Goal: Task Accomplishment & Management: Use online tool/utility

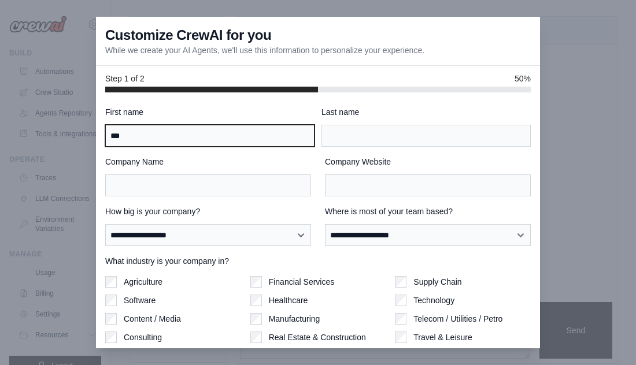
type input "***"
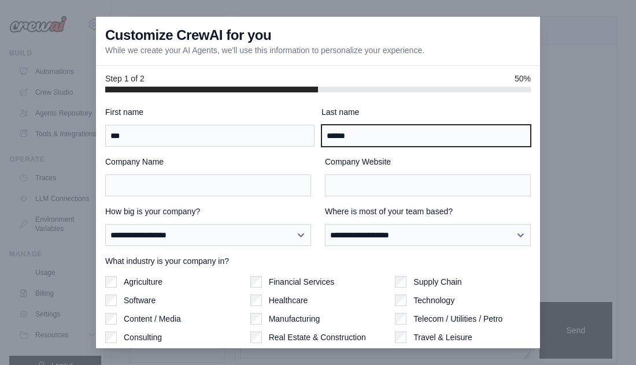
type input "******"
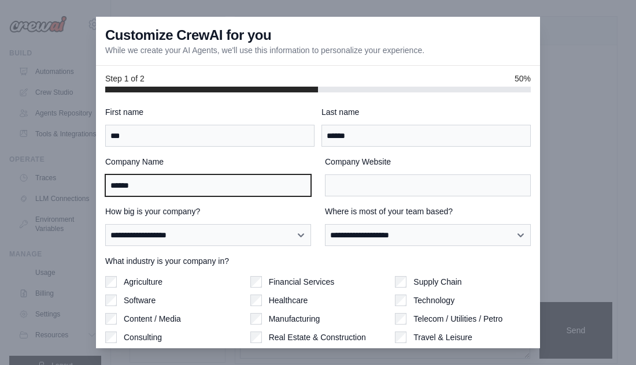
type input "******"
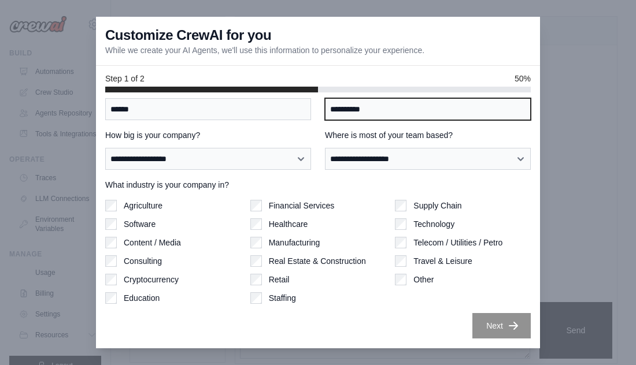
scroll to position [76, 0]
type input "**********"
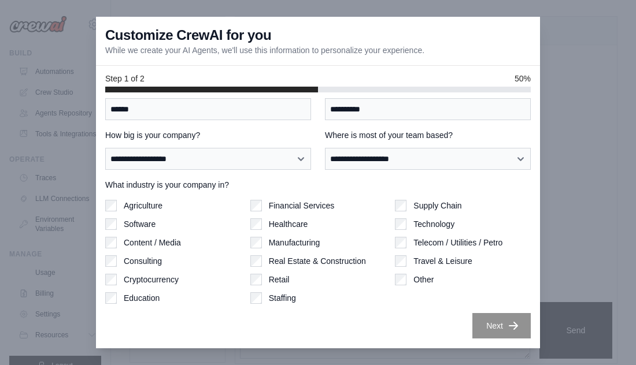
click at [146, 206] on label "Agriculture" at bounding box center [143, 206] width 39 height 12
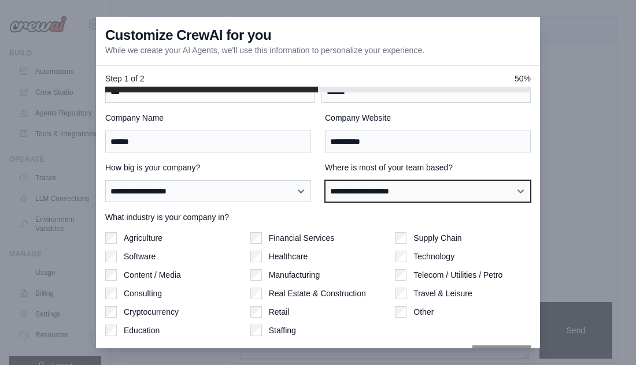
select select "**********"
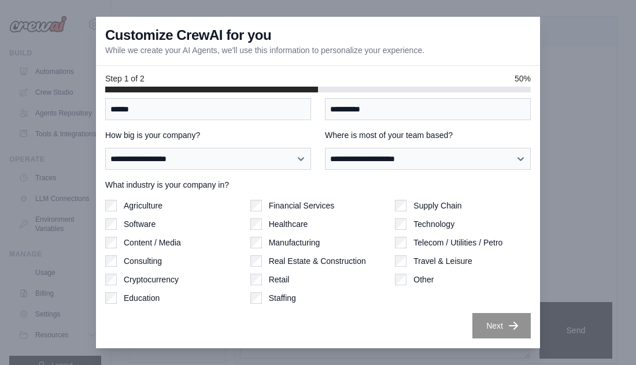
scroll to position [76, 0]
select select "**********"
click at [491, 324] on button "Next" at bounding box center [501, 325] width 58 height 25
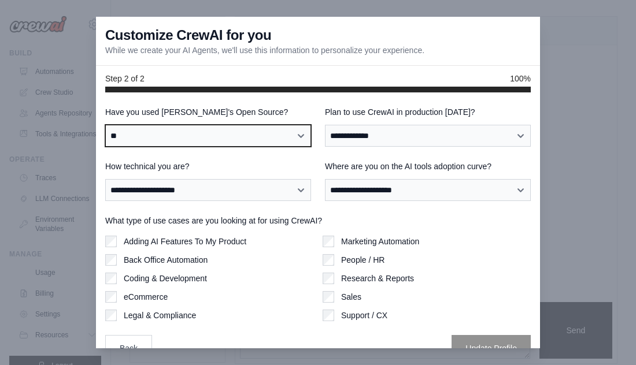
scroll to position [0, 0]
select select "**********"
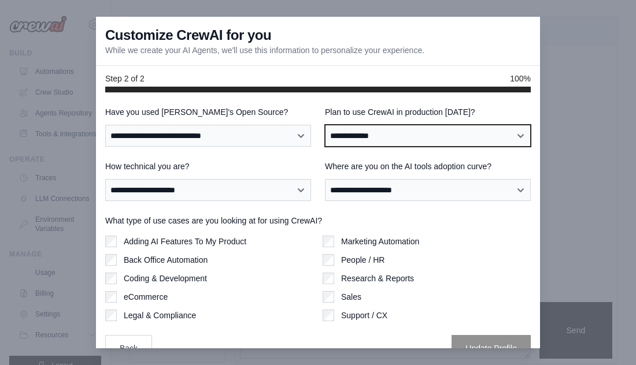
select select "****"
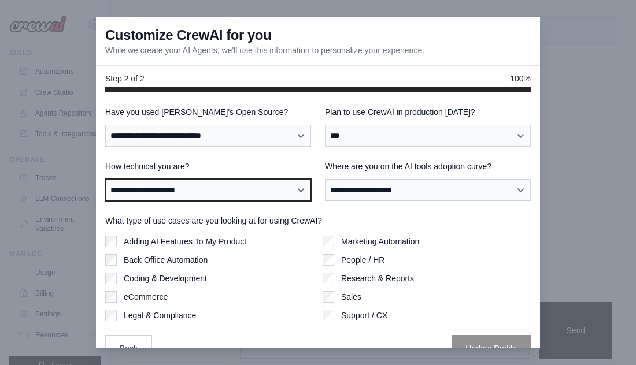
select select "**********"
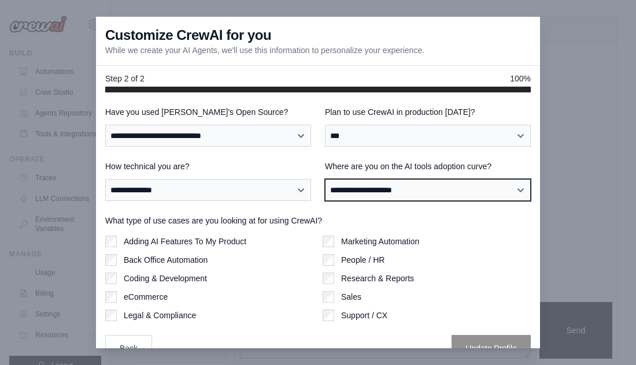
select select "**********"
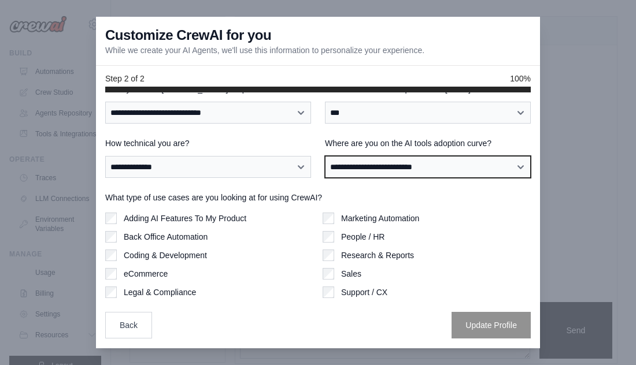
scroll to position [23, 0]
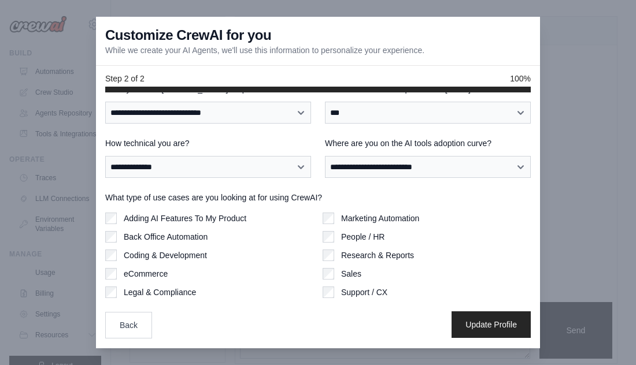
click at [509, 330] on button "Update Profile" at bounding box center [491, 325] width 79 height 27
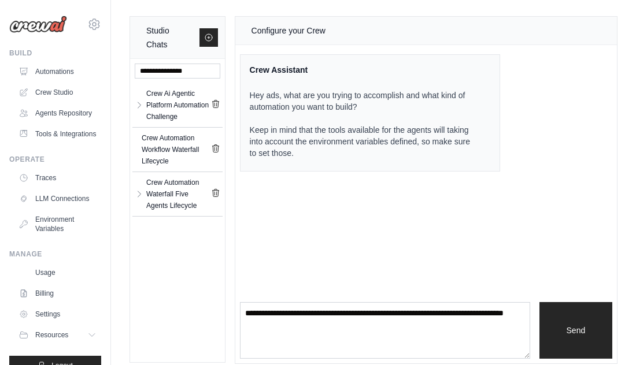
click at [51, 28] on img at bounding box center [38, 24] width 58 height 17
click at [36, 24] on img at bounding box center [38, 24] width 58 height 17
click at [50, 70] on link "Automations" at bounding box center [58, 71] width 87 height 19
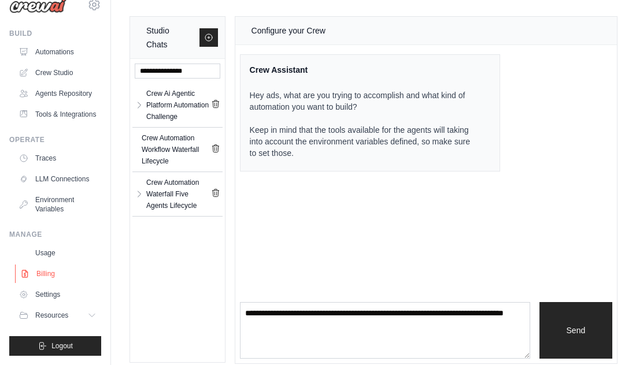
scroll to position [20, 0]
click at [51, 273] on link "Billing" at bounding box center [58, 274] width 87 height 19
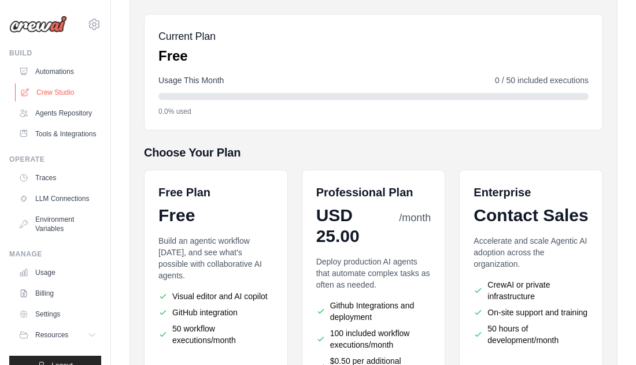
click at [58, 91] on link "Crew Studio" at bounding box center [58, 92] width 87 height 19
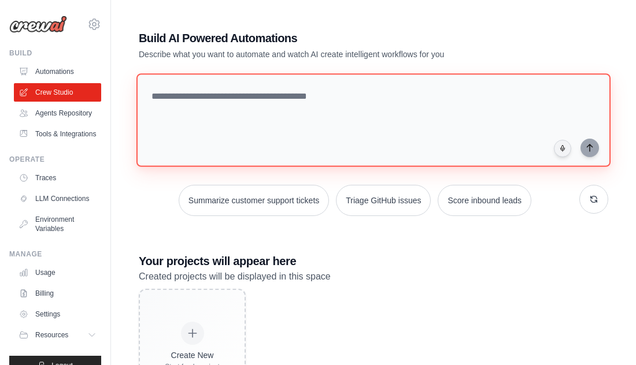
click at [244, 97] on textarea at bounding box center [373, 120] width 474 height 94
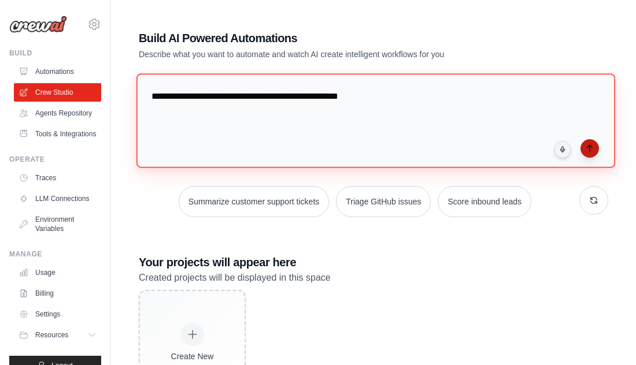
type textarea "**********"
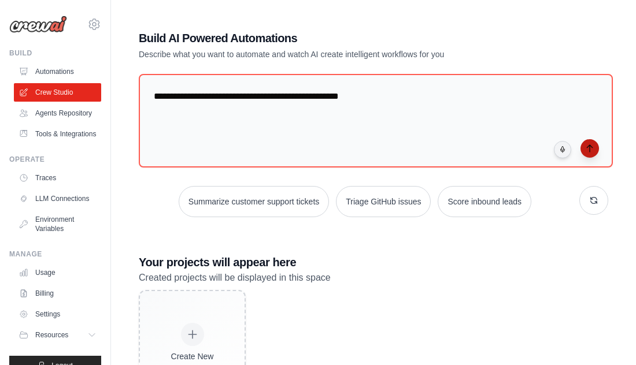
click at [597, 148] on button "submit" at bounding box center [589, 148] width 19 height 19
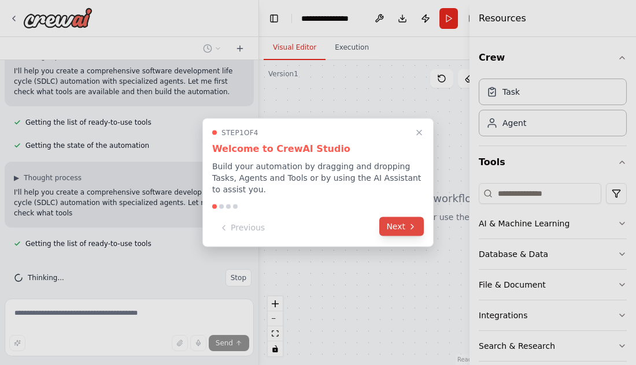
scroll to position [77, 0]
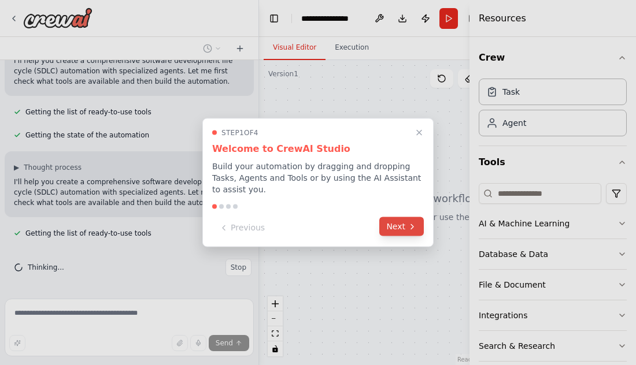
click at [409, 227] on icon at bounding box center [412, 226] width 9 height 9
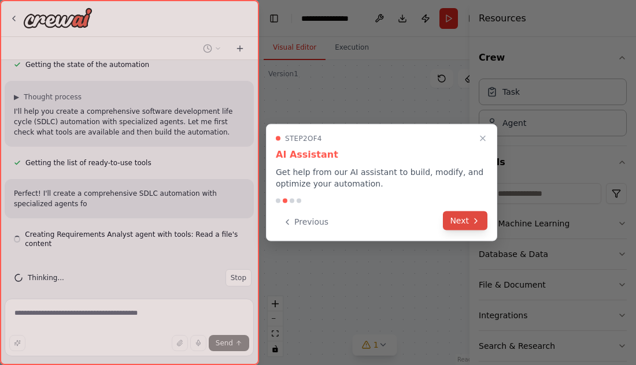
scroll to position [158, 0]
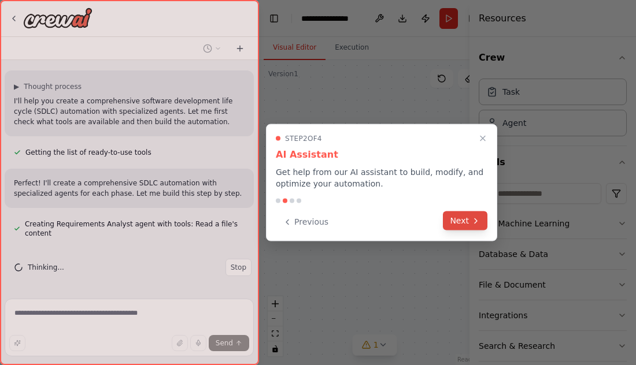
click at [457, 217] on button "Next" at bounding box center [465, 221] width 45 height 19
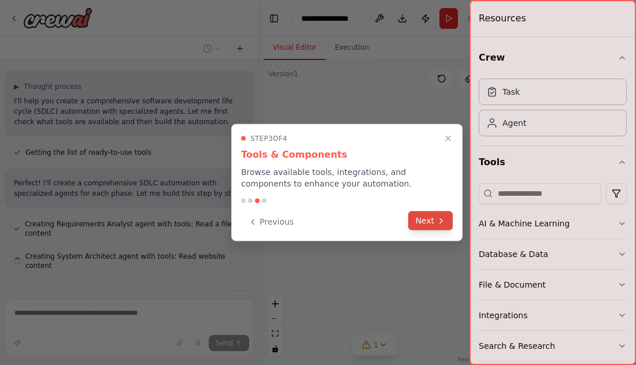
scroll to position [182, 0]
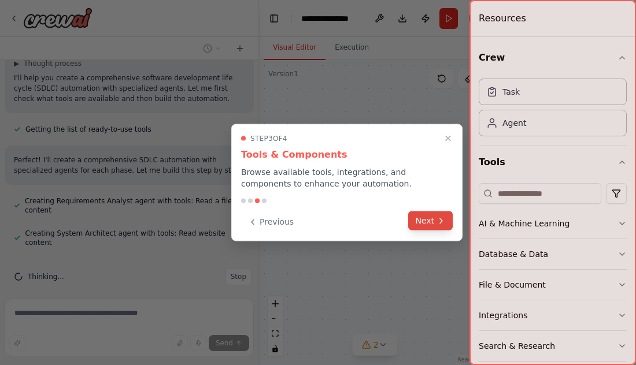
click at [433, 224] on button "Next" at bounding box center [430, 221] width 45 height 19
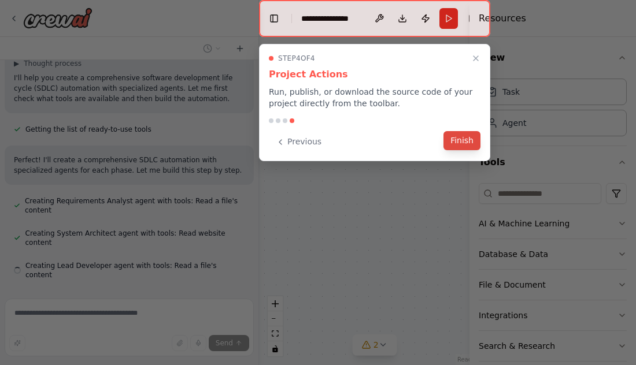
scroll to position [205, 0]
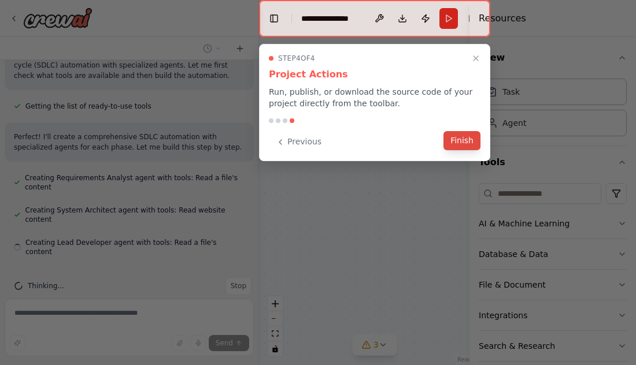
click at [463, 140] on button "Finish" at bounding box center [461, 140] width 37 height 19
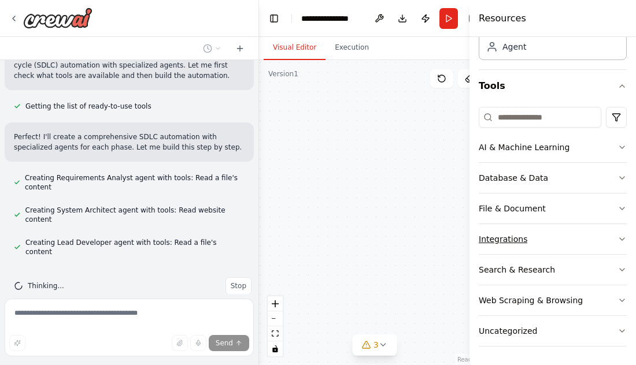
scroll to position [0, 0]
click at [510, 239] on div "Integrations" at bounding box center [503, 240] width 49 height 12
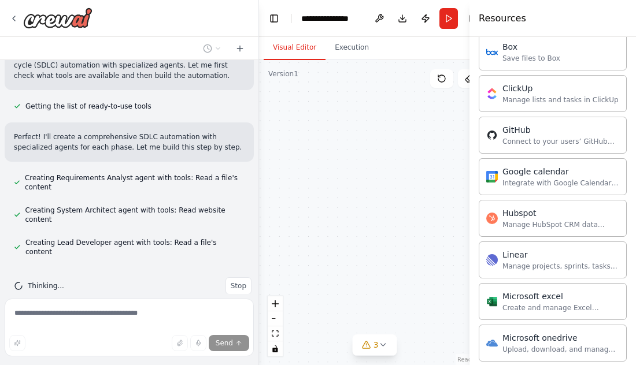
scroll to position [228, 0]
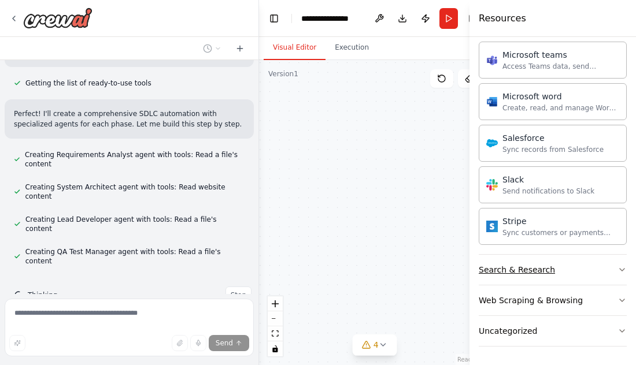
click at [510, 276] on button "Search & Research" at bounding box center [553, 270] width 148 height 30
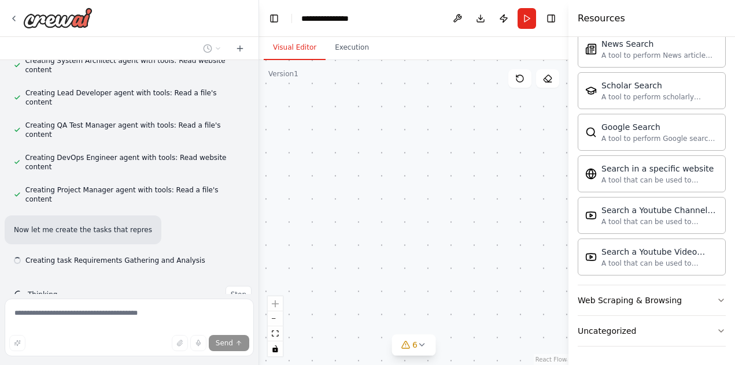
scroll to position [335, 0]
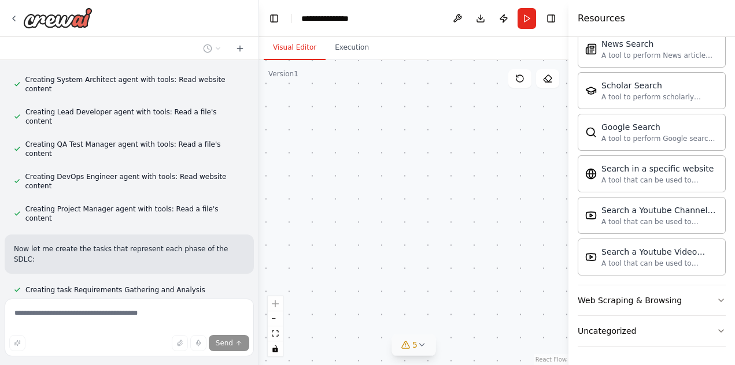
click at [423, 346] on icon at bounding box center [421, 345] width 9 height 9
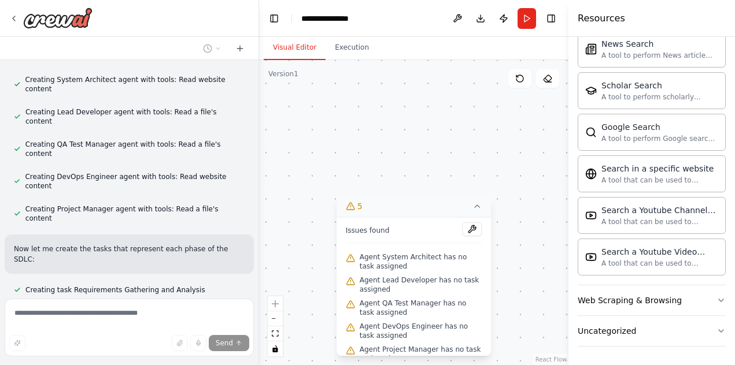
scroll to position [358, 0]
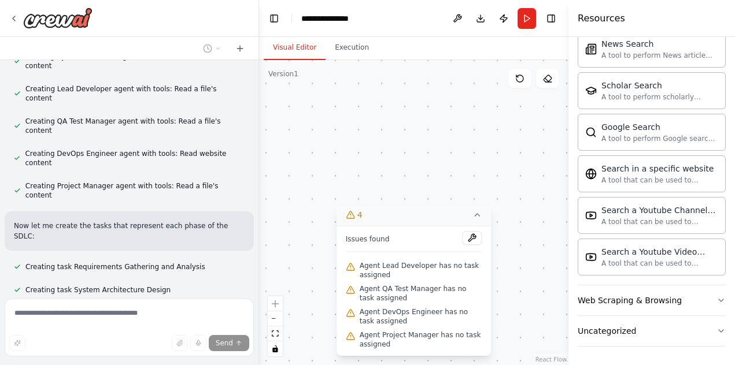
click at [405, 168] on div ".deletable-edge-delete-btn { width: 20px; height: 20px; border: 0px solid #ffff…" at bounding box center [413, 212] width 309 height 305
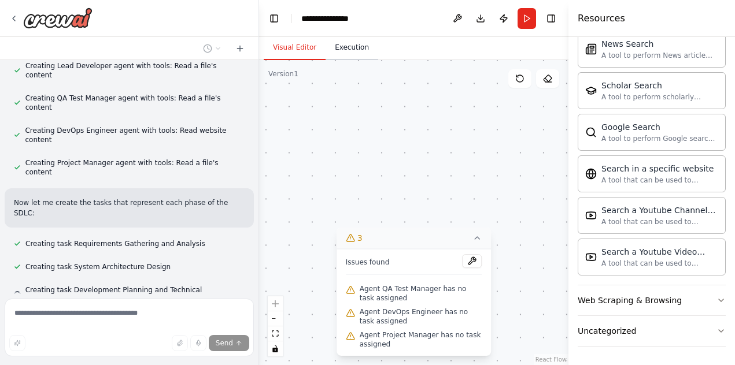
click at [350, 51] on button "Execution" at bounding box center [352, 48] width 53 height 24
click at [300, 49] on button "Visual Editor" at bounding box center [295, 48] width 62 height 24
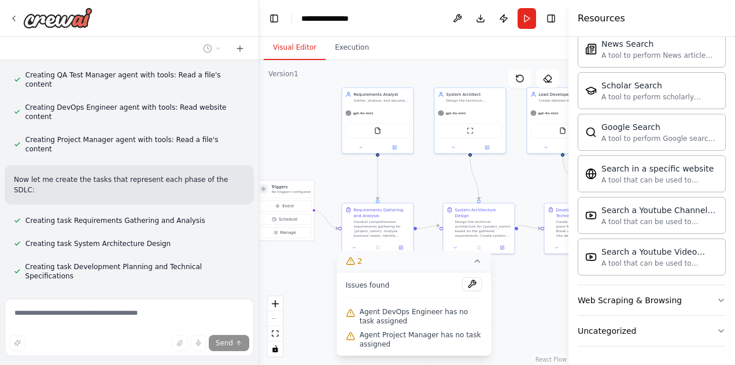
drag, startPoint x: 483, startPoint y: 234, endPoint x: 407, endPoint y: 175, distance: 96.0
click at [407, 175] on div ".deletable-edge-delete-btn { width: 20px; height: 20px; border: 0px solid #ffff…" at bounding box center [413, 212] width 309 height 305
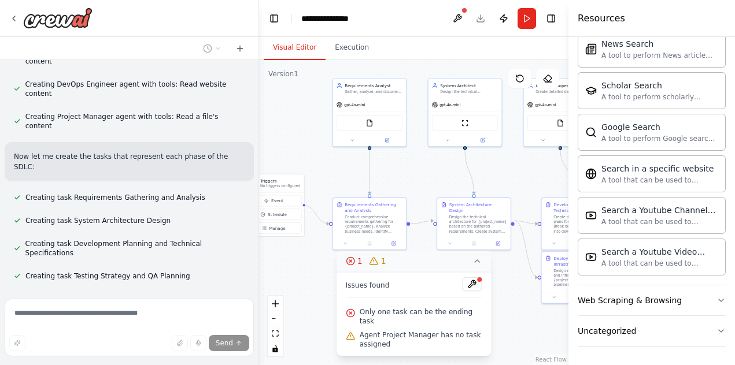
scroll to position [451, 0]
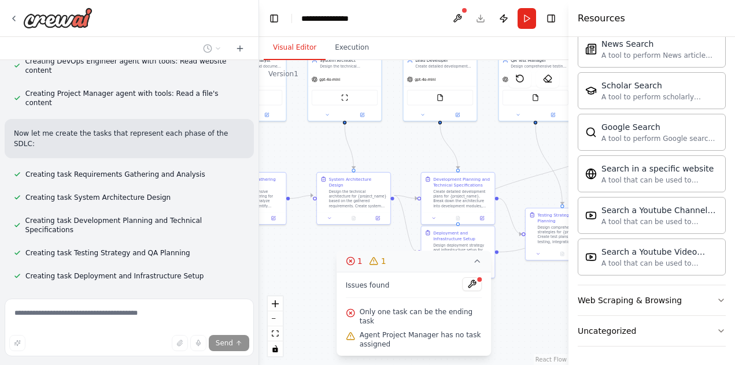
drag, startPoint x: 536, startPoint y: 327, endPoint x: 409, endPoint y: 300, distance: 129.4
click at [409, 300] on div ".deletable-edge-delete-btn { width: 20px; height: 20px; border: 0px solid #ffff…" at bounding box center [413, 212] width 309 height 305
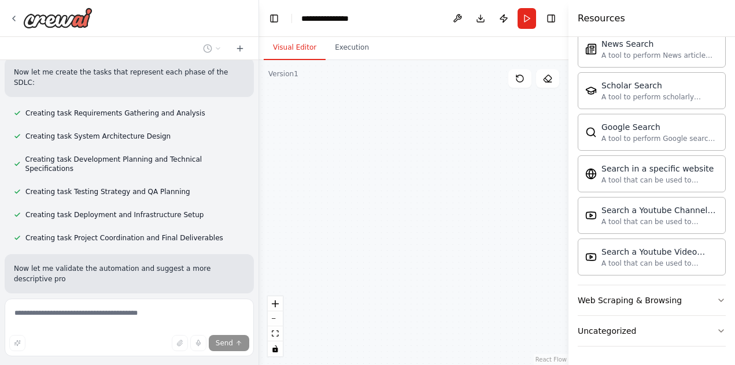
scroll to position [523, 0]
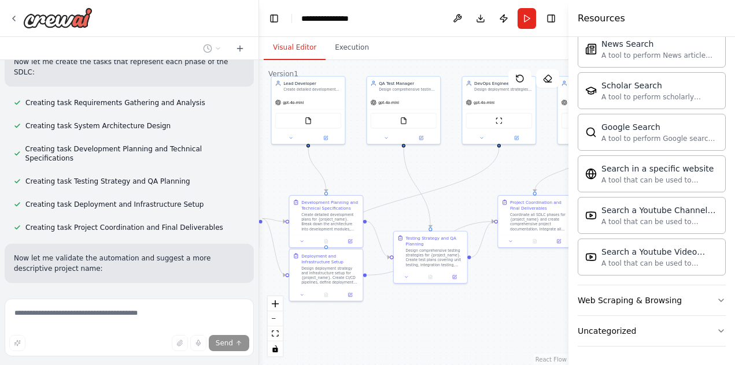
drag, startPoint x: 513, startPoint y: 308, endPoint x: 380, endPoint y: 330, distance: 134.9
click at [380, 330] on div ".deletable-edge-delete-btn { width: 20px; height: 20px; border: 0px solid #ffff…" at bounding box center [413, 212] width 309 height 305
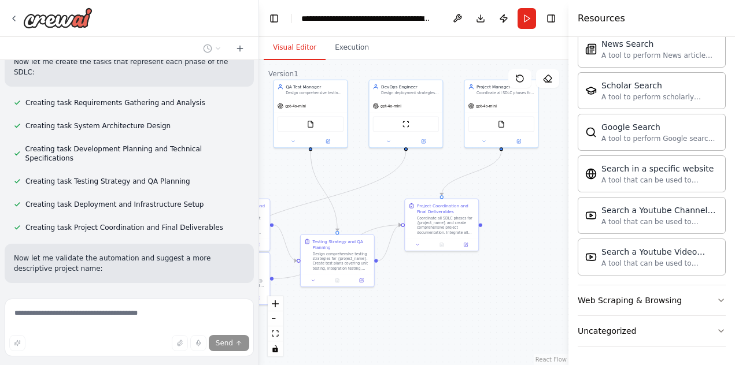
scroll to position [555, 0]
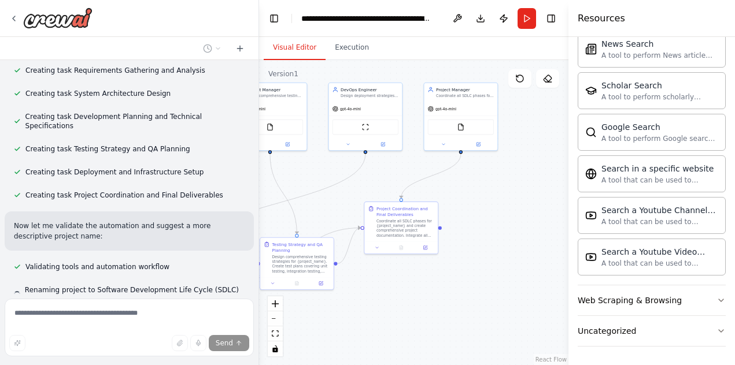
drag, startPoint x: 524, startPoint y: 291, endPoint x: 391, endPoint y: 298, distance: 133.2
click at [391, 298] on div ".deletable-edge-delete-btn { width: 20px; height: 20px; border: 0px solid #ffff…" at bounding box center [413, 212] width 309 height 305
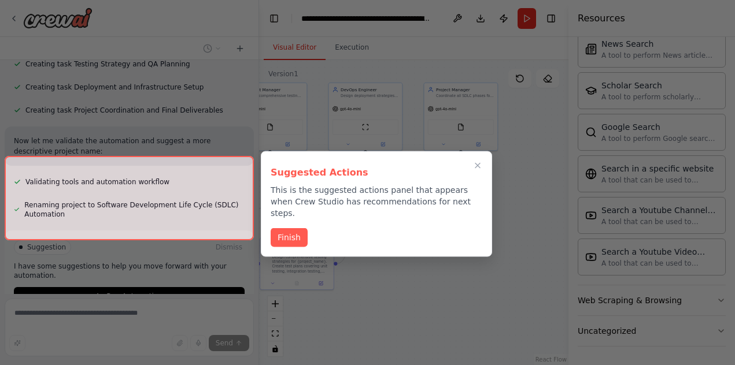
scroll to position [649, 0]
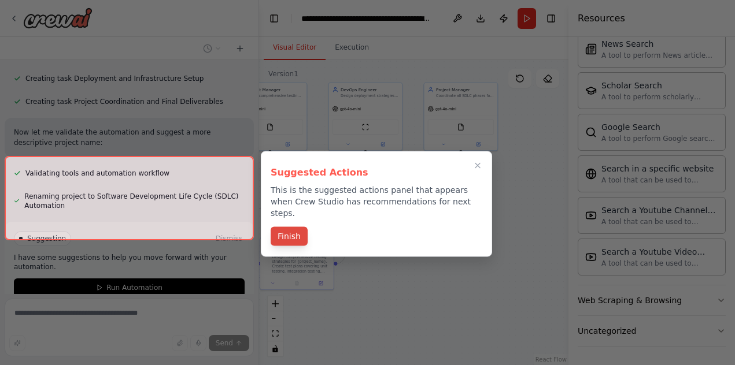
click at [293, 227] on button "Finish" at bounding box center [289, 236] width 37 height 19
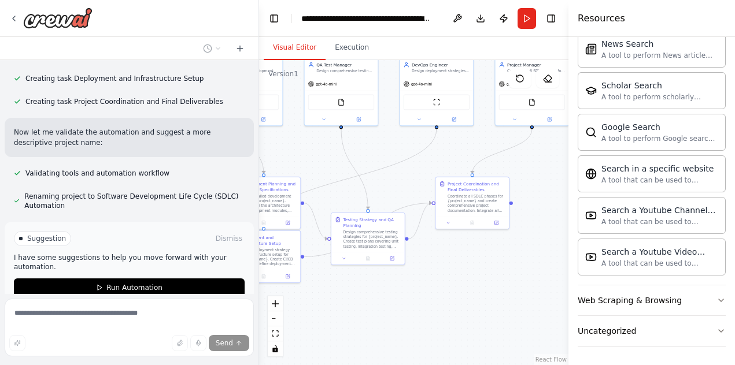
drag, startPoint x: 375, startPoint y: 304, endPoint x: 446, endPoint y: 279, distance: 75.3
click at [446, 279] on div ".deletable-edge-delete-btn { width: 20px; height: 20px; border: 0px solid #ffff…" at bounding box center [413, 212] width 309 height 305
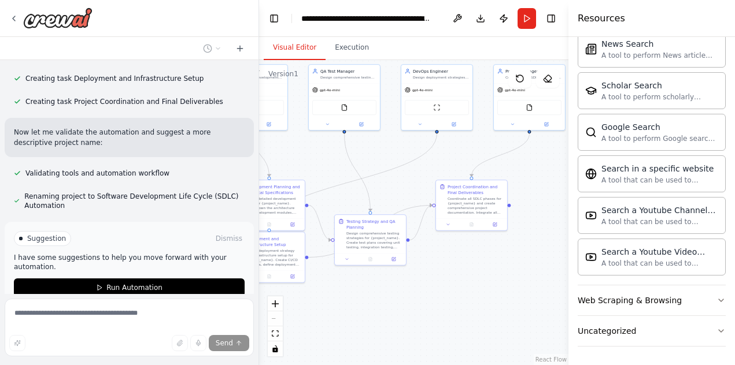
click at [278, 319] on div "React Flow controls" at bounding box center [275, 327] width 15 height 60
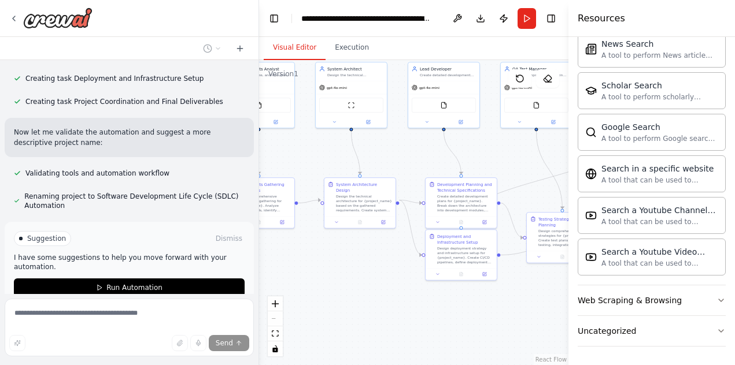
drag, startPoint x: 347, startPoint y: 270, endPoint x: 539, endPoint y: 268, distance: 192.0
click at [539, 268] on div ".deletable-edge-delete-btn { width: 20px; height: 20px; border: 0px solid #ffff…" at bounding box center [413, 212] width 309 height 305
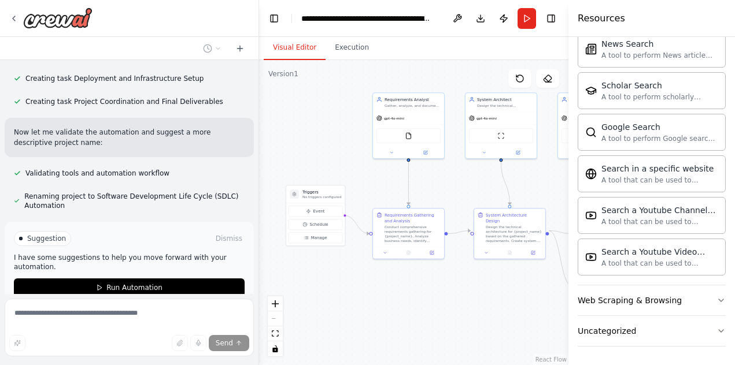
drag, startPoint x: 401, startPoint y: 224, endPoint x: 551, endPoint y: 255, distance: 152.8
click at [551, 255] on div ".deletable-edge-delete-btn { width: 20px; height: 20px; border: 0px solid #ffff…" at bounding box center [413, 212] width 309 height 305
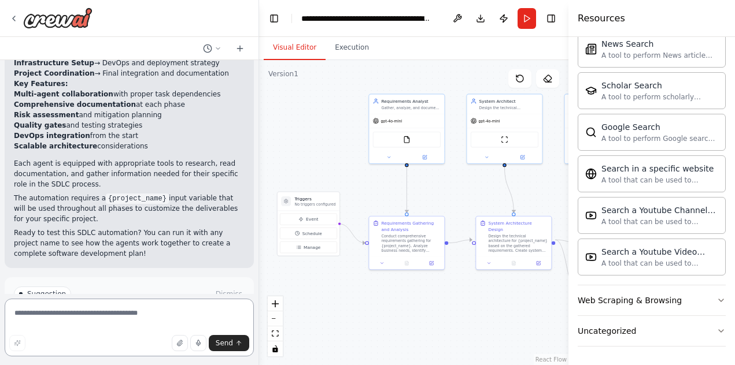
scroll to position [0, 0]
click at [172, 309] on p "I have some suggestions to help you move forward with your automation." at bounding box center [129, 318] width 231 height 19
click at [413, 134] on div "FileReadTool" at bounding box center [407, 139] width 68 height 16
click at [416, 114] on div "gpt-4o-mini" at bounding box center [406, 119] width 75 height 13
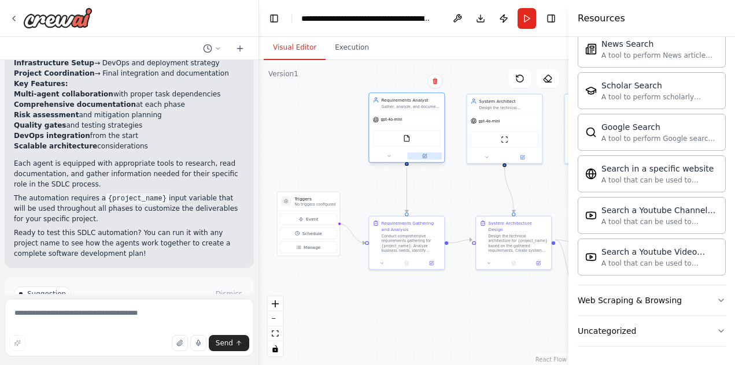
click at [425, 156] on icon at bounding box center [425, 155] width 3 height 3
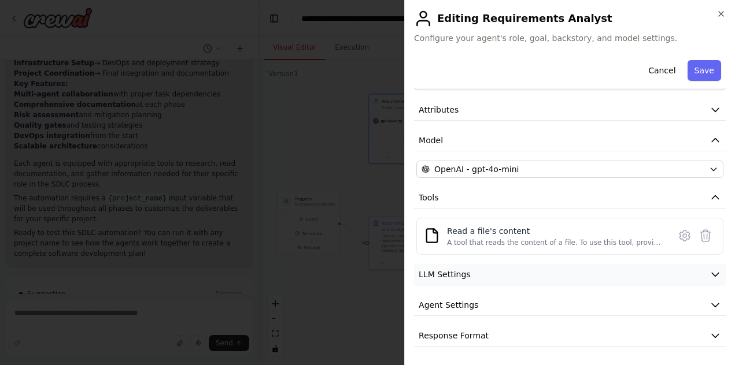
scroll to position [40, 0]
click at [553, 269] on button "LLM Settings" at bounding box center [570, 274] width 312 height 21
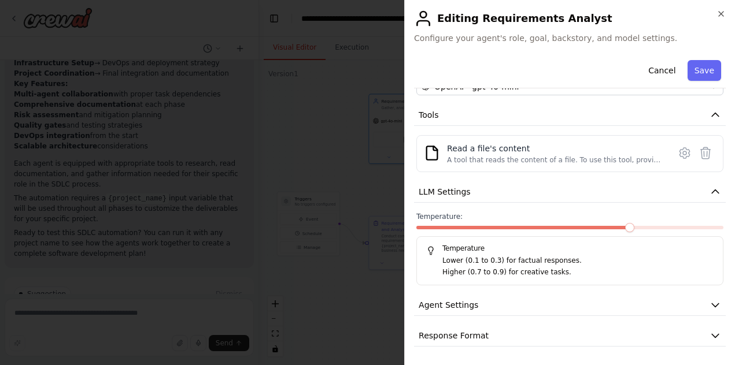
scroll to position [122, 0]
click at [547, 298] on button "Agent Settings" at bounding box center [570, 305] width 312 height 21
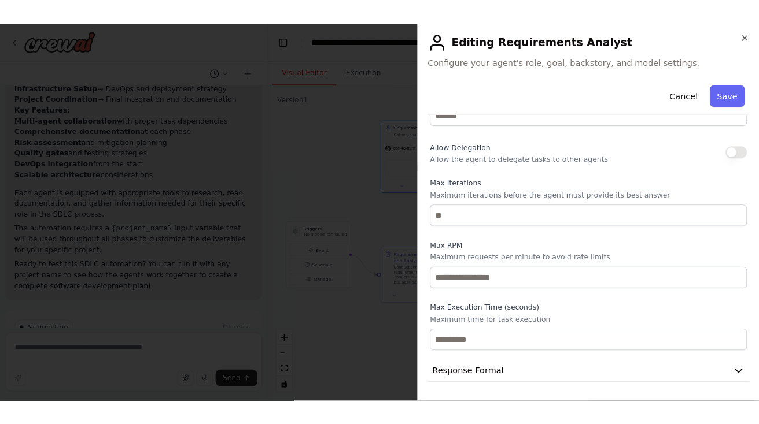
scroll to position [0, 0]
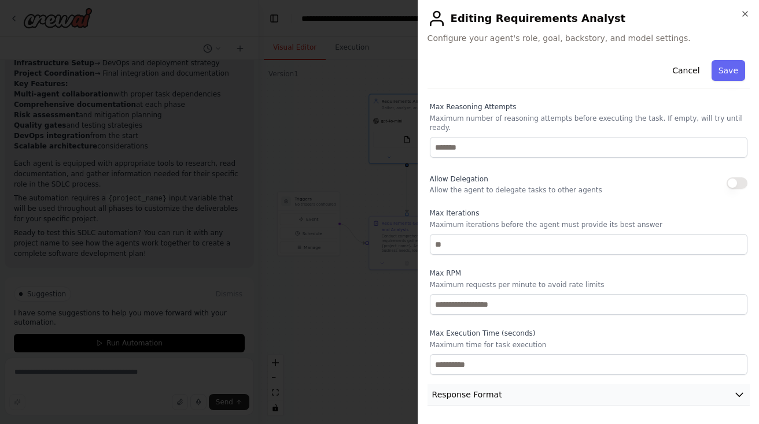
click at [635, 365] on icon "button" at bounding box center [739, 395] width 12 height 12
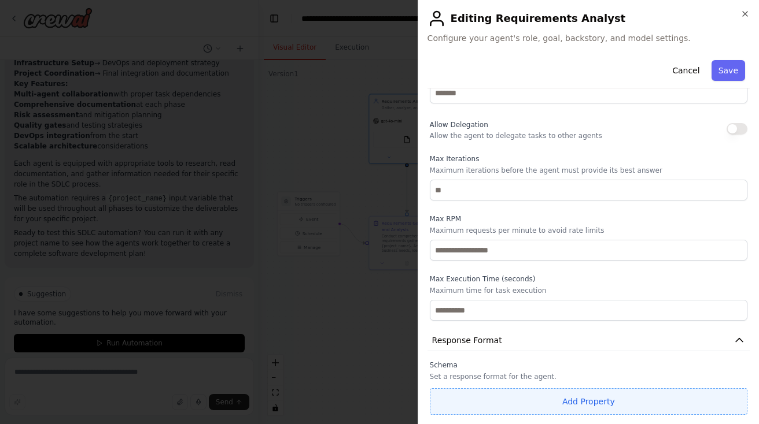
click at [589, 365] on button "Add Property" at bounding box center [588, 402] width 317 height 27
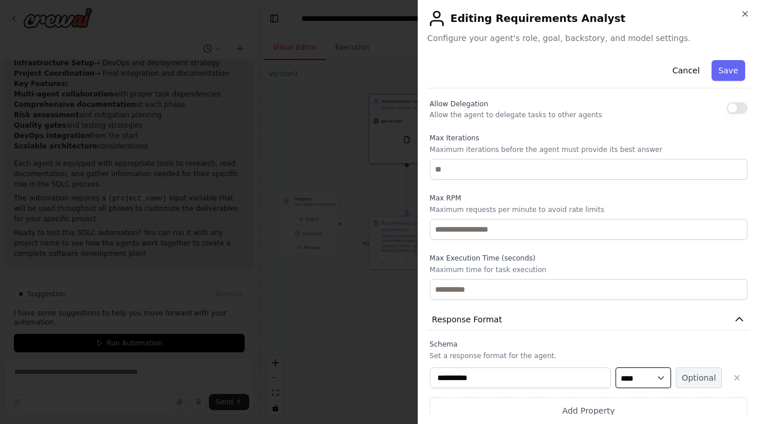
scroll to position [457, 0]
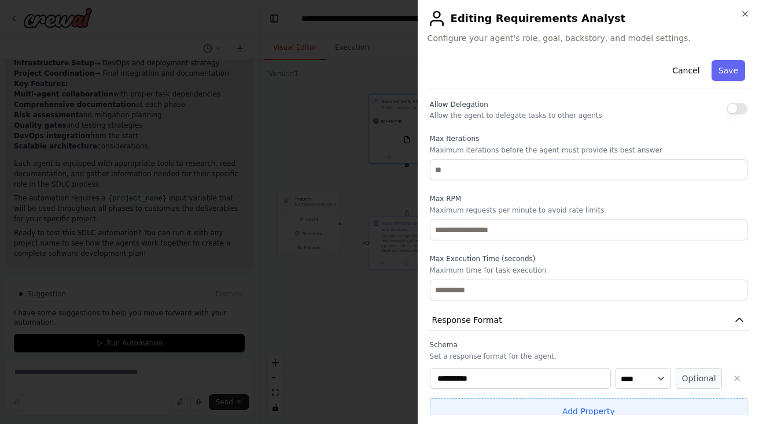
click at [635, 365] on button "Add Property" at bounding box center [588, 411] width 317 height 27
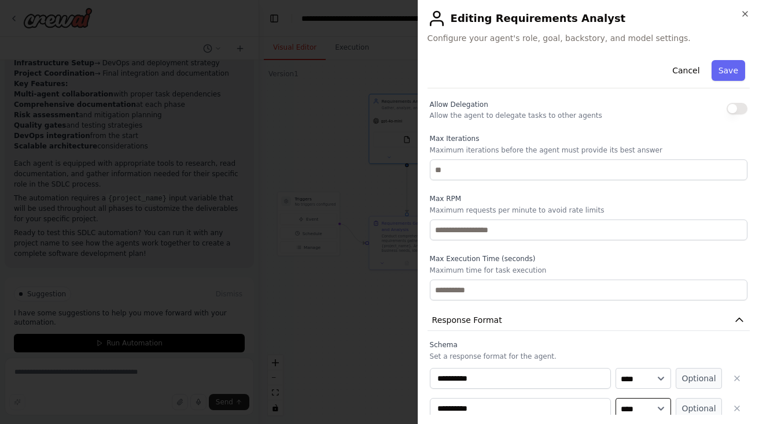
select select "******"
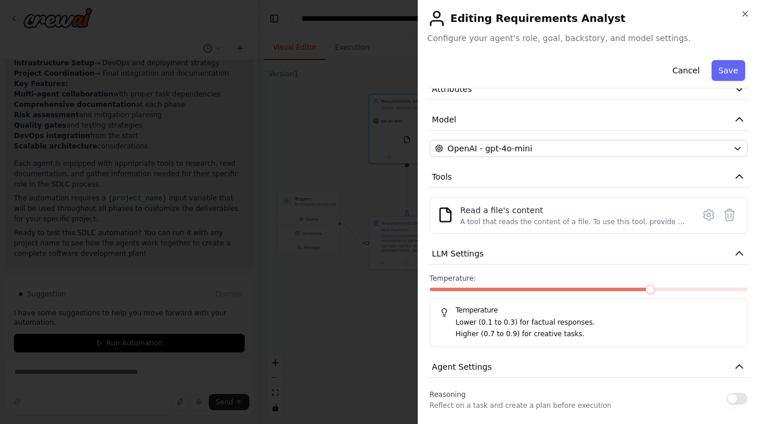
scroll to position [46, 0]
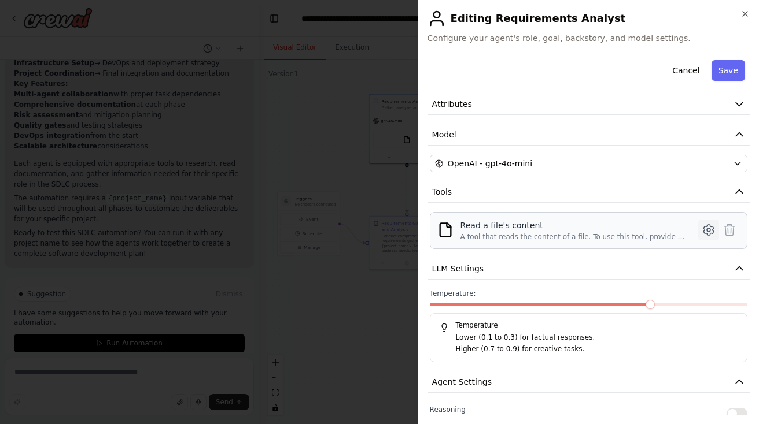
click at [635, 232] on icon at bounding box center [708, 230] width 14 height 14
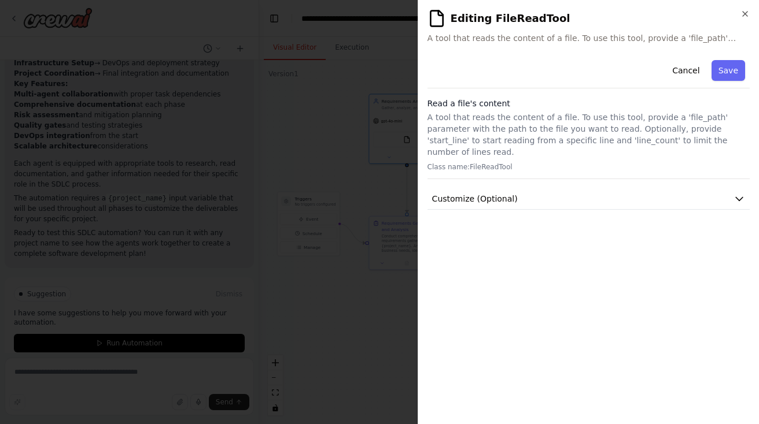
click at [563, 122] on p "A tool that reads the content of a file. To use this tool, provide a 'file_path…" at bounding box center [588, 135] width 322 height 46
click at [555, 37] on span "A tool that reads the content of a file. To use this tool, provide a 'file_path…" at bounding box center [588, 38] width 322 height 12
click at [516, 116] on p "A tool that reads the content of a file. To use this tool, provide a 'file_path…" at bounding box center [588, 135] width 322 height 46
click at [635, 188] on button "Customize (Optional)" at bounding box center [588, 198] width 322 height 21
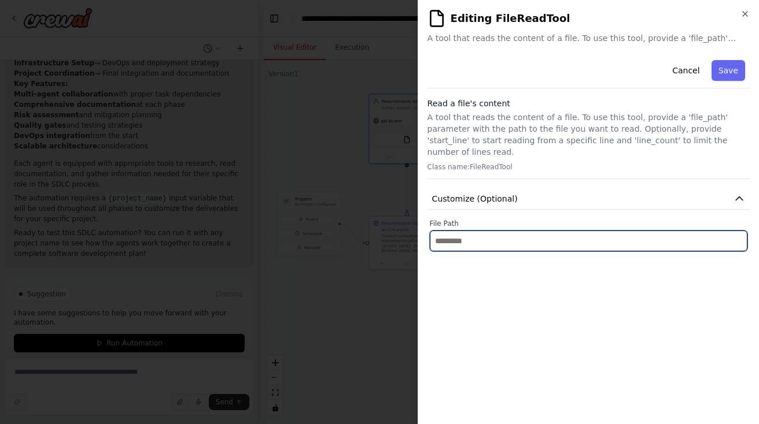
click at [598, 231] on input "text" at bounding box center [588, 241] width 317 height 21
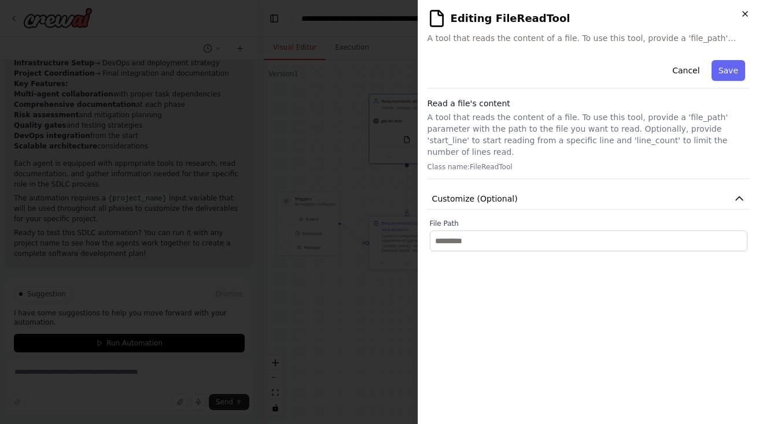
click at [635, 14] on icon "button" at bounding box center [744, 13] width 9 height 9
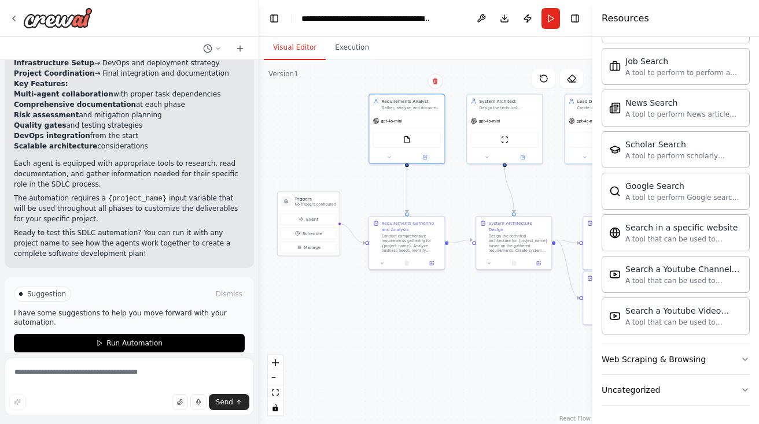
scroll to position [1009, 0]
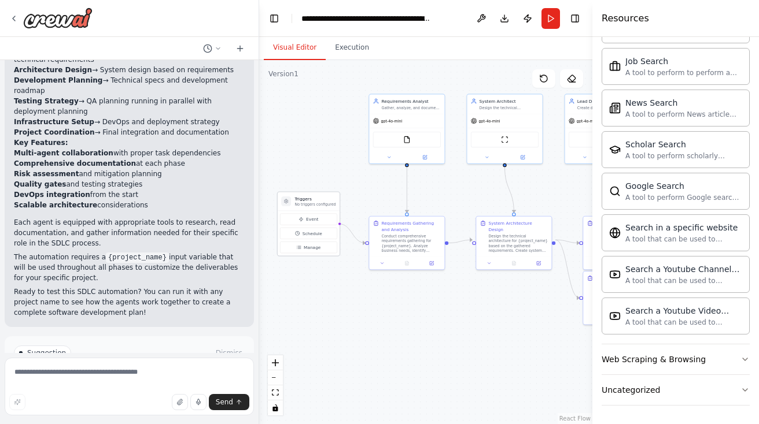
click at [309, 207] on div "Triggers No triggers configured" at bounding box center [309, 202] width 62 height 19
click at [316, 217] on span "Event" at bounding box center [312, 219] width 12 height 6
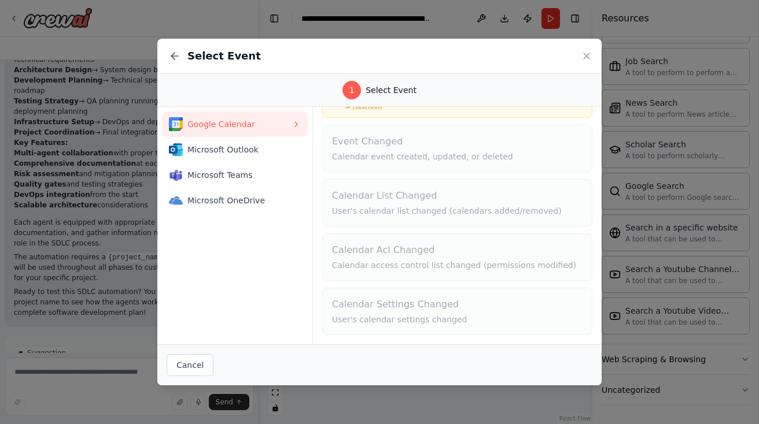
scroll to position [78, 0]
click at [172, 60] on icon at bounding box center [175, 56] width 12 height 12
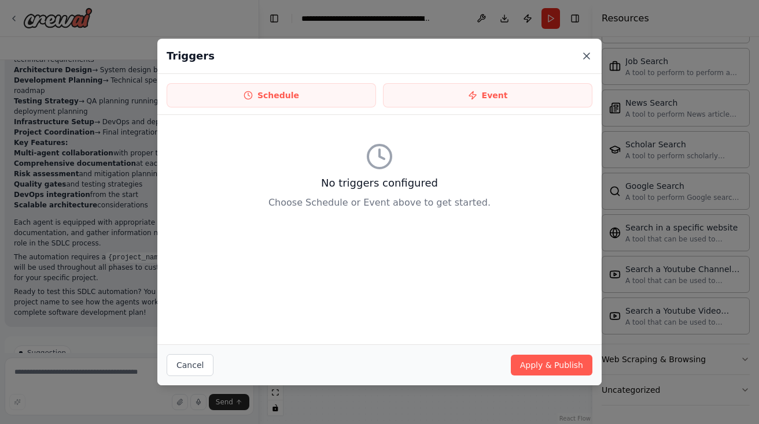
click at [588, 52] on icon at bounding box center [586, 56] width 12 height 12
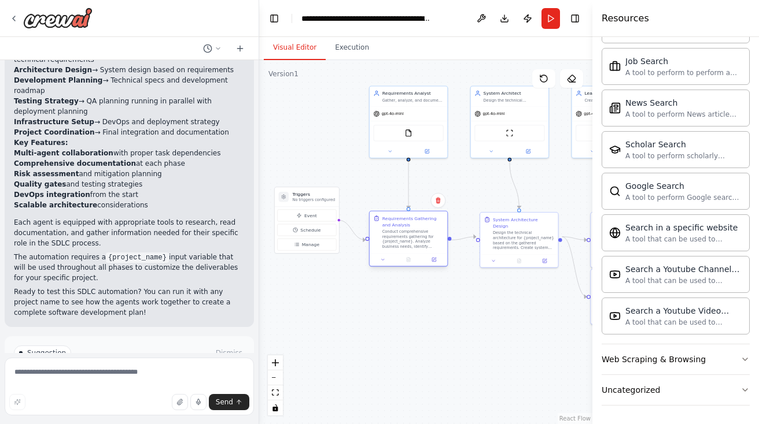
click at [447, 217] on div "Requirements Gathering and Analysis Conduct comprehensive requirements gatherin…" at bounding box center [407, 233] width 77 height 42
click at [430, 116] on div "gpt-4o-mini" at bounding box center [407, 113] width 77 height 14
click at [389, 151] on icon at bounding box center [389, 149] width 5 height 5
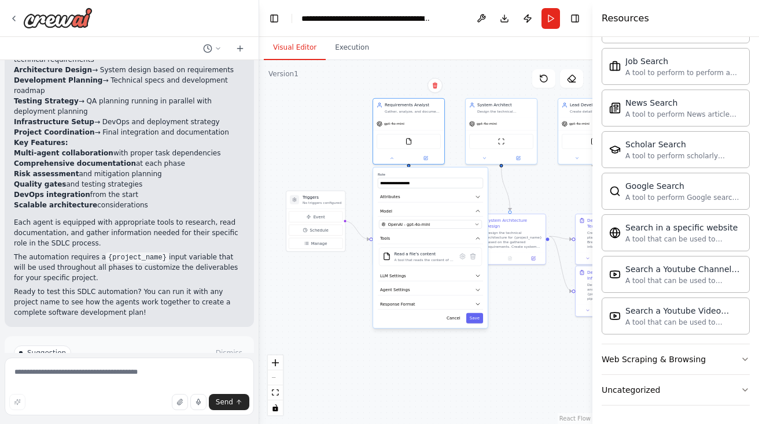
click at [354, 311] on div ".deletable-edge-delete-btn { width: 20px; height: 20px; border: 0px solid #ffff…" at bounding box center [425, 242] width 333 height 364
click at [347, 340] on div ".deletable-edge-delete-btn { width: 20px; height: 20px; border: 0px solid #ffff…" at bounding box center [425, 242] width 333 height 364
click at [428, 158] on button at bounding box center [425, 157] width 33 height 7
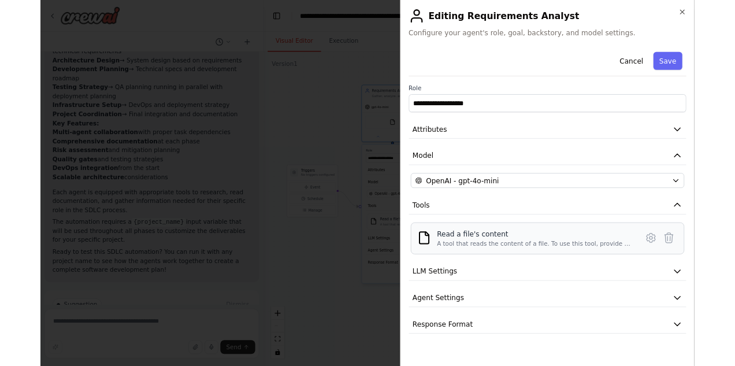
scroll to position [0, 0]
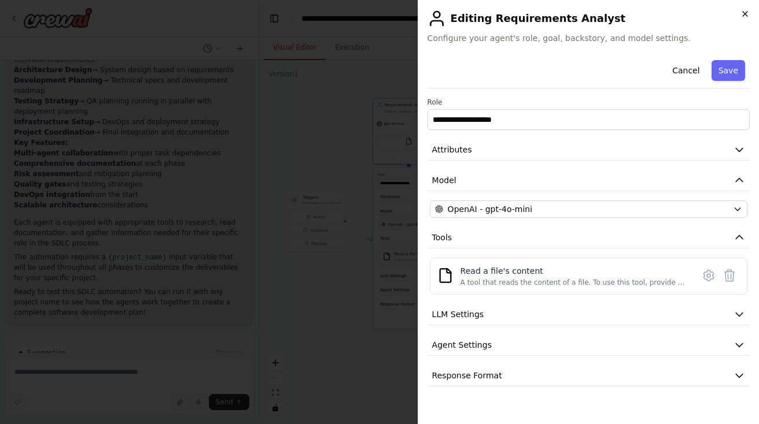
click at [635, 15] on icon "button" at bounding box center [744, 13] width 9 height 9
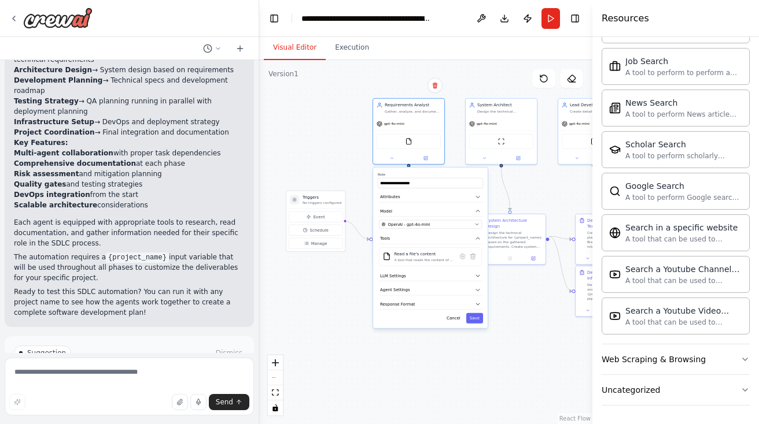
click at [372, 349] on div ".deletable-edge-delete-btn { width: 20px; height: 20px; border: 0px solid #ffff…" at bounding box center [425, 242] width 333 height 364
click at [371, 365] on div ".deletable-edge-delete-btn { width: 20px; height: 20px; border: 0px solid #ffff…" at bounding box center [425, 242] width 333 height 364
click at [387, 258] on icon at bounding box center [385, 257] width 5 height 5
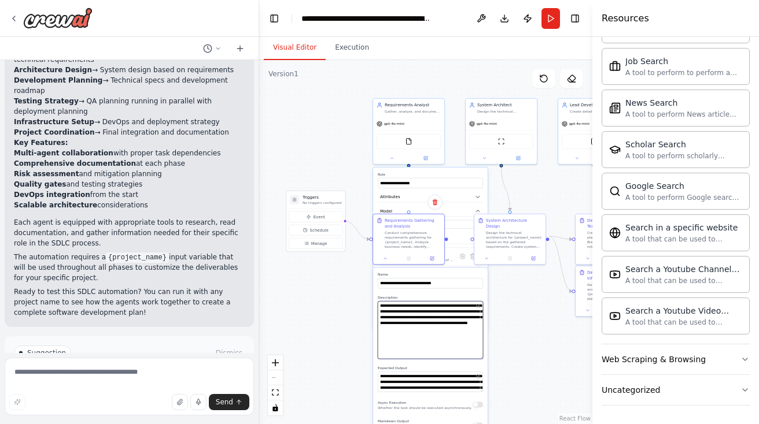
drag, startPoint x: 482, startPoint y: 319, endPoint x: 494, endPoint y: 356, distance: 38.8
click at [494, 356] on div ".deletable-edge-delete-btn { width: 20px; height: 20px; border: 0px solid #ffff…" at bounding box center [425, 242] width 333 height 364
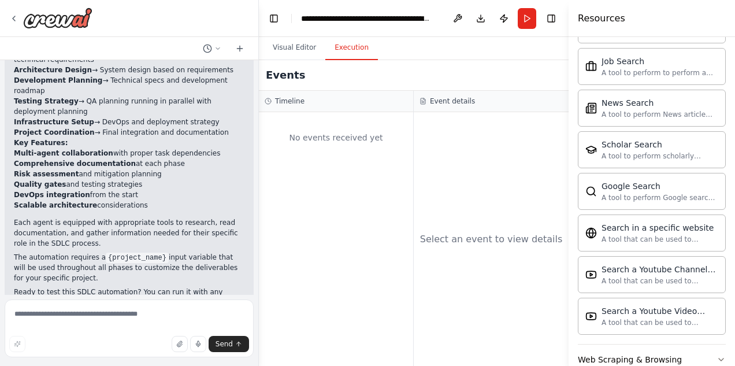
click at [350, 45] on button "Execution" at bounding box center [352, 48] width 53 height 24
click at [288, 51] on button "Visual Editor" at bounding box center [295, 48] width 62 height 24
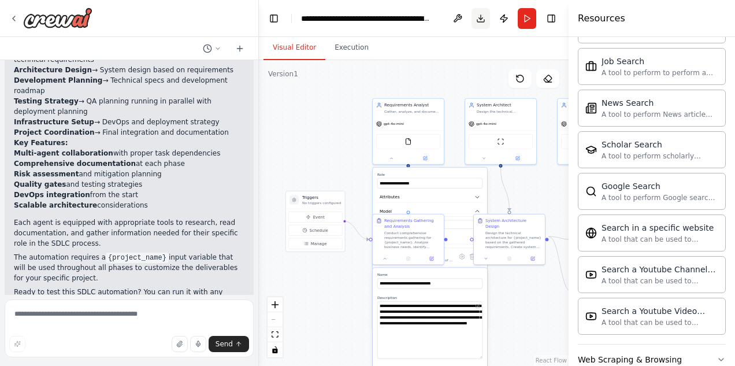
click at [480, 21] on button "Download" at bounding box center [481, 18] width 19 height 21
click at [504, 21] on button "Publish" at bounding box center [504, 18] width 19 height 21
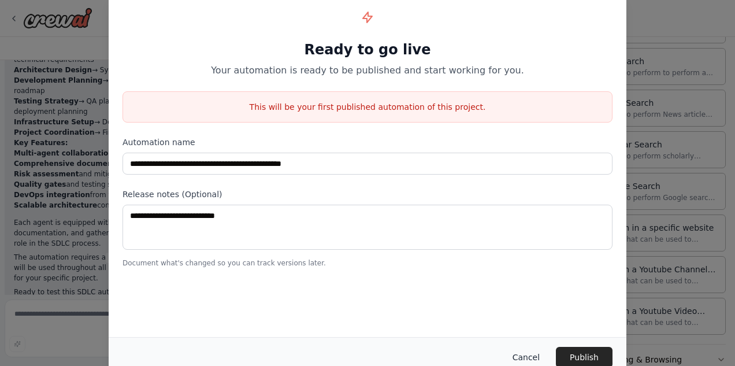
click at [531, 352] on button "Cancel" at bounding box center [527, 357] width 46 height 21
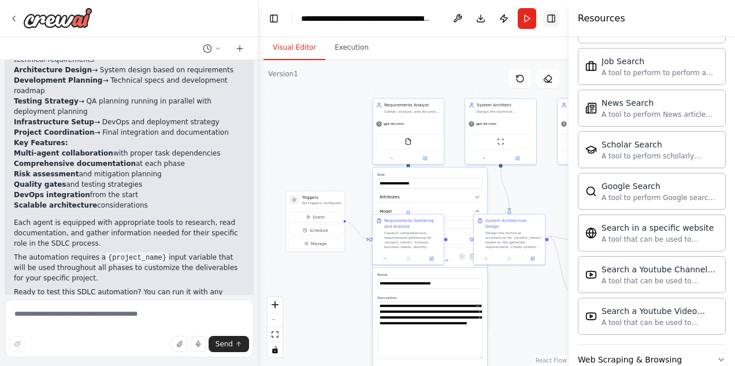
click at [552, 23] on button "Toggle Right Sidebar" at bounding box center [551, 18] width 16 height 16
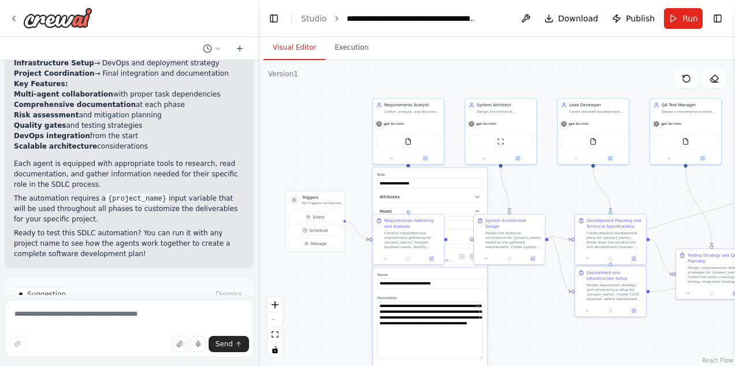
scroll to position [1068, 0]
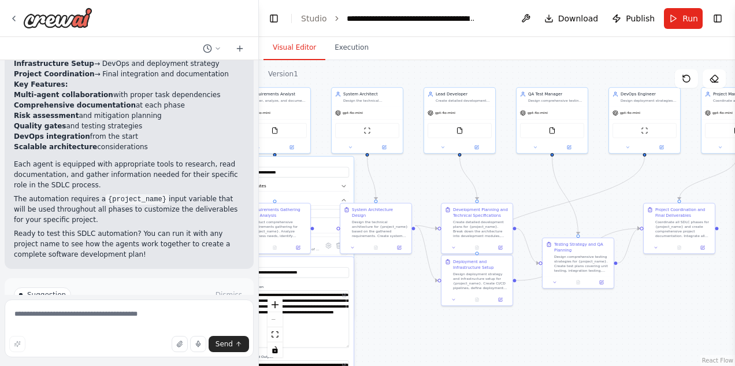
drag, startPoint x: 557, startPoint y: 328, endPoint x: 422, endPoint y: 316, distance: 135.3
click at [422, 316] on div ".deletable-edge-delete-btn { width: 20px; height: 20px; border: 0px solid #ffff…" at bounding box center [497, 213] width 476 height 306
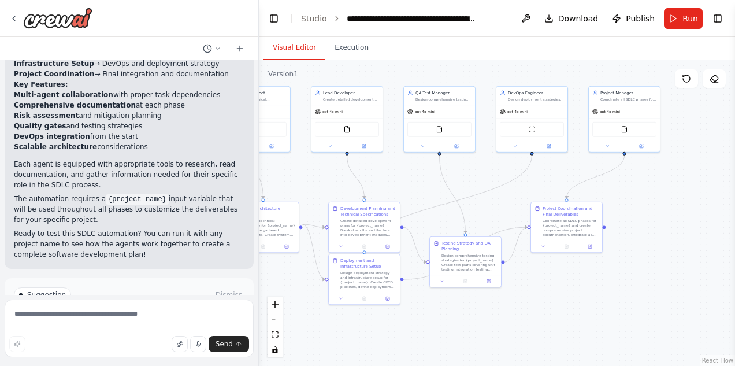
drag, startPoint x: 570, startPoint y: 326, endPoint x: 458, endPoint y: 326, distance: 111.6
click at [458, 326] on div ".deletable-edge-delete-btn { width: 20px; height: 20px; border: 0px solid #ffff…" at bounding box center [497, 213] width 476 height 306
drag, startPoint x: 554, startPoint y: 97, endPoint x: 283, endPoint y: 324, distance: 353.4
click at [283, 324] on div "Design deployment strategies and infrastructure setup for {project_name}, ensur…" at bounding box center [266, 323] width 56 height 5
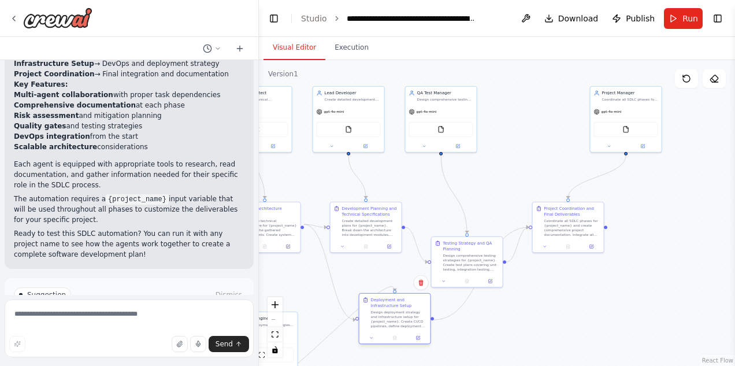
drag, startPoint x: 377, startPoint y: 269, endPoint x: 405, endPoint y: 310, distance: 49.4
click at [405, 310] on div "Design deployment strategy and infrastructure setup for {project_name}. Create …" at bounding box center [399, 319] width 56 height 19
drag, startPoint x: 291, startPoint y: 326, endPoint x: 417, endPoint y: 251, distance: 146.0
click at [417, 251] on div "DevOps Engineer Design deployment strategies and infrastructure setup for {proj…" at bounding box center [389, 245] width 71 height 19
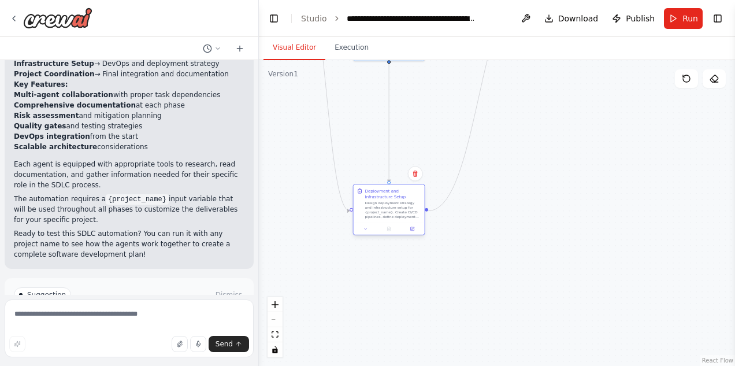
drag, startPoint x: 404, startPoint y: 323, endPoint x: 411, endPoint y: 180, distance: 142.4
click at [411, 201] on div "Design deployment strategy and infrastructure setup for {project_name}. Create …" at bounding box center [393, 210] width 56 height 19
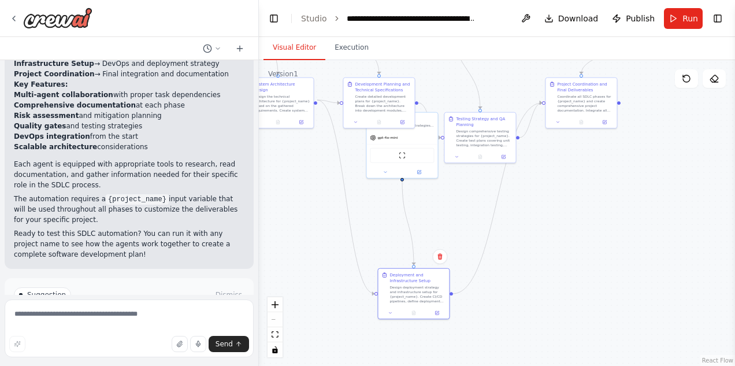
drag, startPoint x: 563, startPoint y: 161, endPoint x: 546, endPoint y: 252, distance: 92.3
click at [546, 252] on div ".deletable-edge-delete-btn { width: 20px; height: 20px; border: 0px solid #ffff…" at bounding box center [497, 213] width 476 height 306
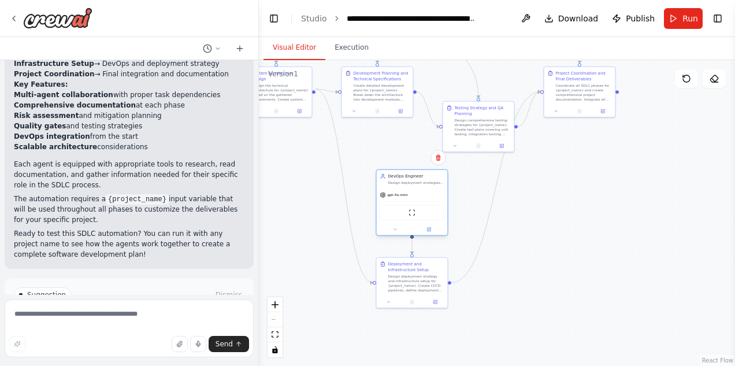
drag, startPoint x: 424, startPoint y: 138, endPoint x: 434, endPoint y: 207, distance: 69.5
click at [434, 207] on div "ScrapeWebsiteTool" at bounding box center [412, 212] width 64 height 15
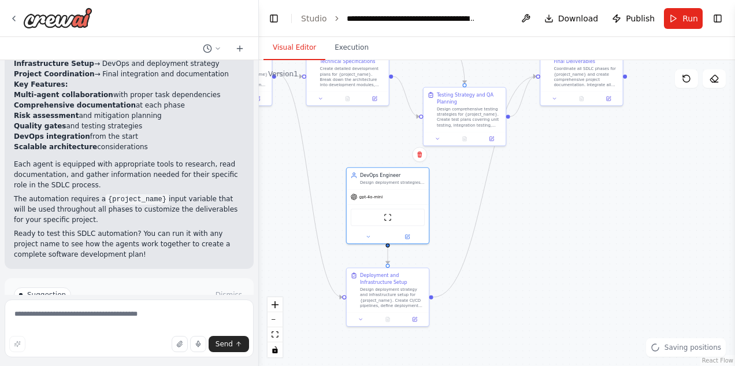
click at [591, 58] on div "Visual Editor Execution" at bounding box center [497, 48] width 476 height 23
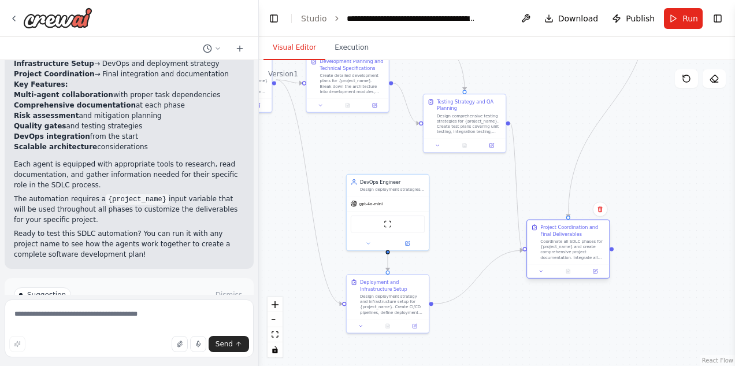
drag, startPoint x: 586, startPoint y: 73, endPoint x: 576, endPoint y: 248, distance: 175.5
click at [576, 248] on div "Coordinate all SDLC phases for {project_name} and create comprehensive project …" at bounding box center [573, 249] width 65 height 21
click at [635, 260] on div ".deletable-edge-delete-btn { width: 20px; height: 20px; border: 0px solid #ffff…" at bounding box center [497, 213] width 476 height 306
click at [578, 258] on div "Coordinate all SDLC phases for {project_name} and create comprehensive project …" at bounding box center [573, 249] width 65 height 21
click at [541, 274] on button at bounding box center [541, 271] width 23 height 8
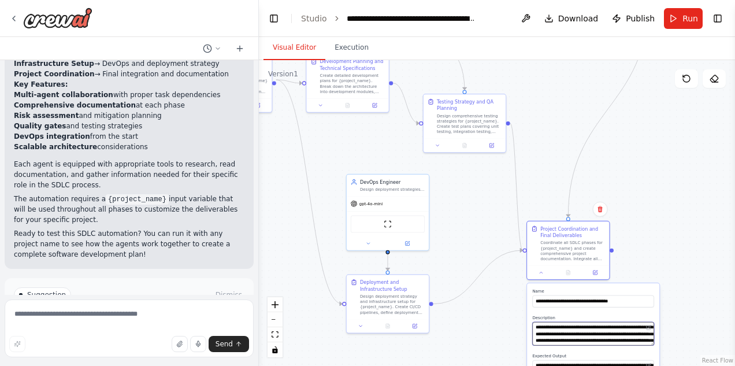
click at [606, 338] on textarea "**********" at bounding box center [593, 333] width 122 height 23
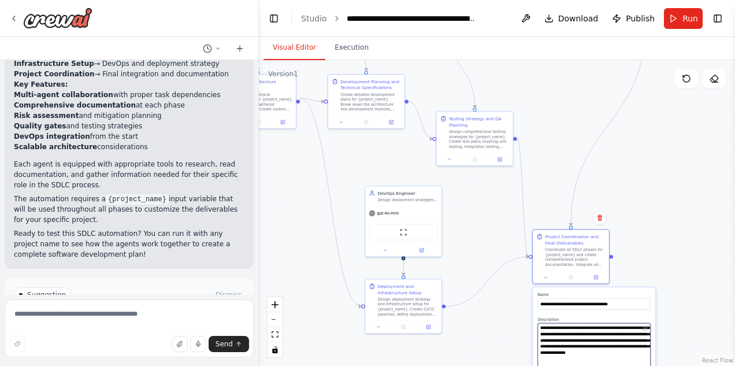
drag, startPoint x: 646, startPoint y: 343, endPoint x: 650, endPoint y: 378, distance: 35.5
click at [635, 365] on html "create a software development life cycle with agents. ▶ Thought process I'll he…" at bounding box center [367, 183] width 735 height 366
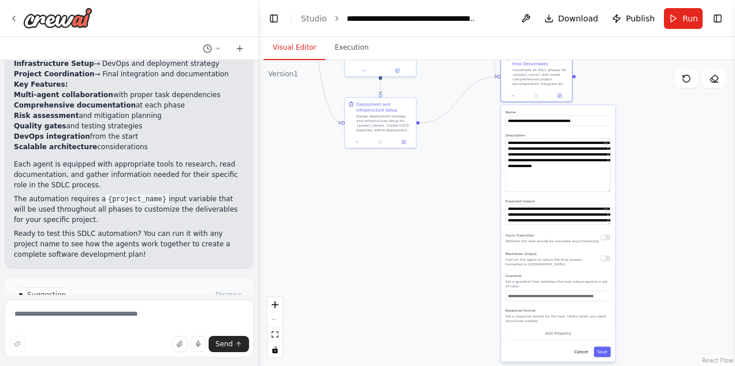
drag, startPoint x: 320, startPoint y: 332, endPoint x: 277, endPoint y: 149, distance: 187.6
click at [277, 149] on div ".deletable-edge-delete-btn { width: 20px; height: 20px; border: 0px solid #ffff…" at bounding box center [497, 213] width 476 height 306
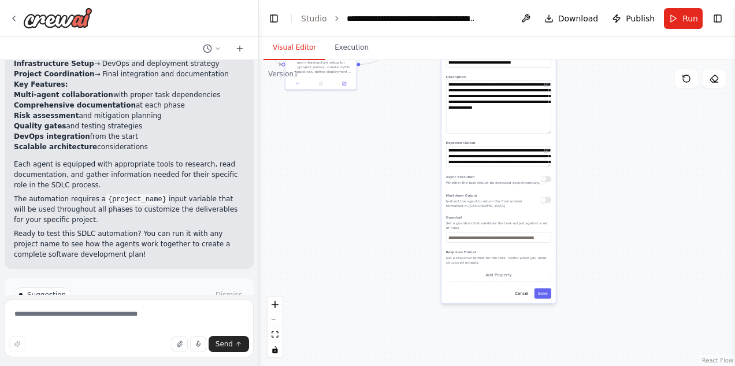
drag, startPoint x: 422, startPoint y: 274, endPoint x: 381, endPoint y: 232, distance: 58.5
click at [381, 232] on div ".deletable-edge-delete-btn { width: 20px; height: 20px; border: 0px solid #ffff…" at bounding box center [497, 213] width 476 height 306
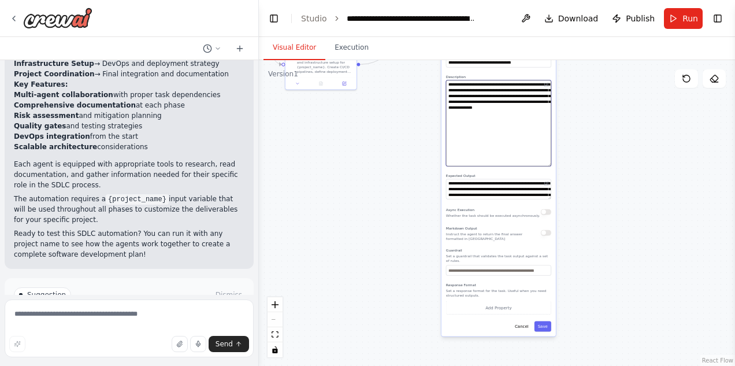
drag, startPoint x: 549, startPoint y: 130, endPoint x: 566, endPoint y: 162, distance: 36.2
click at [566, 162] on div ".deletable-edge-delete-btn { width: 20px; height: 20px; border: 0px solid #ffff…" at bounding box center [497, 213] width 476 height 306
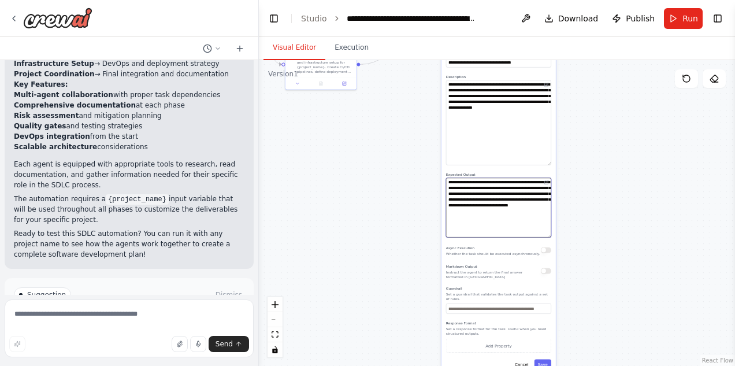
drag, startPoint x: 550, startPoint y: 196, endPoint x: 572, endPoint y: 235, distance: 45.3
click at [572, 235] on div ".deletable-edge-delete-btn { width: 20px; height: 20px; border: 0px solid #ffff…" at bounding box center [497, 213] width 476 height 306
click at [532, 310] on input "text" at bounding box center [498, 309] width 105 height 10
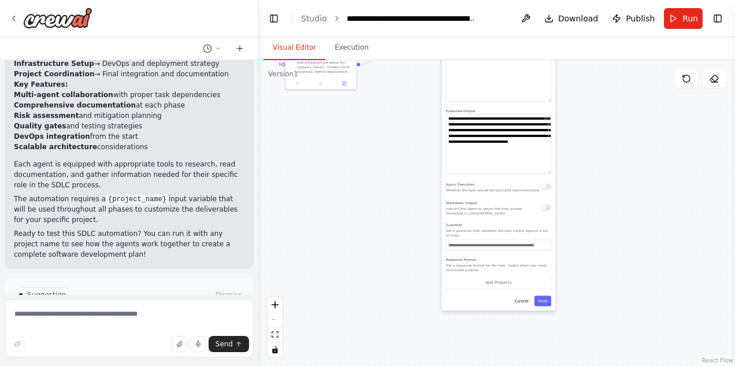
drag, startPoint x: 510, startPoint y: 321, endPoint x: 511, endPoint y: 253, distance: 67.6
click at [511, 257] on label "Response Format" at bounding box center [498, 259] width 105 height 5
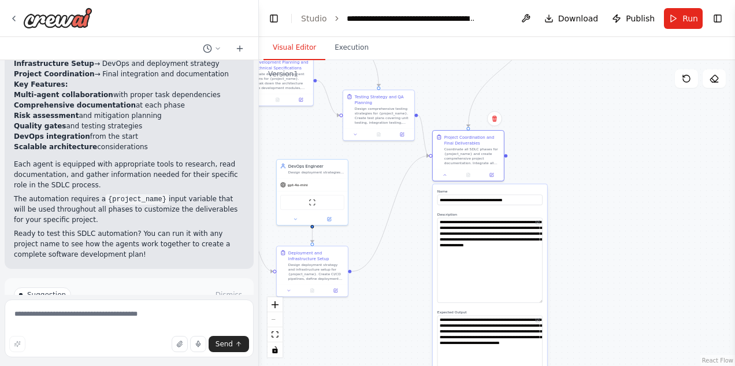
drag, startPoint x: 578, startPoint y: 156, endPoint x: 569, endPoint y: 362, distance: 206.0
click at [569, 362] on div ".deletable-edge-delete-btn { width: 20px; height: 20px; border: 0px solid #ffff…" at bounding box center [497, 213] width 476 height 306
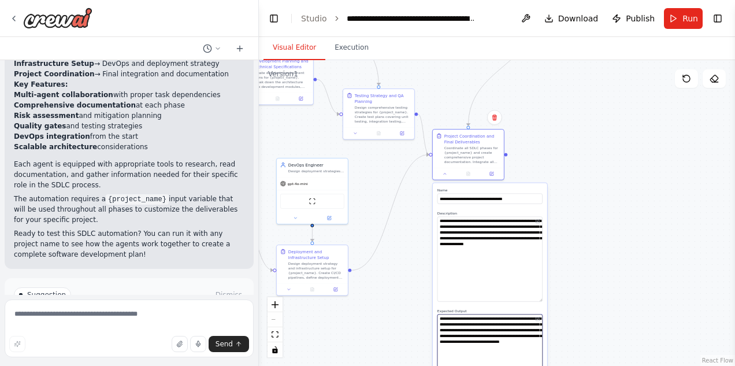
drag, startPoint x: 476, startPoint y: 338, endPoint x: 556, endPoint y: 323, distance: 81.1
click at [556, 323] on div ".deletable-edge-delete-btn { width: 20px; height: 20px; border: 0px solid #ffff…" at bounding box center [497, 213] width 476 height 306
click at [442, 173] on button at bounding box center [445, 172] width 20 height 7
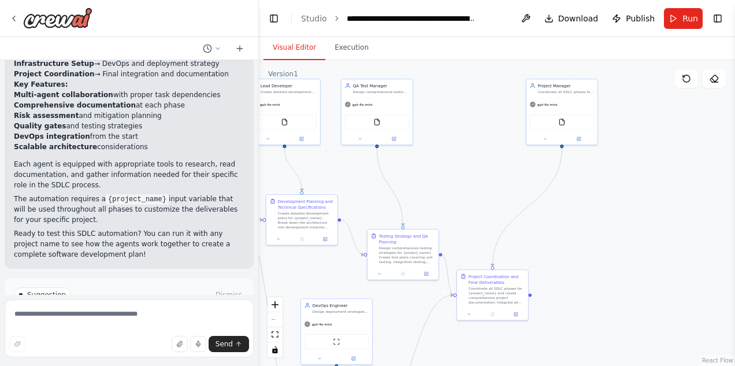
drag, startPoint x: 575, startPoint y: 132, endPoint x: 600, endPoint y: 272, distance: 142.0
click at [600, 272] on div ".deletable-edge-delete-btn { width: 20px; height: 20px; border: 0px solid #ffff…" at bounding box center [497, 213] width 476 height 306
drag, startPoint x: 583, startPoint y: 103, endPoint x: 535, endPoint y: 178, distance: 89.2
click at [535, 178] on div "gpt-4o-mini" at bounding box center [515, 178] width 71 height 13
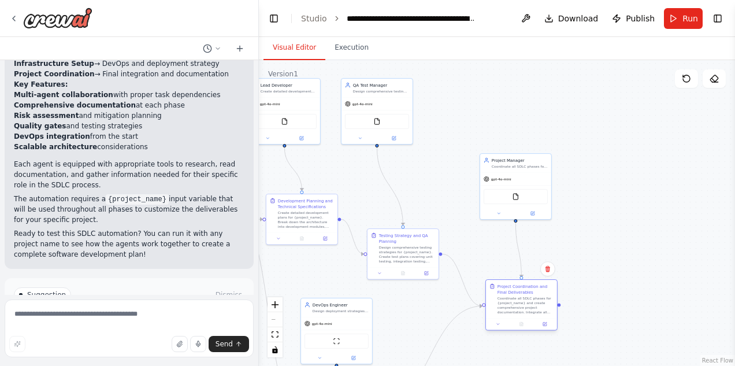
drag, startPoint x: 493, startPoint y: 286, endPoint x: 520, endPoint y: 300, distance: 30.0
click at [520, 300] on div "Coordinate all SDLC phases for {project_name} and create comprehensive project …" at bounding box center [526, 305] width 56 height 19
click at [535, 175] on div "gpt-4o-mini" at bounding box center [515, 178] width 71 height 13
click at [500, 214] on icon at bounding box center [499, 212] width 5 height 5
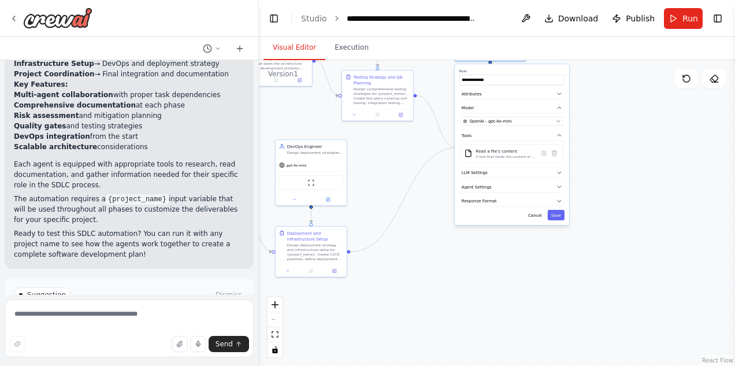
drag, startPoint x: 653, startPoint y: 241, endPoint x: 628, endPoint y: 82, distance: 161.0
click at [628, 82] on div ".deletable-edge-delete-btn { width: 20px; height: 20px; border: 0px solid #ffff…" at bounding box center [497, 213] width 476 height 306
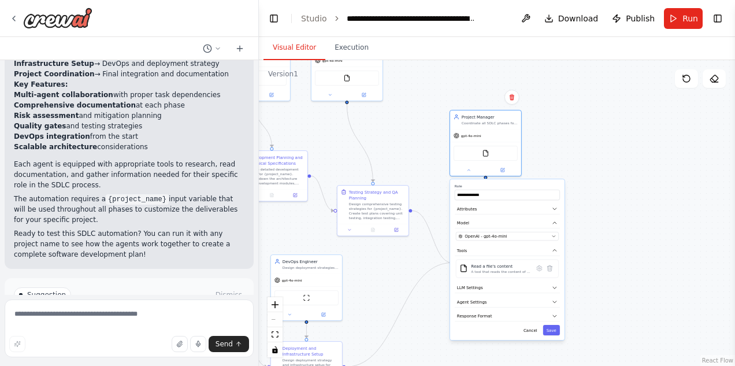
drag, startPoint x: 618, startPoint y: 146, endPoint x: 612, endPoint y: 261, distance: 114.7
click at [612, 261] on div ".deletable-edge-delete-btn { width: 20px; height: 20px; border: 0px solid #ffff…" at bounding box center [497, 213] width 476 height 306
click at [553, 207] on icon "button" at bounding box center [553, 208] width 3 height 2
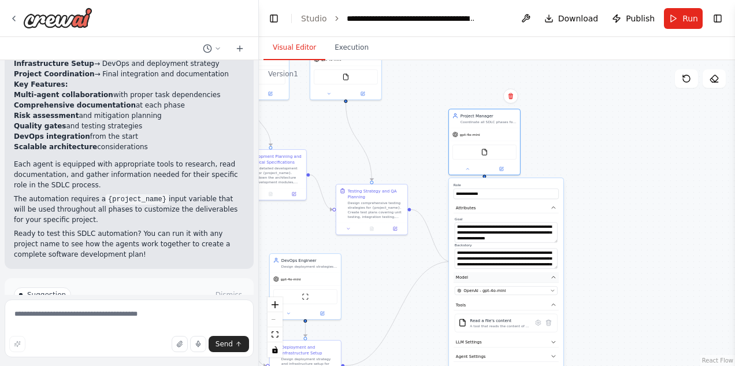
click at [556, 272] on button "Model" at bounding box center [506, 277] width 105 height 11
click at [555, 275] on icon "button" at bounding box center [554, 278] width 6 height 6
click at [553, 292] on icon "button" at bounding box center [552, 291] width 5 height 5
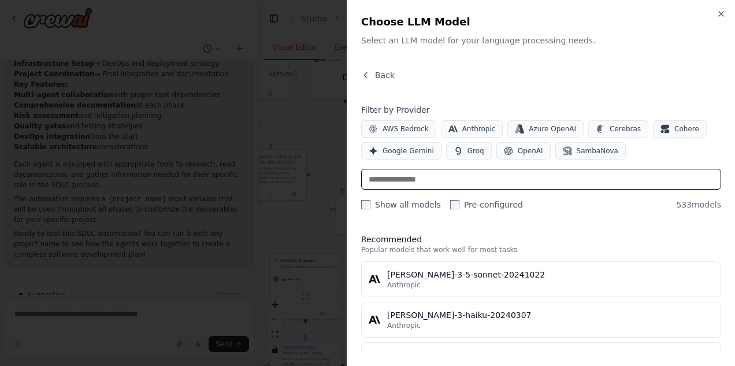
click at [635, 182] on input "text" at bounding box center [541, 179] width 360 height 21
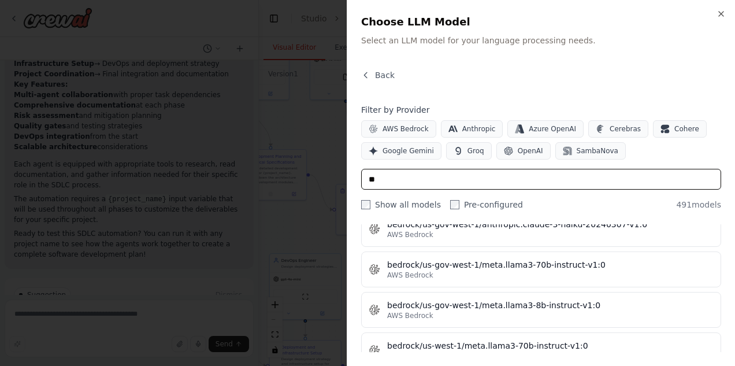
scroll to position [0, 0]
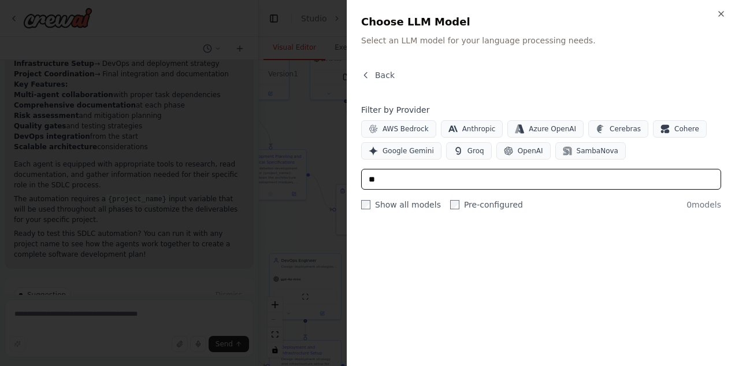
type input "*"
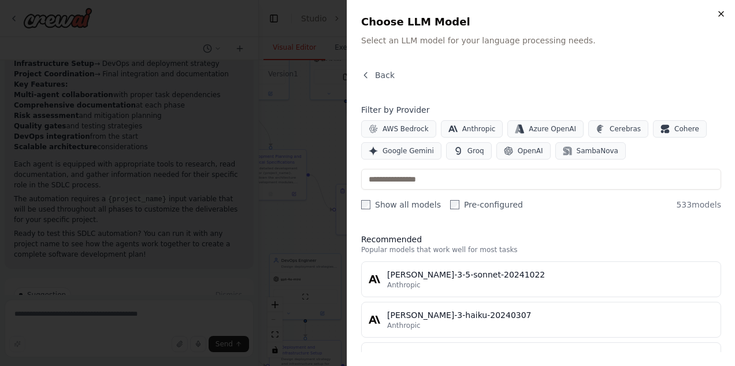
click at [635, 13] on icon "button" at bounding box center [721, 13] width 9 height 9
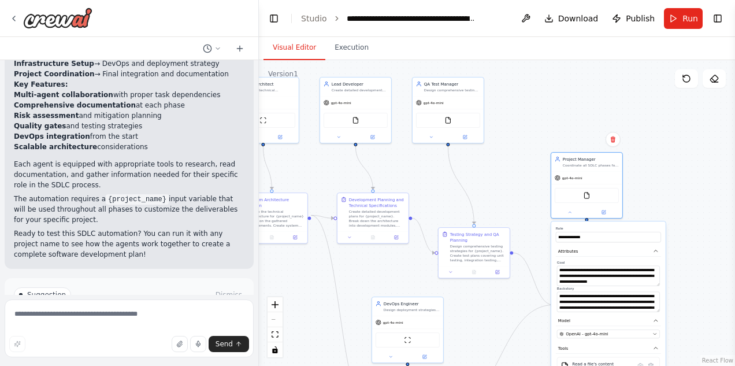
drag, startPoint x: 557, startPoint y: 119, endPoint x: 659, endPoint y: 162, distance: 111.1
click at [635, 162] on div ".deletable-edge-delete-btn { width: 20px; height: 20px; border: 0px solid #ffff…" at bounding box center [497, 213] width 476 height 306
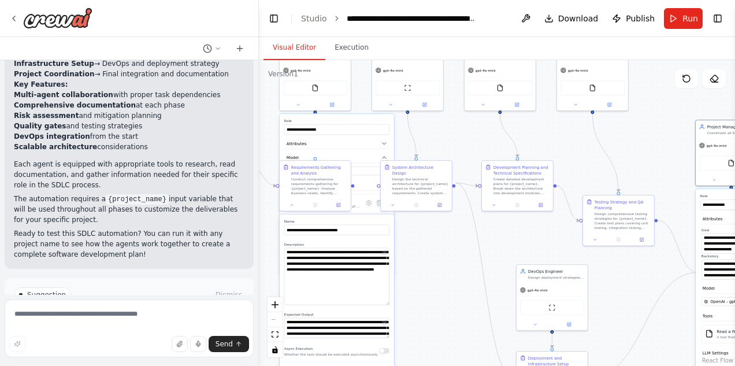
drag, startPoint x: 511, startPoint y: 182, endPoint x: 656, endPoint y: 148, distance: 148.4
click at [635, 148] on div ".deletable-edge-delete-btn { width: 20px; height: 20px; border: 0px solid #ffff…" at bounding box center [497, 213] width 476 height 306
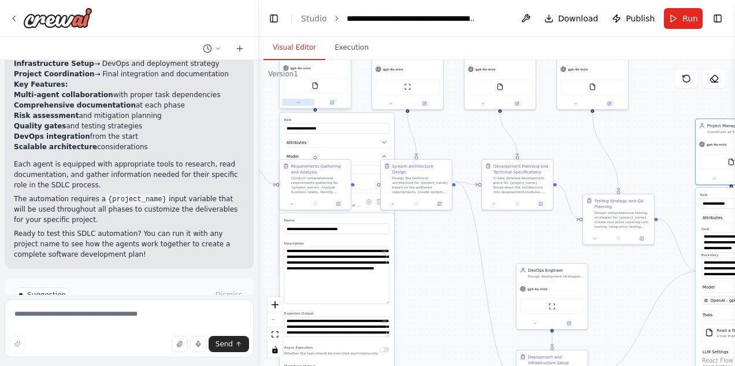
click at [300, 103] on icon at bounding box center [298, 102] width 5 height 5
click at [293, 203] on icon at bounding box center [292, 202] width 2 height 1
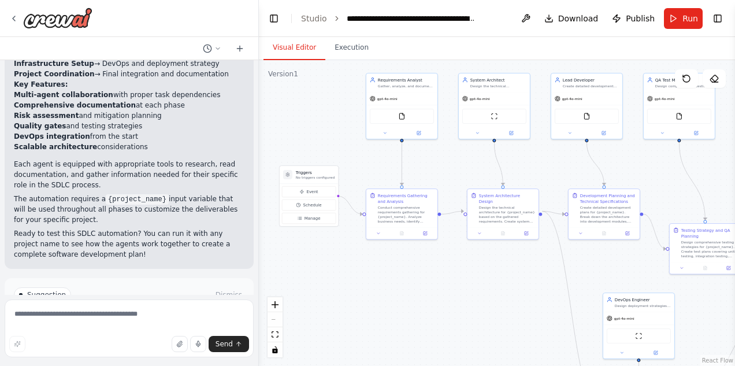
drag, startPoint x: 368, startPoint y: 252, endPoint x: 454, endPoint y: 281, distance: 91.6
click at [454, 281] on div ".deletable-edge-delete-btn { width: 20px; height: 20px; border: 0px solid #ffff…" at bounding box center [497, 213] width 476 height 306
drag, startPoint x: 321, startPoint y: 175, endPoint x: 319, endPoint y: 191, distance: 16.9
click at [319, 191] on h3 "Triggers" at bounding box center [315, 190] width 39 height 6
click at [312, 233] on span "Manage" at bounding box center [313, 236] width 16 height 6
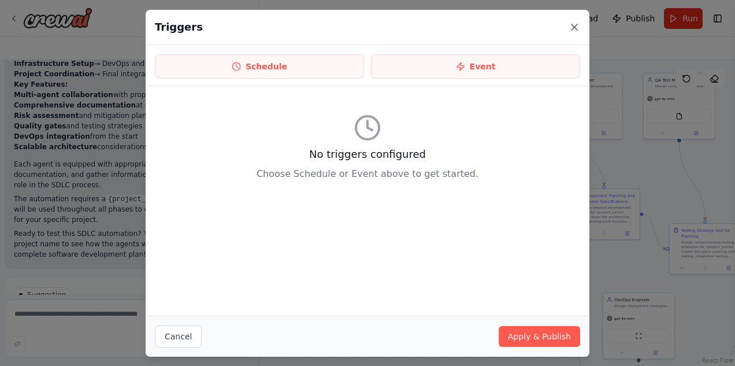
click at [574, 29] on icon at bounding box center [575, 27] width 12 height 12
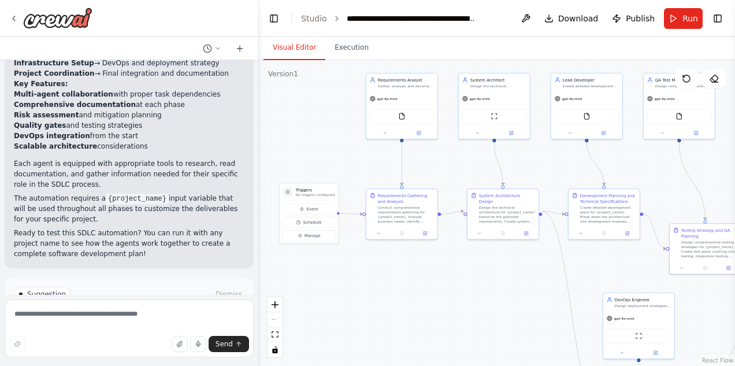
scroll to position [1068, 0]
click at [42, 290] on span "Suggestion" at bounding box center [46, 294] width 39 height 9
click at [66, 313] on textarea at bounding box center [129, 328] width 249 height 58
type textarea "**********"
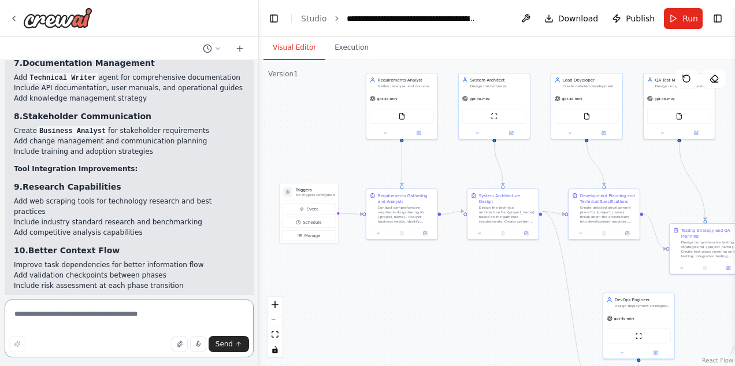
scroll to position [1811, 0]
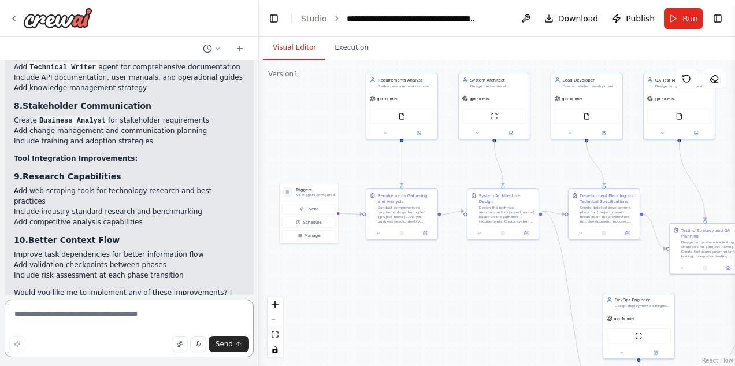
click at [84, 309] on textarea at bounding box center [129, 328] width 249 height 58
type textarea "**********"
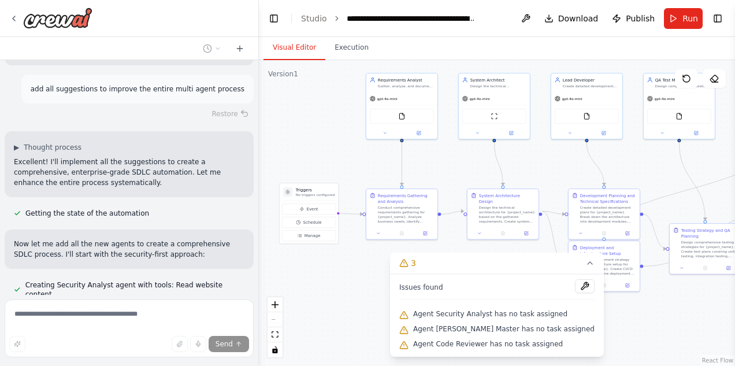
scroll to position [2153, 0]
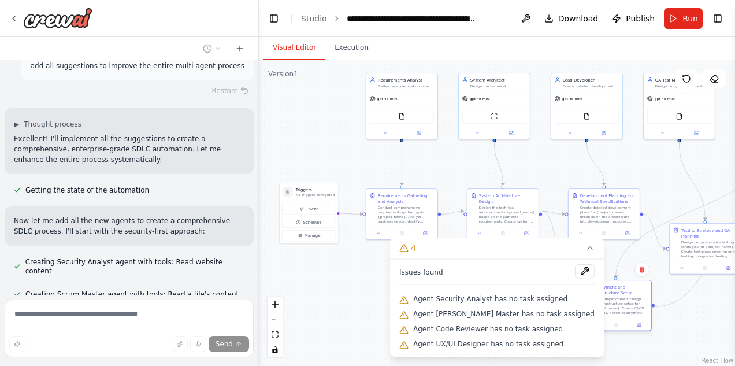
drag, startPoint x: 612, startPoint y: 258, endPoint x: 621, endPoint y: 299, distance: 42.1
click at [621, 299] on div "Design deployment strategy and infrastructure setup for {project_name}. Create …" at bounding box center [620, 306] width 56 height 19
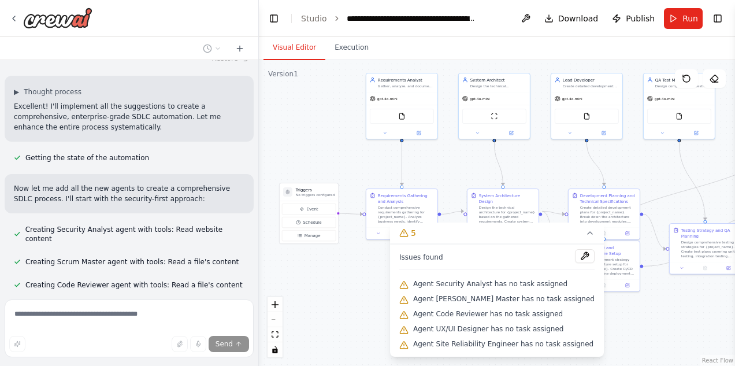
scroll to position [2208, 0]
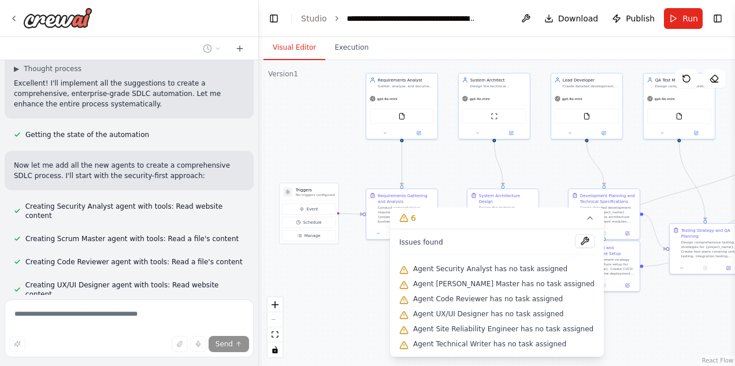
drag, startPoint x: 456, startPoint y: 215, endPoint x: 456, endPoint y: 328, distance: 113.3
click at [456, 328] on div "6 Issues found Agent Security Analyst has no task assigned Agent Scrum Master h…" at bounding box center [497, 282] width 214 height 149
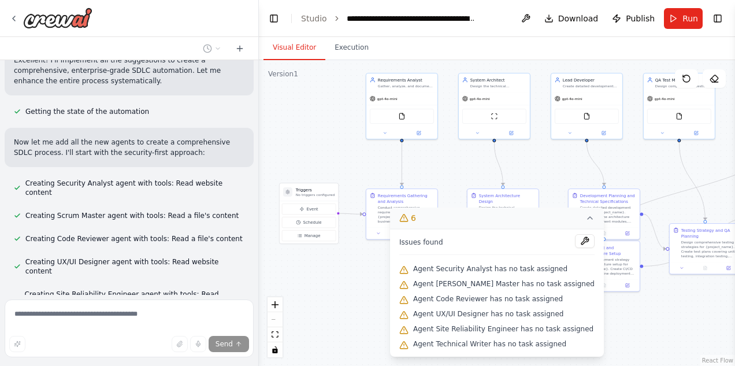
click at [487, 221] on button "6" at bounding box center [497, 218] width 214 height 21
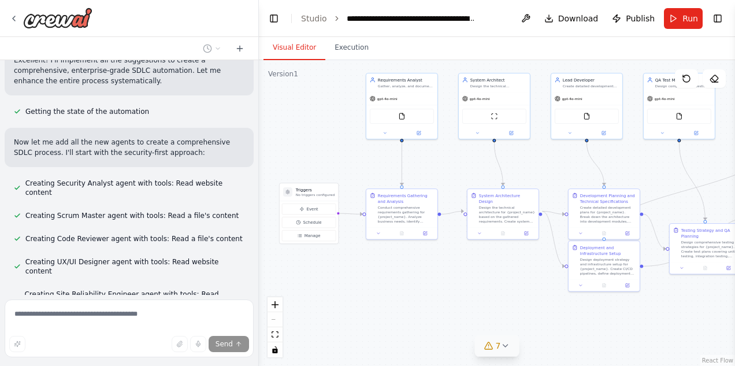
click at [506, 345] on icon at bounding box center [505, 345] width 9 height 9
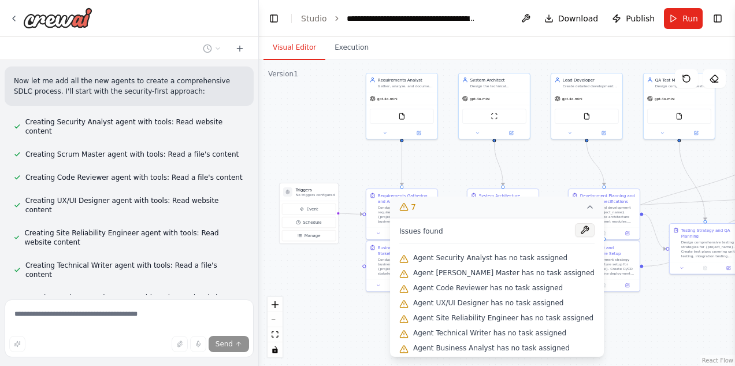
scroll to position [2303, 0]
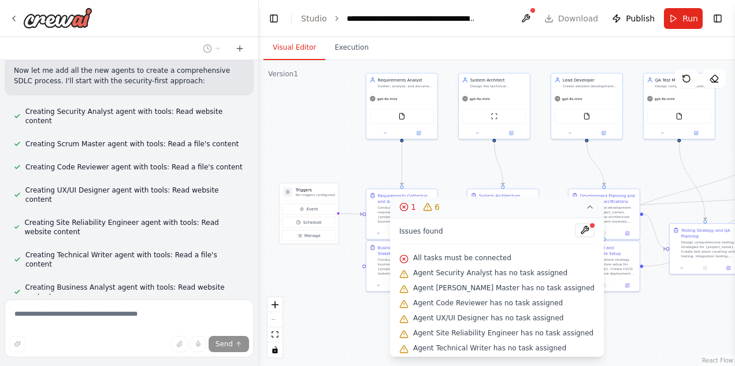
click at [635, 301] on div ".deletable-edge-delete-btn { width: 20px; height: 20px; border: 0px solid #ffff…" at bounding box center [497, 213] width 476 height 306
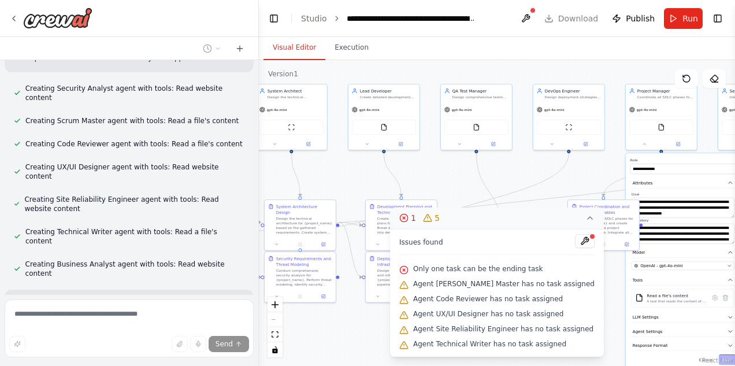
drag, startPoint x: 667, startPoint y: 171, endPoint x: 464, endPoint y: 183, distance: 203.3
click at [464, 183] on div ".deletable-edge-delete-btn { width: 20px; height: 20px; border: 0px solid #ffff…" at bounding box center [497, 213] width 476 height 306
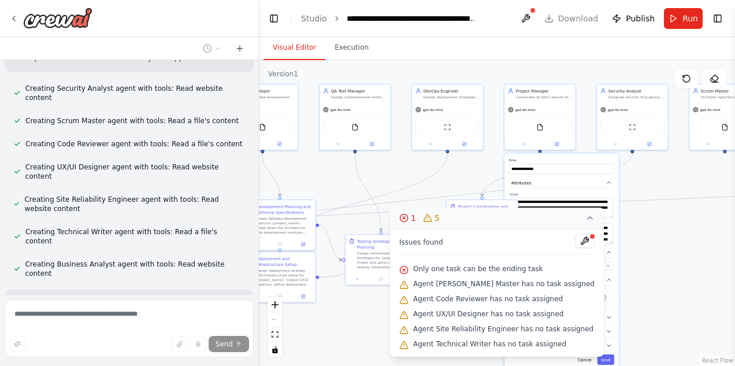
drag, startPoint x: 601, startPoint y: 170, endPoint x: 481, endPoint y: 170, distance: 119.7
click at [481, 170] on div ".deletable-edge-delete-btn { width: 20px; height: 20px; border: 0px solid #ffff…" at bounding box center [497, 213] width 476 height 306
click at [523, 145] on icon at bounding box center [522, 142] width 5 height 5
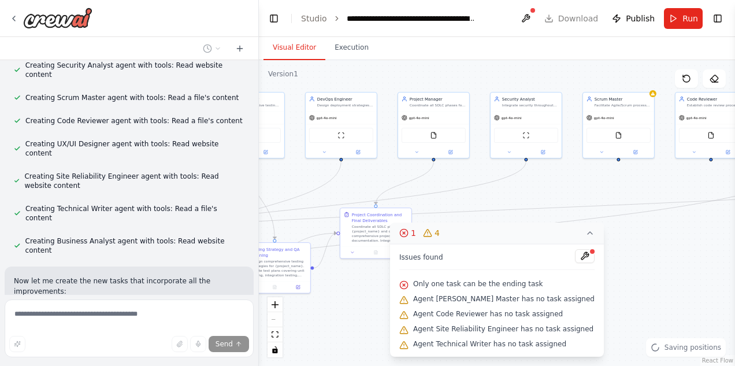
drag, startPoint x: 660, startPoint y: 279, endPoint x: 554, endPoint y: 287, distance: 105.5
click at [554, 287] on div "Version 1 Show Tools Hide Agents .deletable-edge-delete-btn { width: 20px; heig…" at bounding box center [497, 213] width 476 height 306
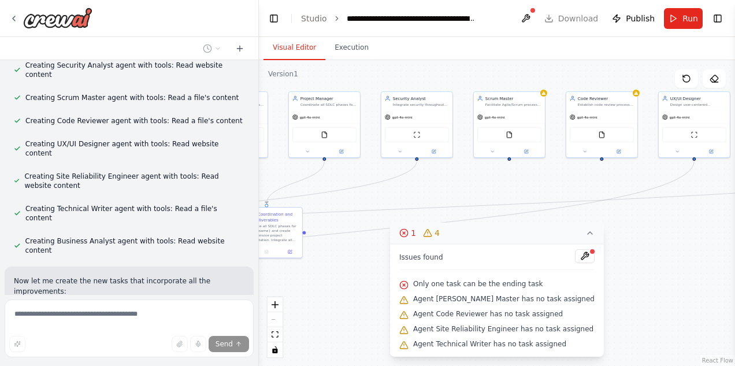
drag, startPoint x: 670, startPoint y: 284, endPoint x: 561, endPoint y: 283, distance: 109.3
click at [561, 283] on div "Version 1 Show Tools Hide Agents .deletable-edge-delete-btn { width: 20px; heig…" at bounding box center [497, 213] width 476 height 306
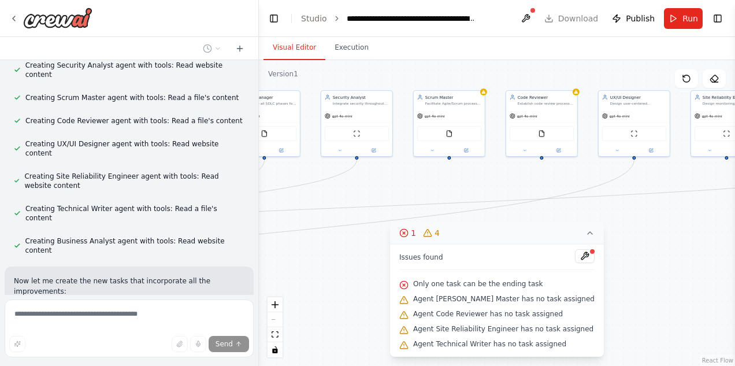
drag, startPoint x: 654, startPoint y: 283, endPoint x: 594, endPoint y: 282, distance: 60.1
click at [594, 282] on div "Version 1 Show Tools Hide Agents .deletable-edge-delete-btn { width: 20px; heig…" at bounding box center [497, 213] width 476 height 306
drag, startPoint x: 664, startPoint y: 285, endPoint x: 569, endPoint y: 285, distance: 94.8
click at [569, 285] on div "Version 1 Show Tools Hide Agents .deletable-edge-delete-btn { width: 20px; heig…" at bounding box center [497, 213] width 476 height 306
drag, startPoint x: 678, startPoint y: 263, endPoint x: 583, endPoint y: 263, distance: 94.8
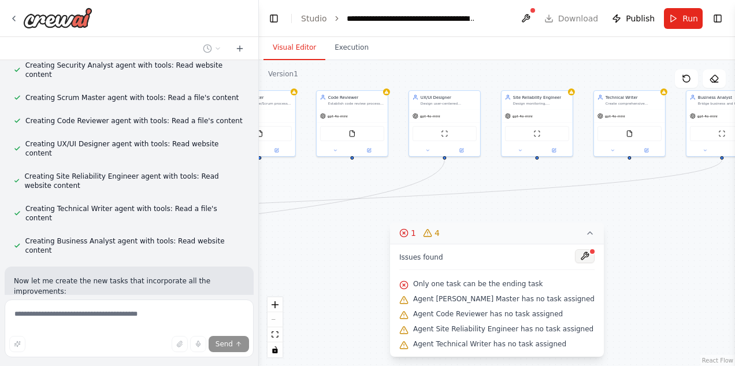
click at [583, 263] on div "Version 1 Show Tools Hide Agents .deletable-edge-delete-btn { width: 20px; heig…" at bounding box center [497, 213] width 476 height 306
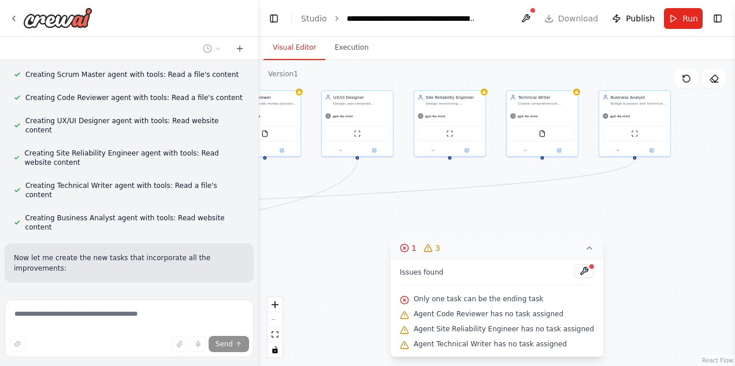
drag, startPoint x: 667, startPoint y: 260, endPoint x: 579, endPoint y: 260, distance: 87.3
click at [579, 260] on div "Version 1 Show Tools Hide Agents .deletable-edge-delete-btn { width: 20px; heig…" at bounding box center [497, 213] width 476 height 306
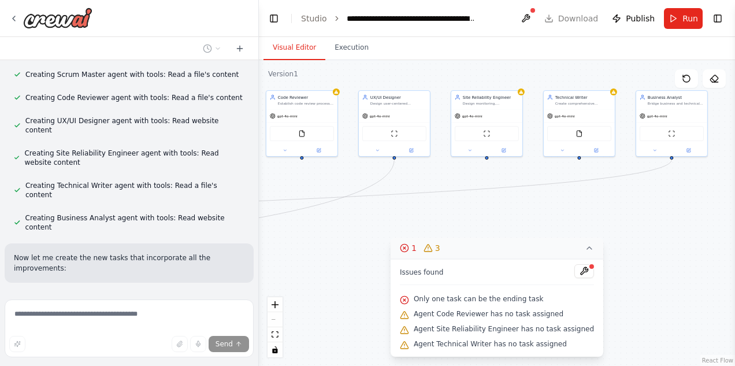
drag, startPoint x: 635, startPoint y: 253, endPoint x: 705, endPoint y: 252, distance: 70.0
click at [635, 252] on div ".deletable-edge-delete-btn { width: 20px; height: 20px; border: 0px solid #ffff…" at bounding box center [497, 213] width 476 height 306
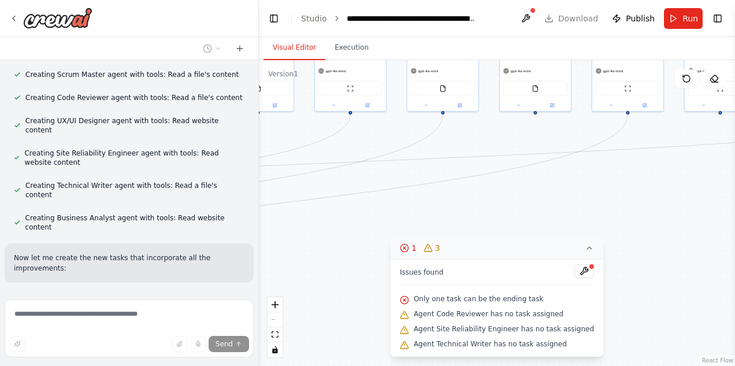
drag, startPoint x: 328, startPoint y: 285, endPoint x: 534, endPoint y: 241, distance: 210.6
click at [534, 241] on div "Version 1 Show Tools Hide Agents .deletable-edge-delete-btn { width: 20px; heig…" at bounding box center [497, 213] width 476 height 306
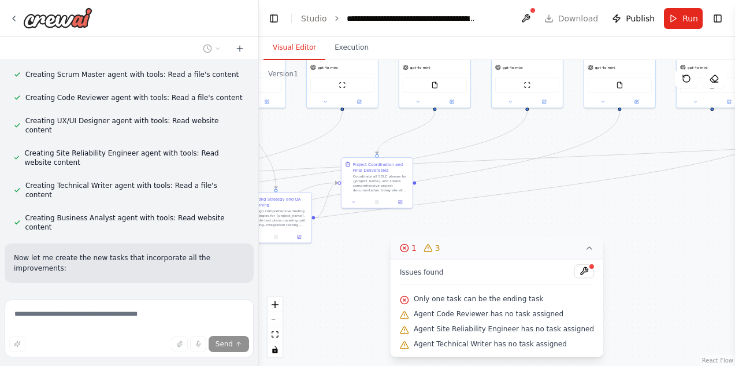
drag, startPoint x: 357, startPoint y: 256, endPoint x: 529, endPoint y: 254, distance: 171.7
click at [529, 254] on div "Version 1 Show Tools Hide Agents .deletable-edge-delete-btn { width: 20px; heig…" at bounding box center [497, 213] width 476 height 306
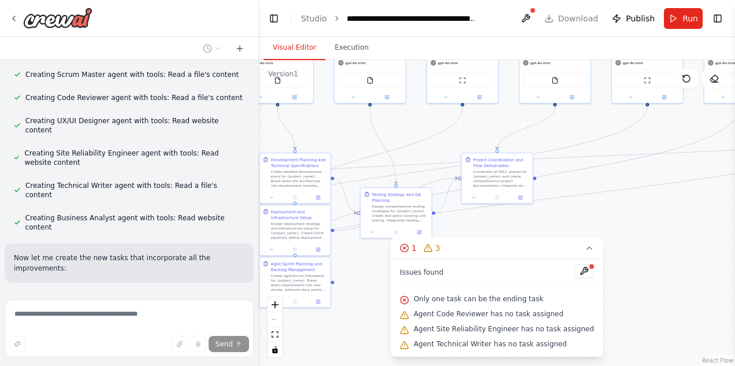
drag, startPoint x: 367, startPoint y: 285, endPoint x: 482, endPoint y: 280, distance: 115.2
click at [482, 280] on div "Version 1 Show Tools Hide Agents .deletable-edge-delete-btn { width: 20px; heig…" at bounding box center [497, 213] width 476 height 306
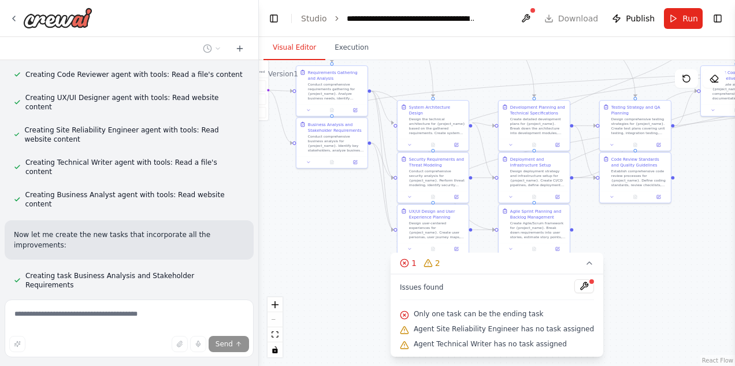
drag, startPoint x: 376, startPoint y: 320, endPoint x: 617, endPoint y: 232, distance: 256.4
click at [617, 232] on div ".deletable-edge-delete-btn { width: 20px; height: 20px; border: 0px solid #ffff…" at bounding box center [497, 213] width 476 height 306
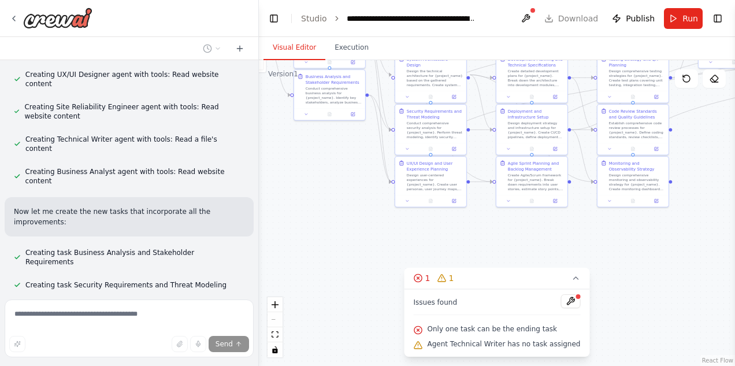
drag, startPoint x: 339, startPoint y: 261, endPoint x: 335, endPoint y: 214, distance: 47.6
click at [335, 214] on div ".deletable-edge-delete-btn { width: 20px; height: 20px; border: 0px solid #ffff…" at bounding box center [497, 213] width 476 height 306
drag, startPoint x: 626, startPoint y: 176, endPoint x: 634, endPoint y: 235, distance: 59.5
click at [634, 235] on div "Design comprehensive monitoring and observability strategy for {project_name}. …" at bounding box center [645, 239] width 56 height 19
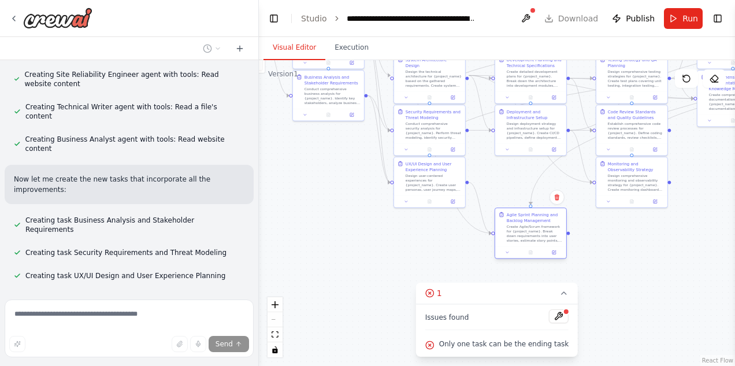
drag, startPoint x: 519, startPoint y: 190, endPoint x: 521, endPoint y: 239, distance: 49.8
click at [521, 239] on div "Create Agile/Scrum framework for {project_name}. Break down requirements into u…" at bounding box center [535, 233] width 56 height 19
drag, startPoint x: 633, startPoint y: 183, endPoint x: 633, endPoint y: 231, distance: 48.6
click at [633, 231] on div "Design comprehensive monitoring and observability strategy for {project_name}. …" at bounding box center [639, 228] width 56 height 19
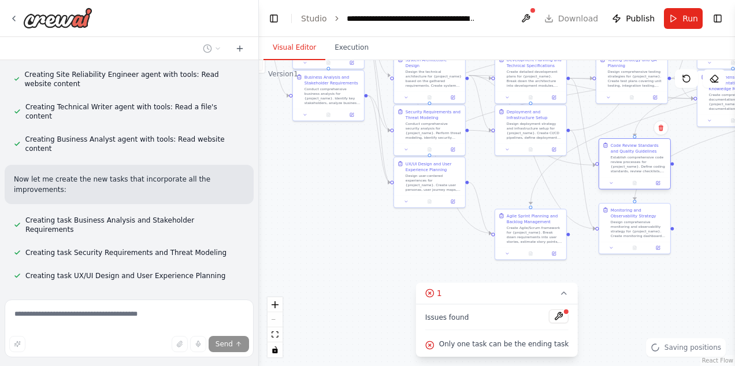
drag, startPoint x: 629, startPoint y: 136, endPoint x: 629, endPoint y: 170, distance: 34.1
click at [629, 171] on div "Establish comprehensive code review processes for {project_name}. Define coding…" at bounding box center [639, 164] width 56 height 19
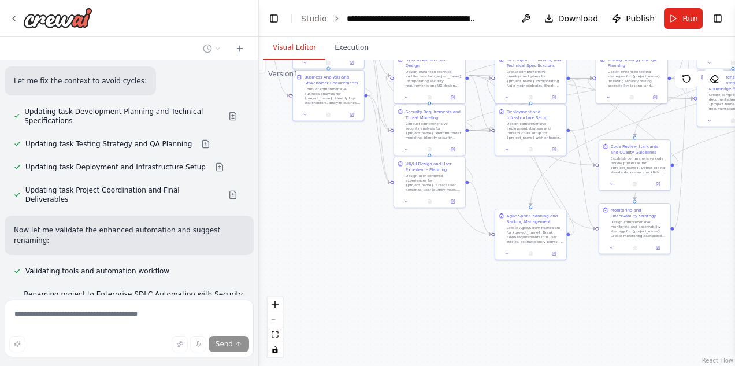
scroll to position [0, 0]
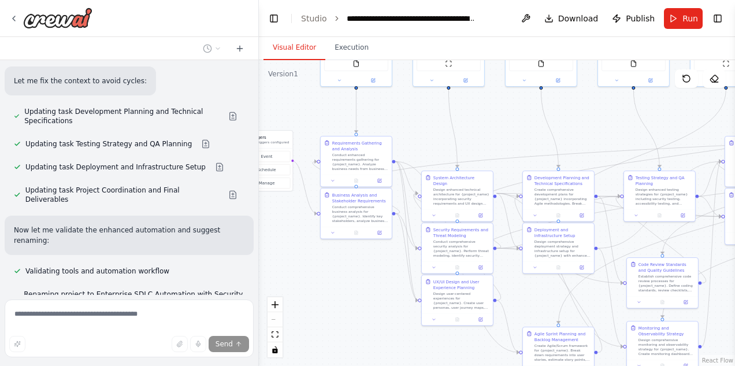
drag, startPoint x: 352, startPoint y: 197, endPoint x: 379, endPoint y: 313, distance: 120.0
click at [379, 314] on div ".deletable-edge-delete-btn { width: 20px; height: 20px; border: 0px solid #ffff…" at bounding box center [497, 213] width 476 height 306
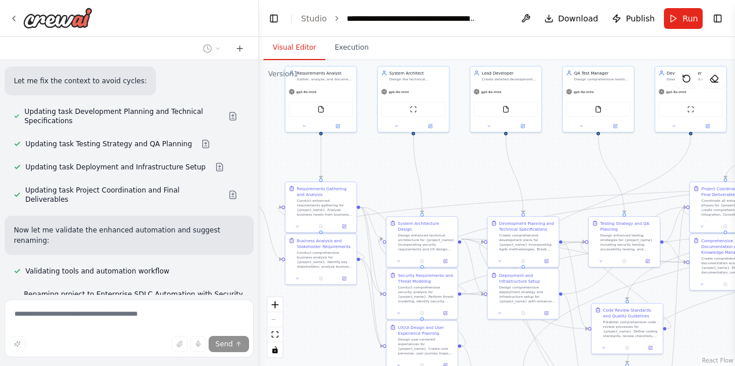
drag, startPoint x: 354, startPoint y: 281, endPoint x: 319, endPoint y: 326, distance: 57.3
click at [319, 326] on div ".deletable-edge-delete-btn { width: 20px; height: 20px; border: 0px solid #ffff…" at bounding box center [497, 213] width 476 height 306
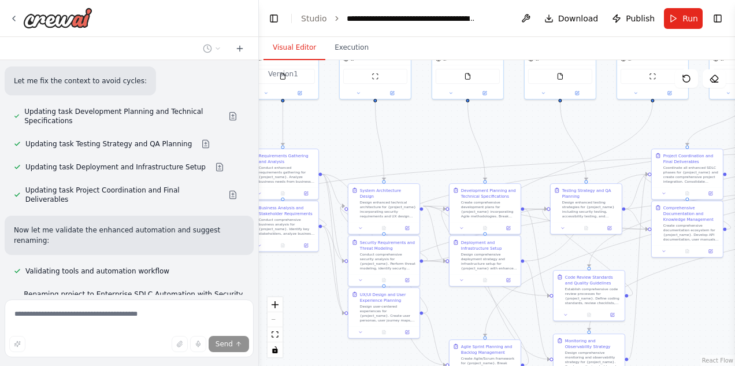
drag, startPoint x: 463, startPoint y: 187, endPoint x: 425, endPoint y: 156, distance: 49.7
click at [425, 156] on div ".deletable-edge-delete-btn { width: 20px; height: 20px; border: 0px solid #ffff…" at bounding box center [497, 213] width 476 height 306
drag, startPoint x: 468, startPoint y: 264, endPoint x: 544, endPoint y: 150, distance: 136.3
click at [544, 151] on div "Design comprehensive deployment strategy and infrastructure setup for {project_…" at bounding box center [565, 150] width 56 height 19
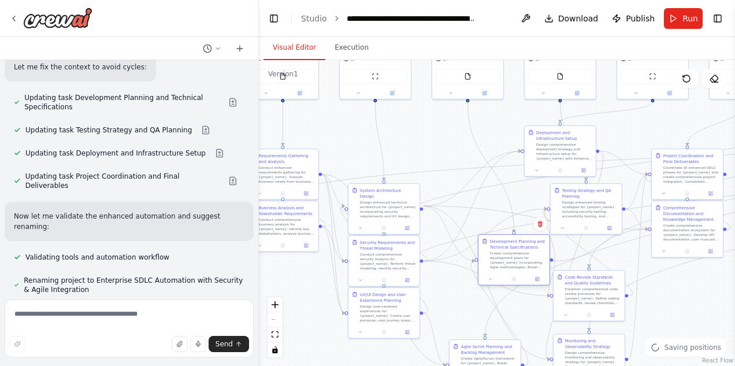
drag, startPoint x: 483, startPoint y: 211, endPoint x: 509, endPoint y: 261, distance: 56.1
click at [509, 261] on div "Create comprehensive development plans for {project_name} incorporating Agile m…" at bounding box center [518, 260] width 56 height 19
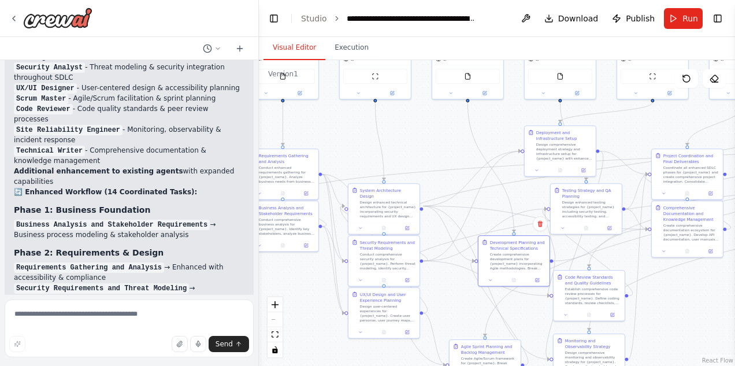
drag, startPoint x: 166, startPoint y: 221, endPoint x: 167, endPoint y: 258, distance: 36.4
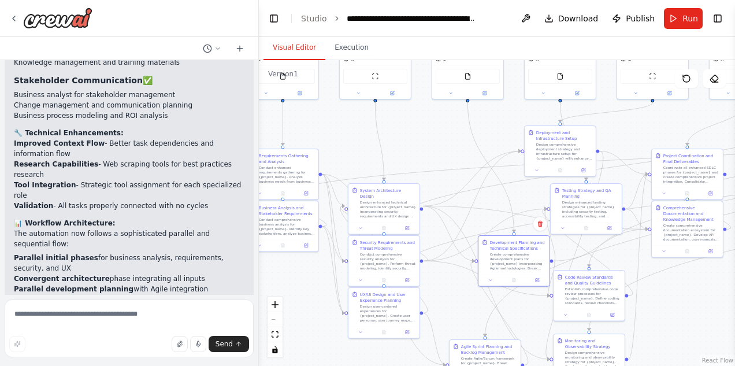
scroll to position [1, 0]
click at [116, 319] on textarea at bounding box center [129, 328] width 249 height 58
type textarea "***"
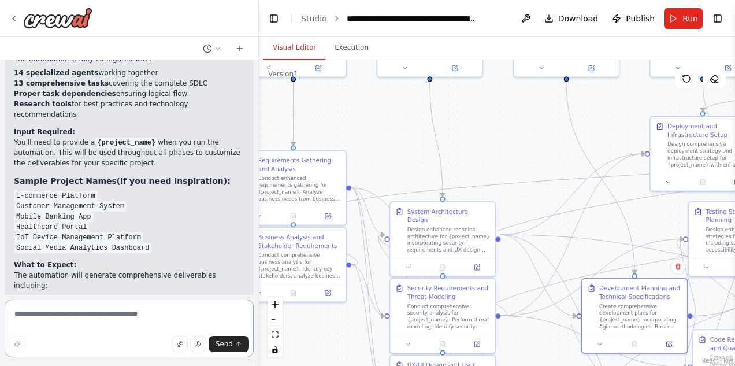
scroll to position [0, 0]
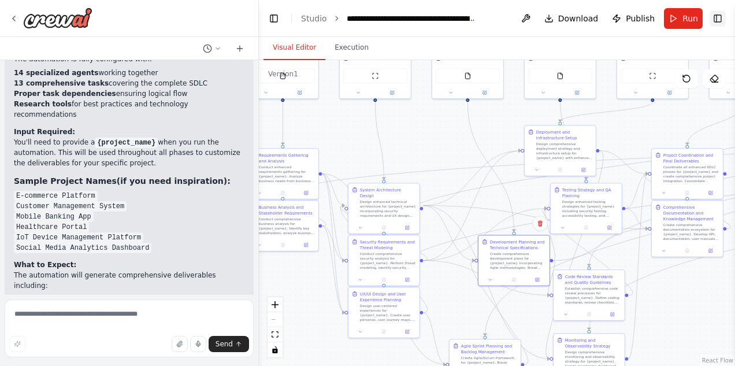
click at [635, 13] on button "Toggle Right Sidebar" at bounding box center [718, 18] width 16 height 16
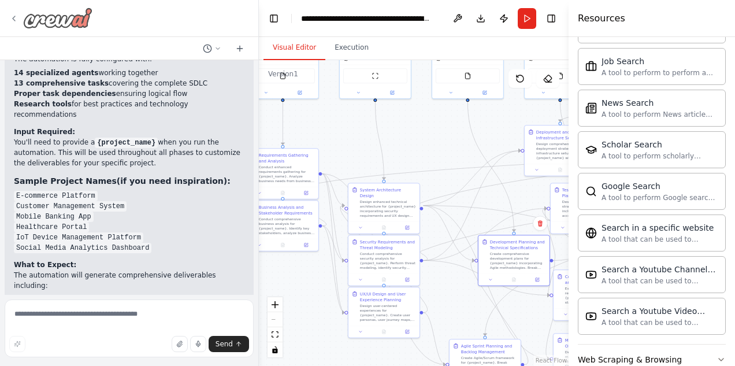
click at [13, 21] on icon at bounding box center [13, 18] width 9 height 9
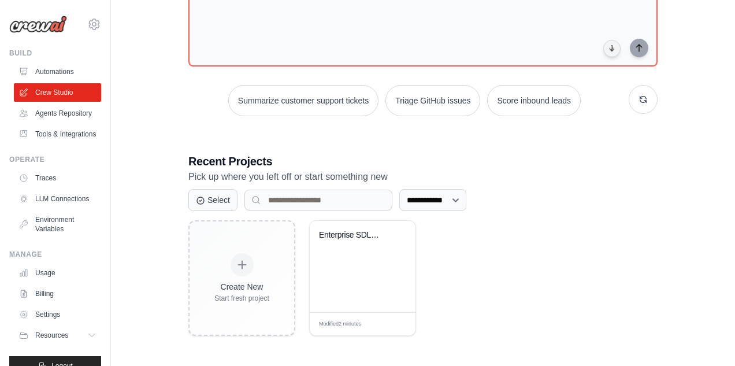
scroll to position [99, 0]
click at [374, 255] on div "Enterprise SDLC Automation with Sec..." at bounding box center [363, 266] width 106 height 91
click at [405, 326] on div "Modified 2 minutes Edit" at bounding box center [363, 324] width 106 height 23
click at [401, 236] on icon at bounding box center [400, 237] width 12 height 12
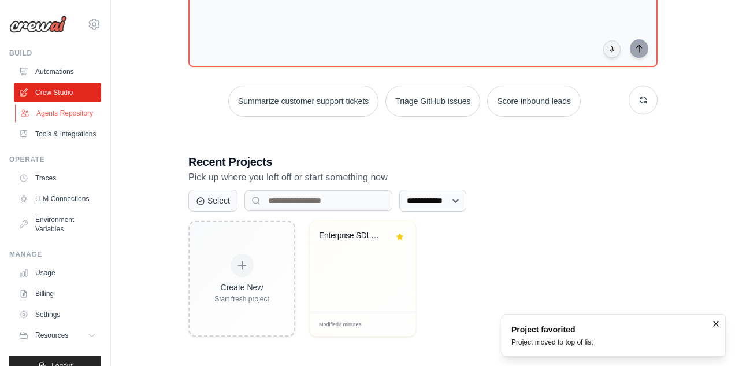
click at [71, 113] on link "Agents Repository" at bounding box center [58, 113] width 87 height 19
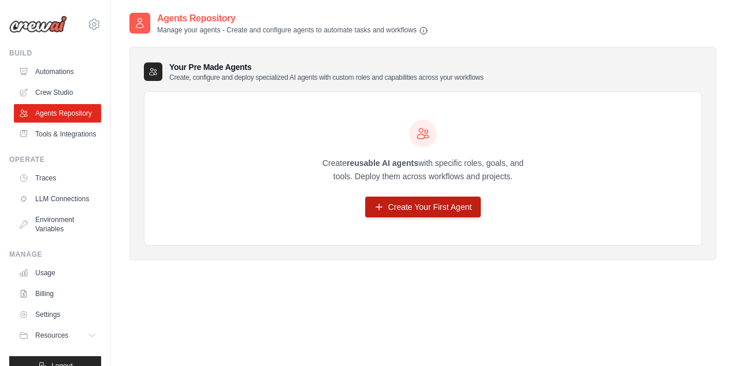
click at [416, 209] on link "Create Your First Agent" at bounding box center [423, 207] width 116 height 21
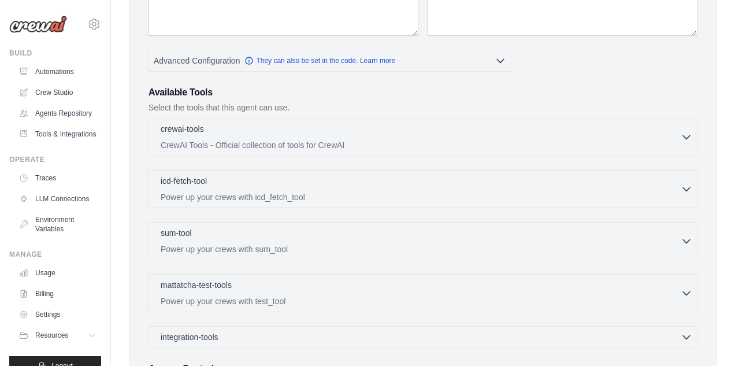
scroll to position [178, 0]
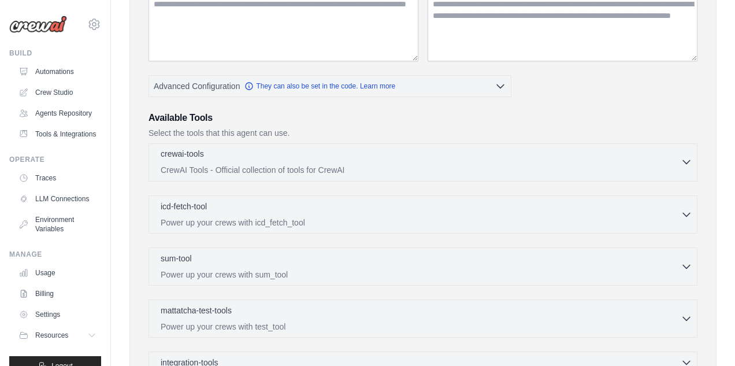
click at [685, 158] on icon "button" at bounding box center [687, 162] width 12 height 12
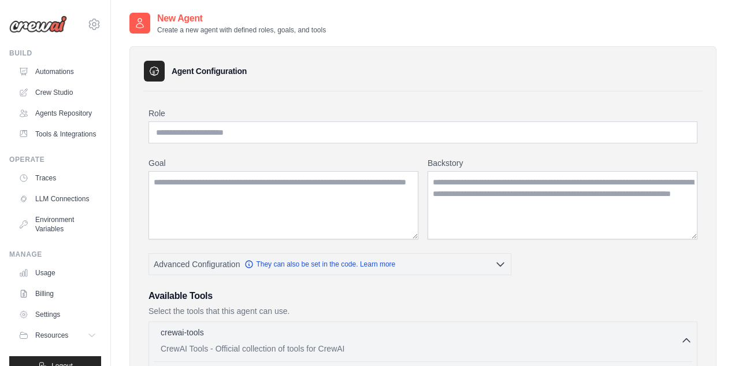
scroll to position [0, 0]
click at [71, 202] on link "LLM Connections" at bounding box center [58, 199] width 87 height 19
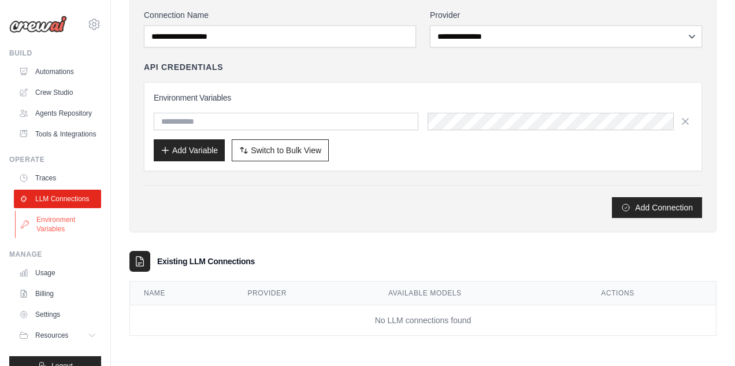
scroll to position [82, 0]
click at [58, 227] on link "Environment Variables" at bounding box center [58, 224] width 87 height 28
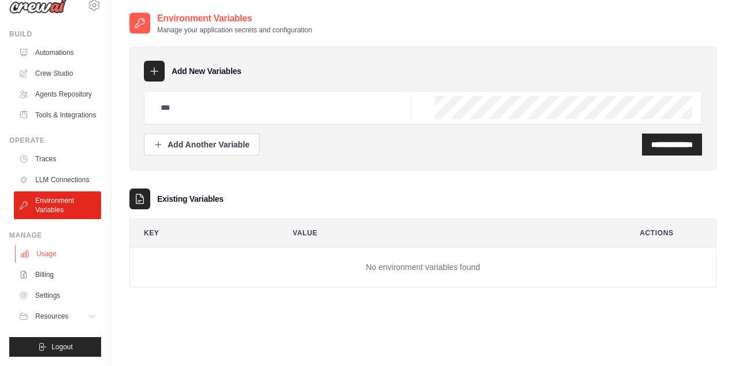
scroll to position [19, 0]
click at [57, 254] on link "Usage" at bounding box center [58, 254] width 87 height 19
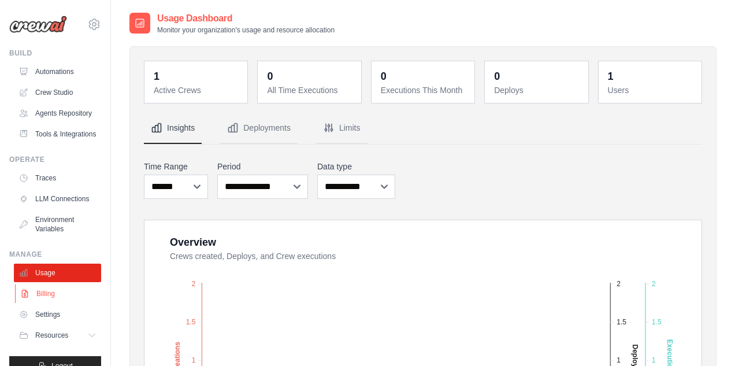
click at [78, 294] on link "Billing" at bounding box center [58, 293] width 87 height 19
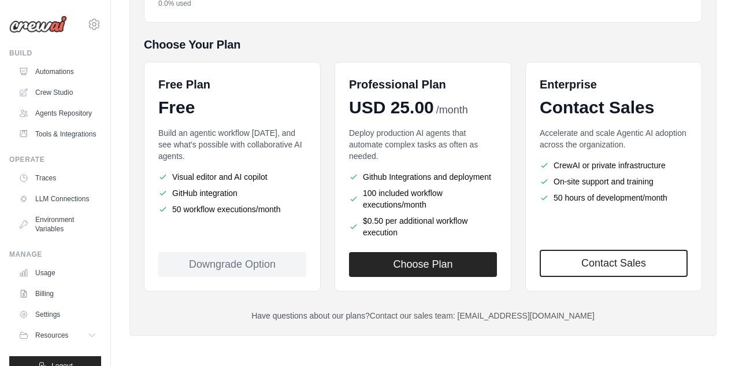
scroll to position [228, 0]
click at [58, 316] on link "Settings" at bounding box center [58, 314] width 87 height 19
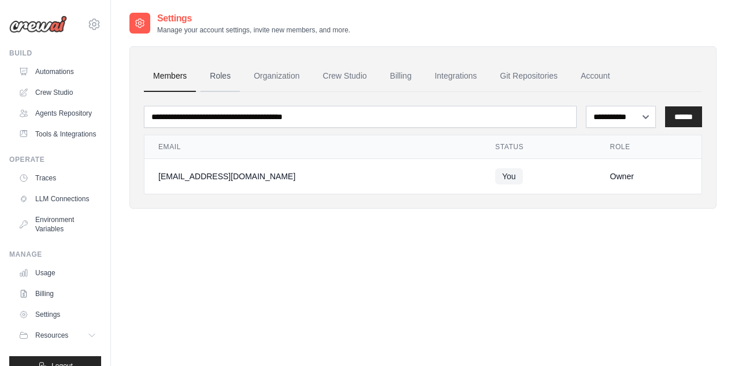
click at [220, 77] on link "Roles" at bounding box center [220, 76] width 39 height 31
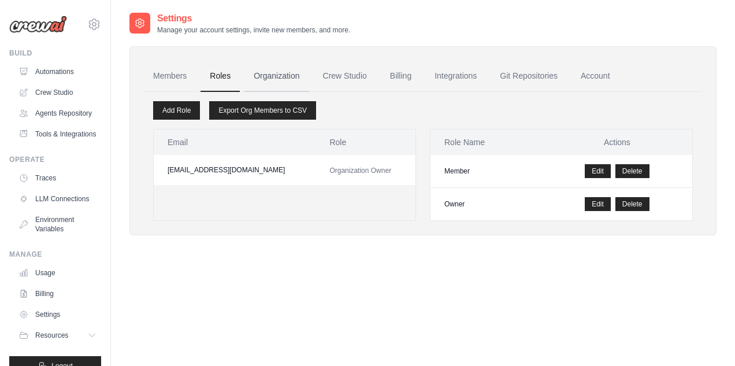
click at [278, 73] on link "Organization" at bounding box center [277, 76] width 64 height 31
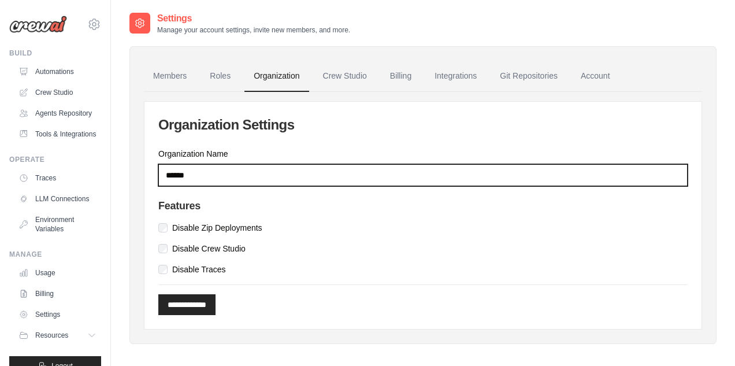
drag, startPoint x: 210, startPoint y: 177, endPoint x: 138, endPoint y: 175, distance: 72.3
click at [138, 175] on div "**********" at bounding box center [423, 195] width 587 height 298
type input "*******"
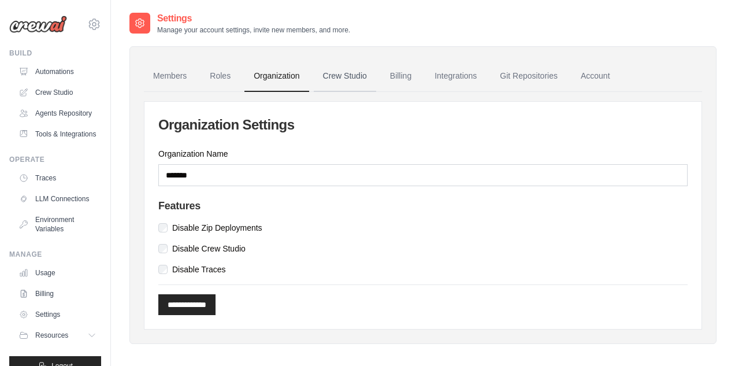
click at [362, 77] on link "Crew Studio" at bounding box center [345, 76] width 62 height 31
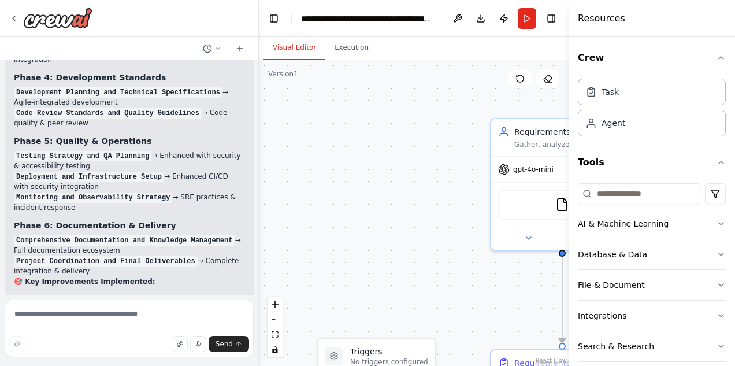
scroll to position [4506, 0]
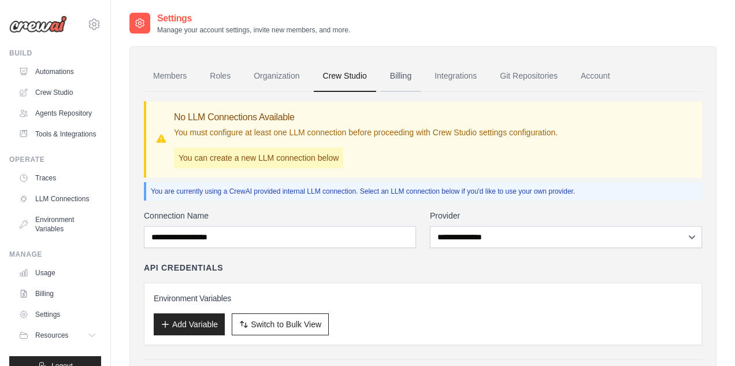
click at [402, 75] on link "Billing" at bounding box center [401, 76] width 40 height 31
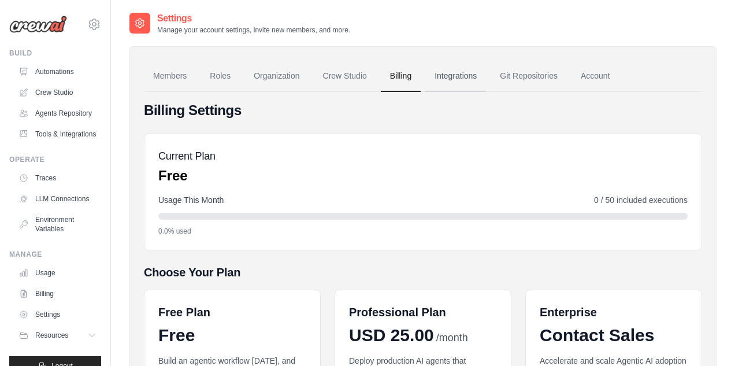
click at [457, 77] on link "Integrations" at bounding box center [456, 76] width 61 height 31
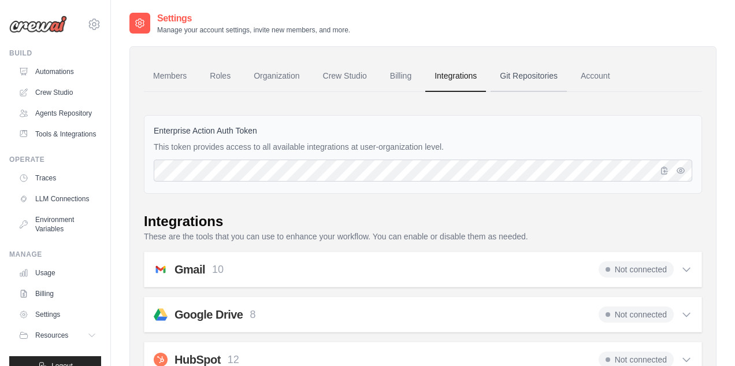
click at [531, 76] on link "Git Repositories" at bounding box center [529, 76] width 76 height 31
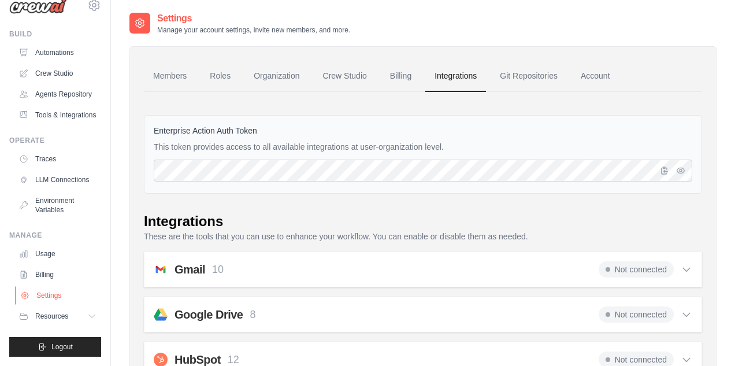
scroll to position [19, 0]
click at [56, 295] on link "Settings" at bounding box center [58, 295] width 87 height 19
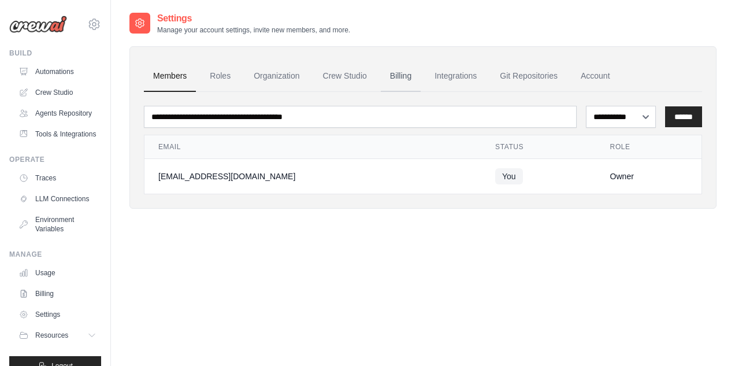
click at [406, 76] on link "Billing" at bounding box center [401, 76] width 40 height 31
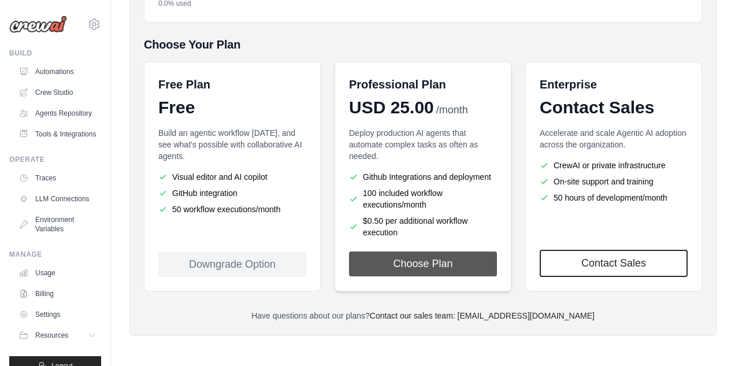
scroll to position [228, 0]
click at [438, 267] on button "Choose Plan" at bounding box center [423, 264] width 148 height 25
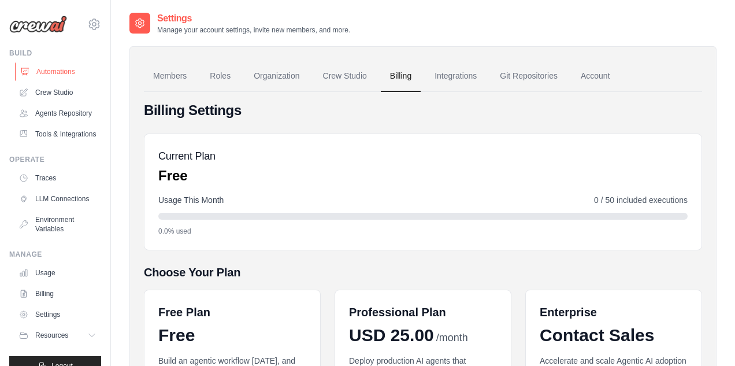
click at [61, 74] on link "Automations" at bounding box center [58, 71] width 87 height 19
click at [66, 113] on link "Agents Repository" at bounding box center [58, 113] width 87 height 19
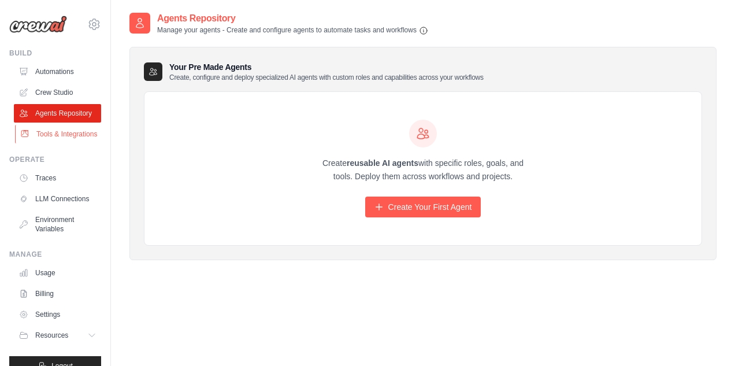
click at [68, 135] on link "Tools & Integrations" at bounding box center [58, 134] width 87 height 19
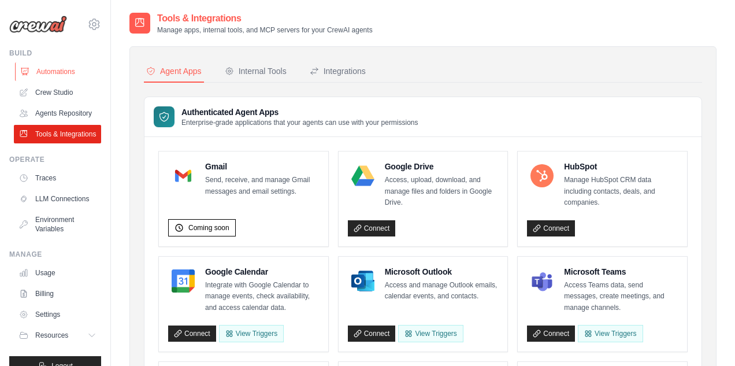
click at [63, 69] on link "Automations" at bounding box center [58, 71] width 87 height 19
click at [56, 177] on link "Traces" at bounding box center [58, 178] width 87 height 19
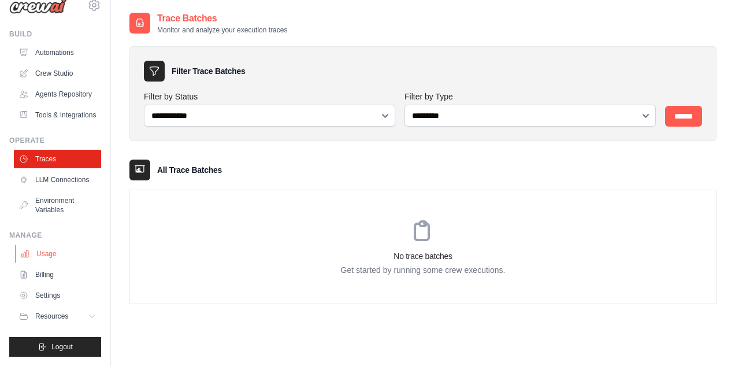
scroll to position [19, 0]
click at [48, 273] on link "Billing" at bounding box center [58, 274] width 87 height 19
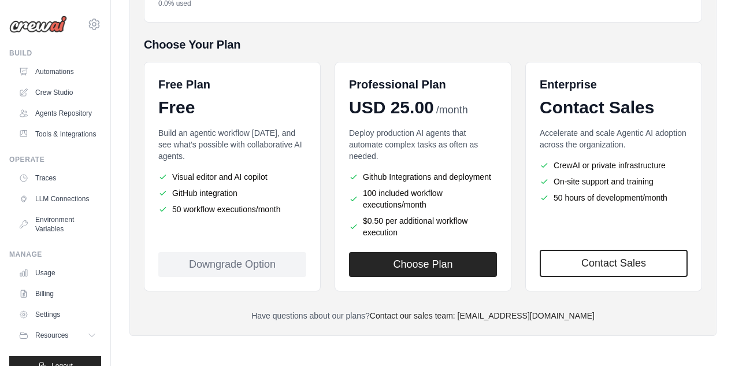
scroll to position [228, 0]
click at [46, 294] on link "Billing" at bounding box center [58, 293] width 87 height 19
click at [48, 315] on link "Settings" at bounding box center [58, 314] width 87 height 19
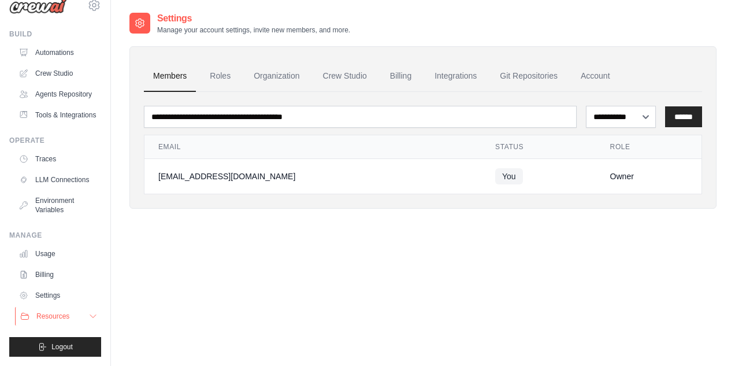
scroll to position [19, 0]
click at [47, 256] on link "Usage" at bounding box center [58, 254] width 87 height 19
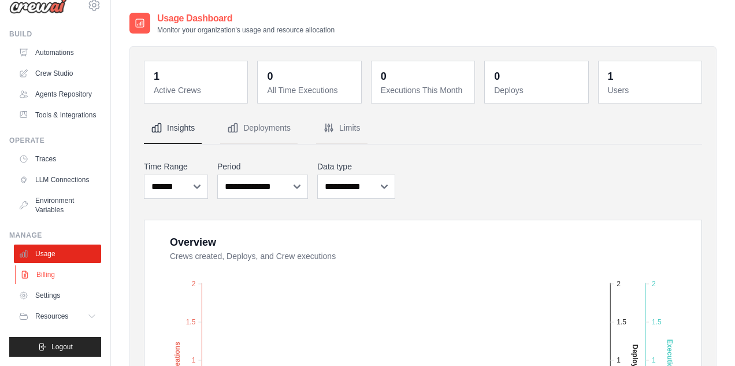
scroll to position [19, 0]
click at [48, 281] on link "Billing" at bounding box center [58, 274] width 87 height 19
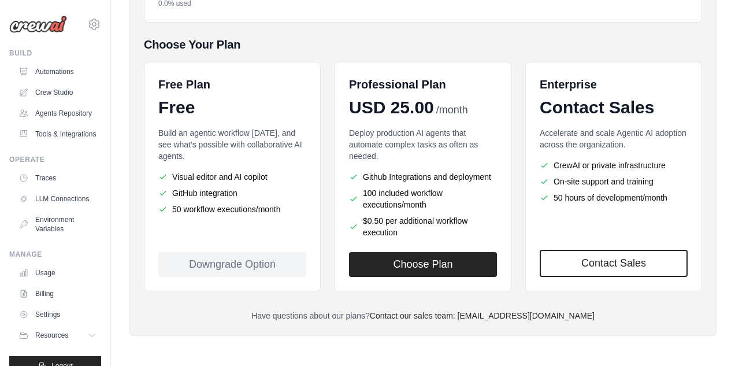
scroll to position [219, 0]
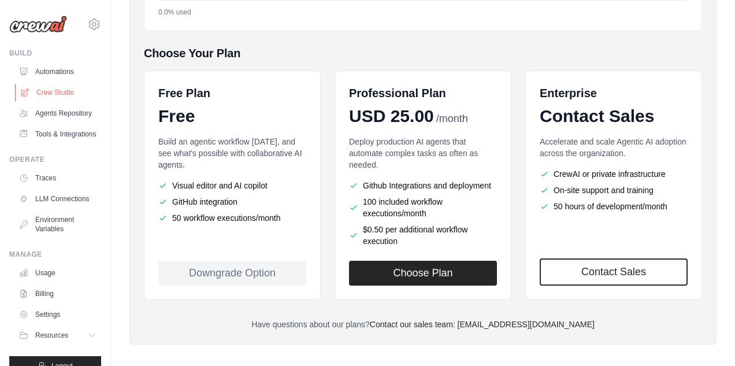
click at [65, 95] on link "Crew Studio" at bounding box center [58, 92] width 87 height 19
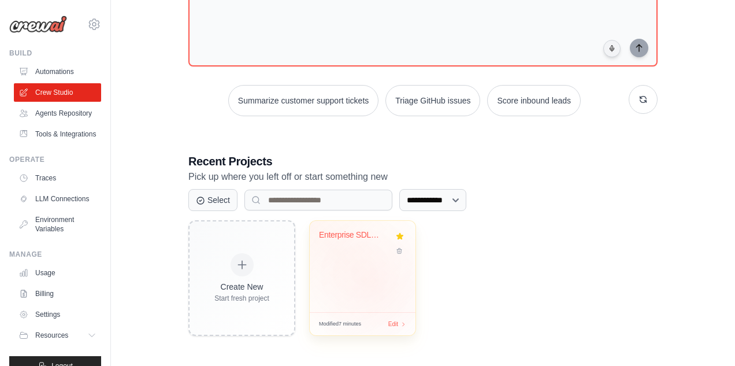
scroll to position [99, 0]
click at [366, 280] on div "Enterprise SDLC Automation with Sec..." at bounding box center [363, 266] width 106 height 91
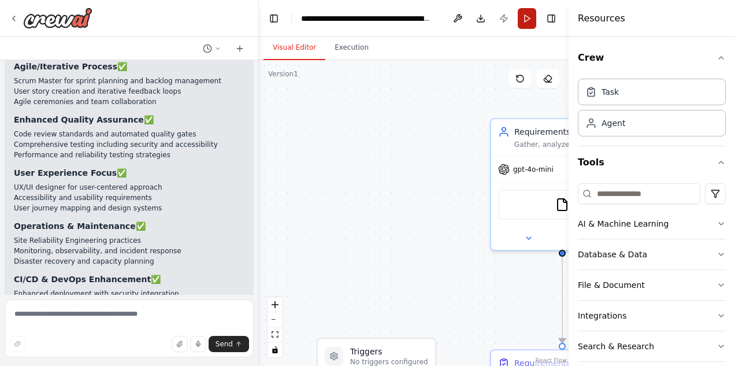
scroll to position [4506, 0]
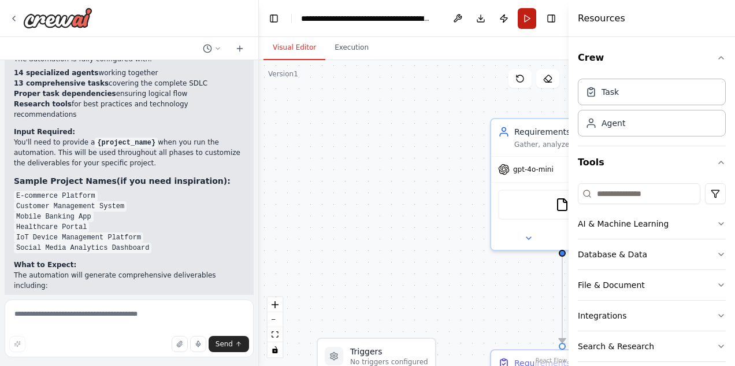
click at [528, 21] on button "Run" at bounding box center [527, 18] width 19 height 21
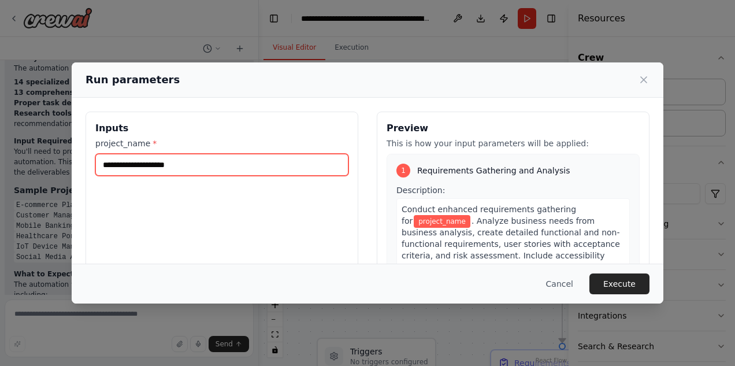
click at [277, 166] on input "project_name *" at bounding box center [221, 165] width 253 height 22
type input "********"
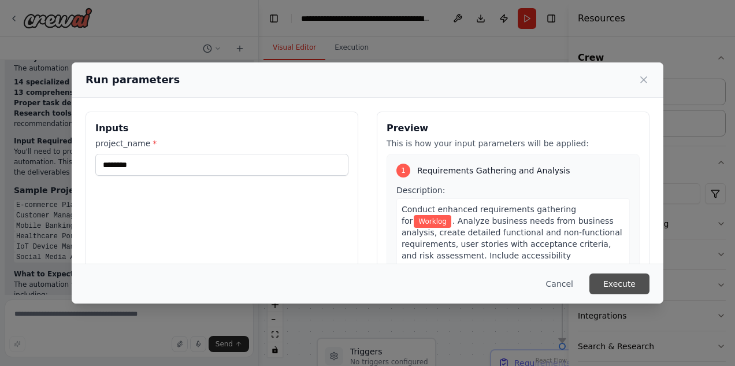
drag, startPoint x: 321, startPoint y: 157, endPoint x: 622, endPoint y: 287, distance: 327.6
click at [622, 287] on button "Execute" at bounding box center [620, 283] width 60 height 21
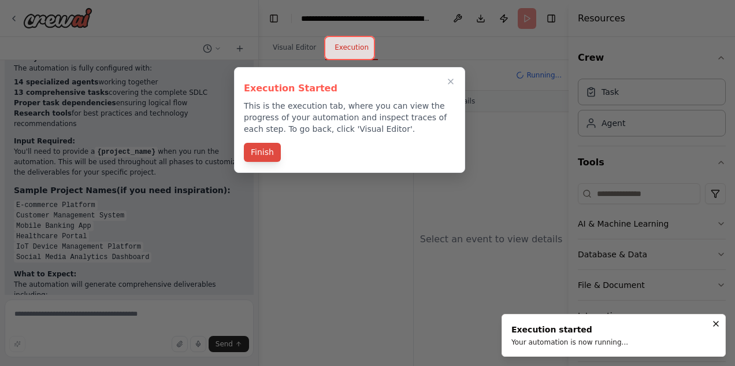
click at [268, 154] on button "Finish" at bounding box center [262, 152] width 37 height 19
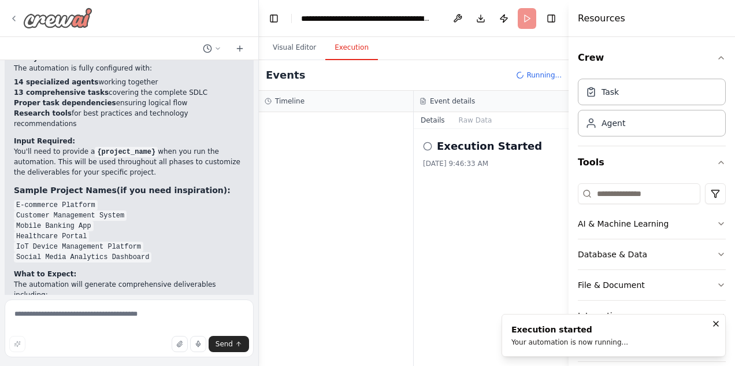
click at [14, 19] on icon at bounding box center [13, 18] width 9 height 9
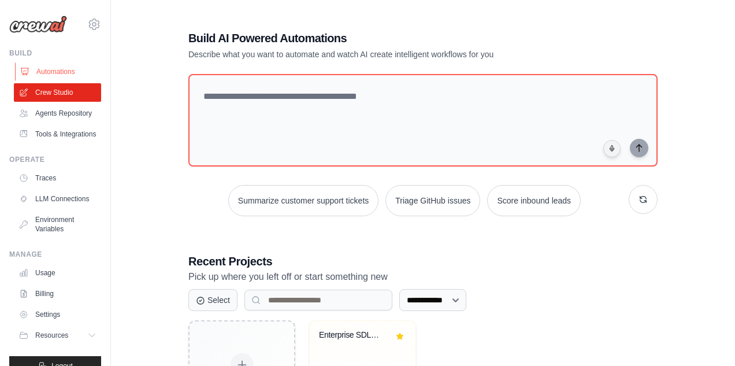
click at [54, 71] on link "Automations" at bounding box center [58, 71] width 87 height 19
click at [67, 91] on link "Crew Studio" at bounding box center [58, 92] width 87 height 19
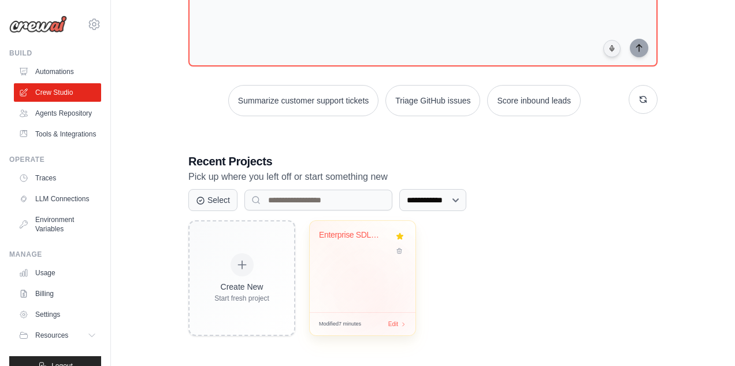
scroll to position [99, 0]
click at [364, 262] on div "Enterprise SDLC Automation with Sec..." at bounding box center [363, 266] width 106 height 91
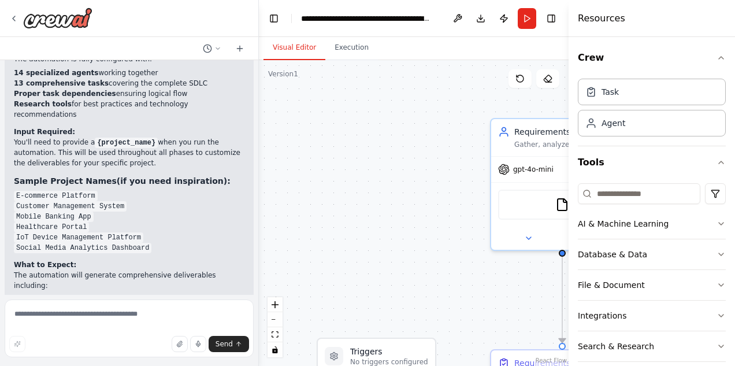
scroll to position [4506, 0]
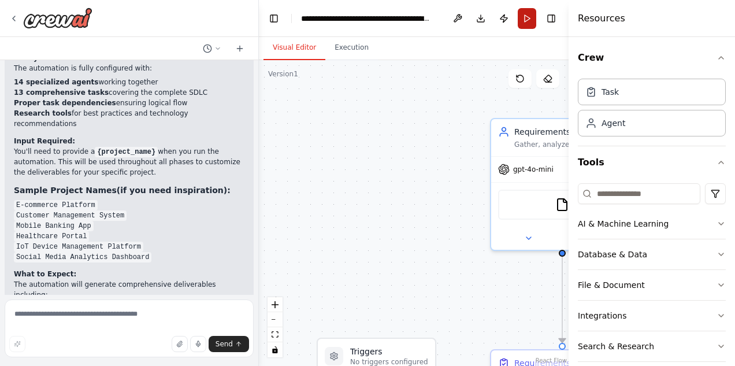
click at [530, 19] on button "Run" at bounding box center [527, 18] width 19 height 21
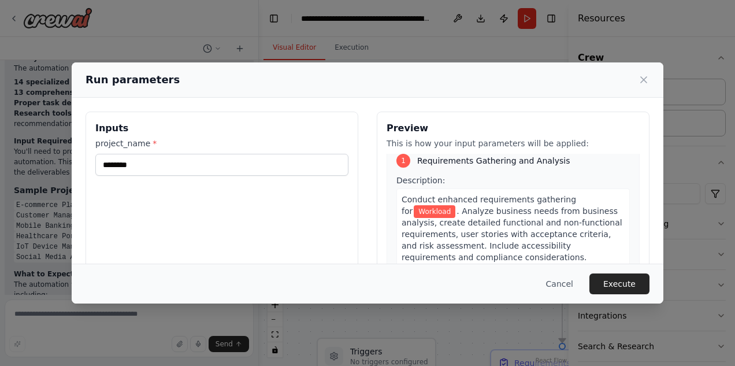
scroll to position [5, 0]
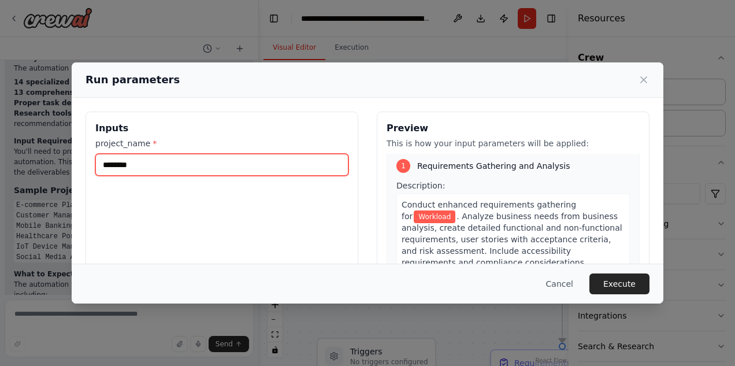
click at [186, 163] on input "********" at bounding box center [221, 165] width 253 height 22
type input "*******"
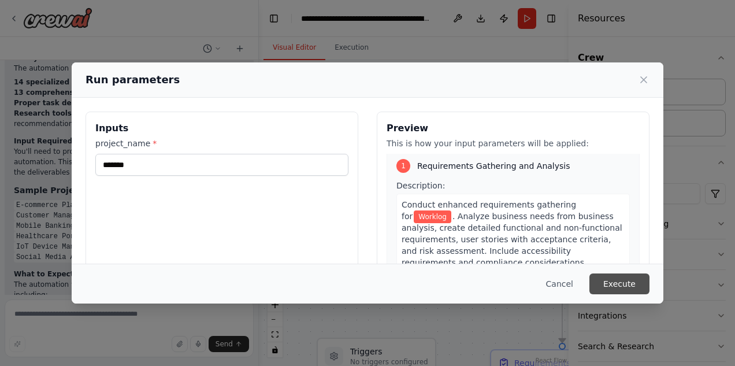
click at [628, 290] on button "Execute" at bounding box center [620, 283] width 60 height 21
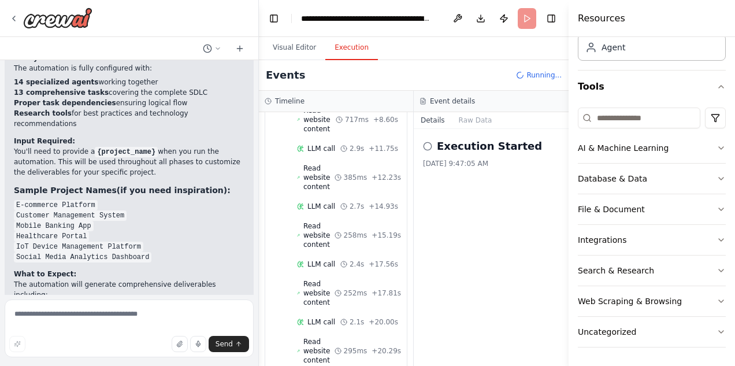
scroll to position [221, 0]
click at [8, 16] on div at bounding box center [129, 18] width 258 height 37
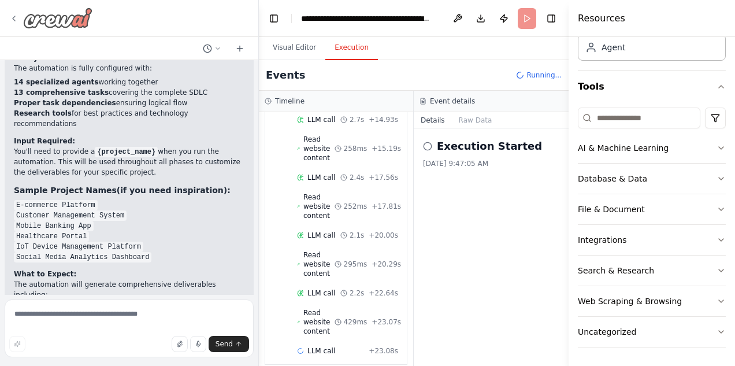
click at [14, 19] on icon at bounding box center [13, 18] width 9 height 9
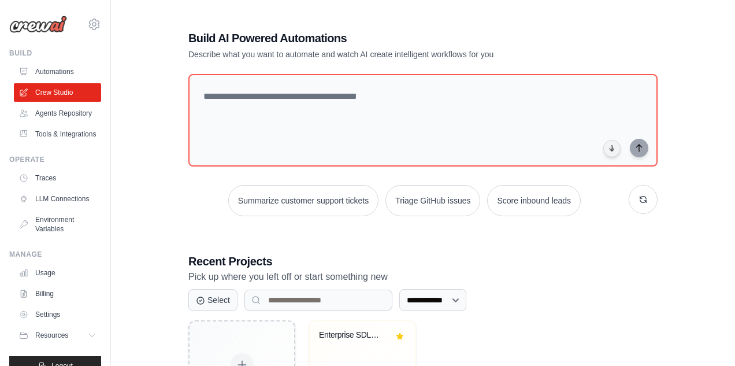
click at [63, 73] on link "Automations" at bounding box center [57, 71] width 87 height 19
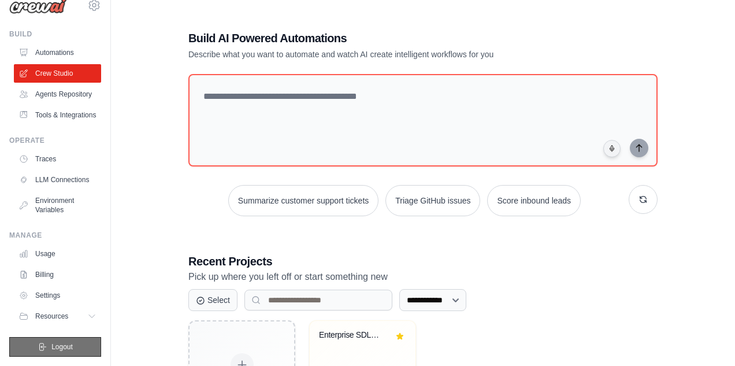
scroll to position [19, 0]
click at [61, 160] on link "Traces" at bounding box center [58, 159] width 87 height 19
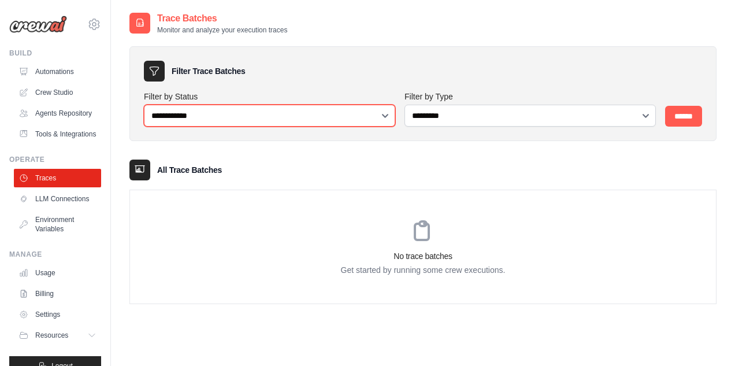
select select "*******"
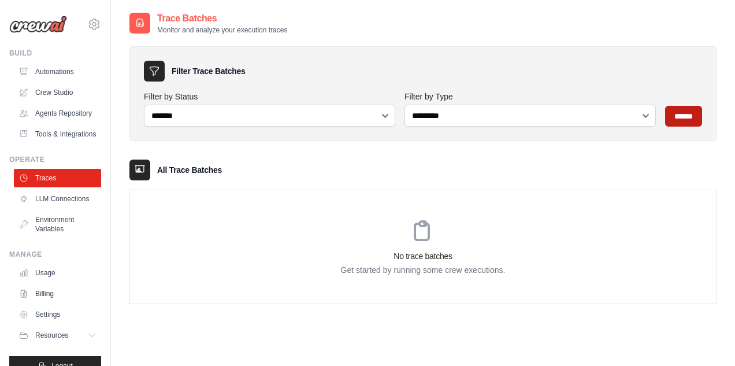
click at [692, 114] on input "******" at bounding box center [683, 116] width 37 height 21
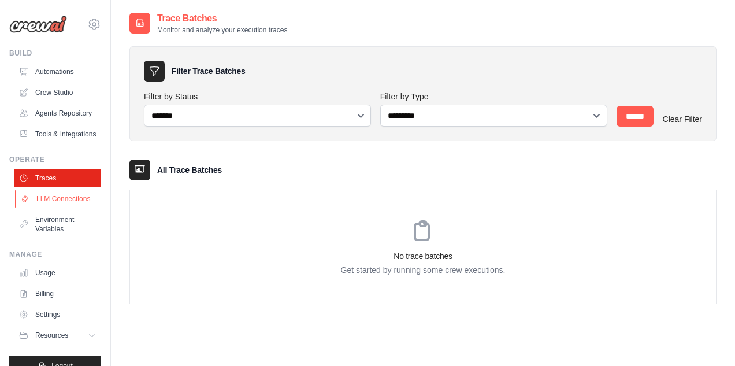
click at [71, 202] on link "LLM Connections" at bounding box center [58, 199] width 87 height 19
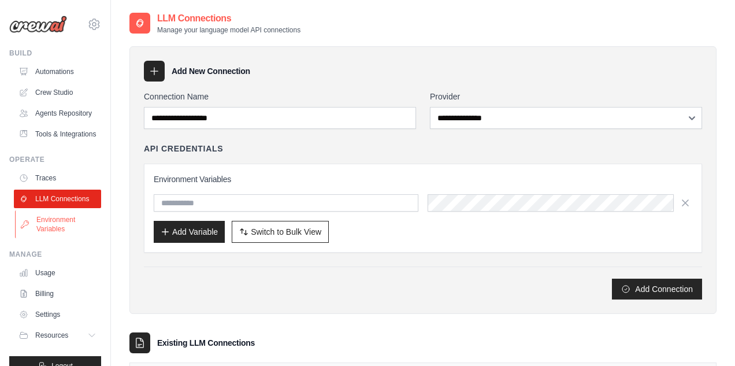
click at [57, 224] on link "Environment Variables" at bounding box center [58, 224] width 87 height 28
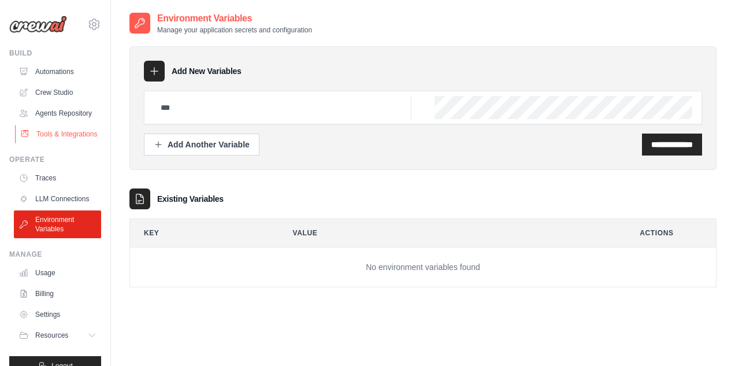
click at [60, 135] on link "Tools & Integrations" at bounding box center [58, 134] width 87 height 19
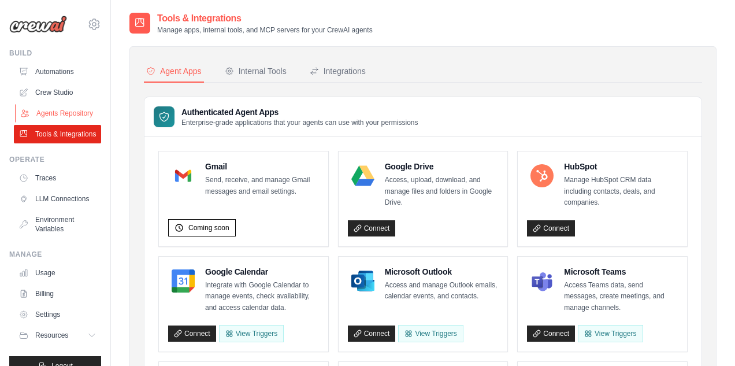
click at [57, 111] on link "Agents Repository" at bounding box center [58, 113] width 87 height 19
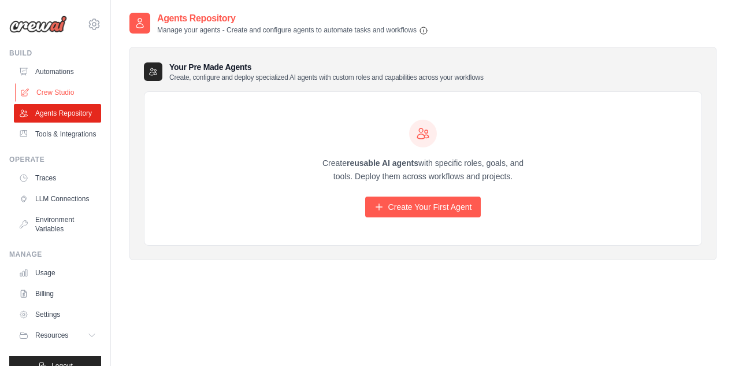
click at [56, 94] on link "Crew Studio" at bounding box center [58, 92] width 87 height 19
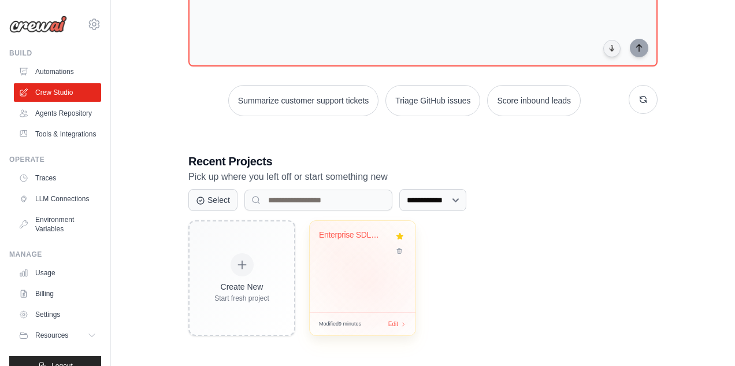
scroll to position [100, 0]
click at [372, 279] on div "Enterprise SDLC Automation with Sec..." at bounding box center [363, 266] width 106 height 91
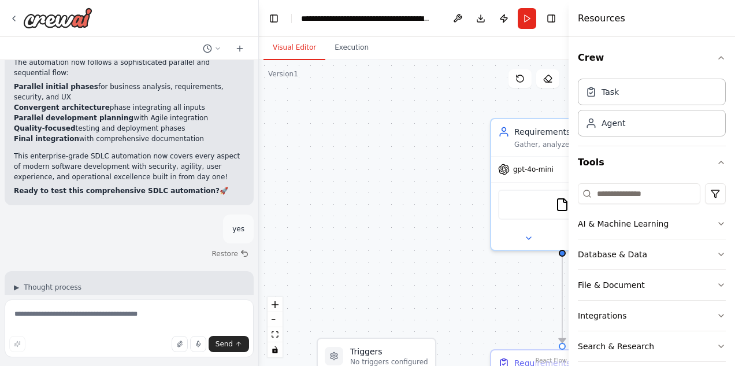
scroll to position [4506, 0]
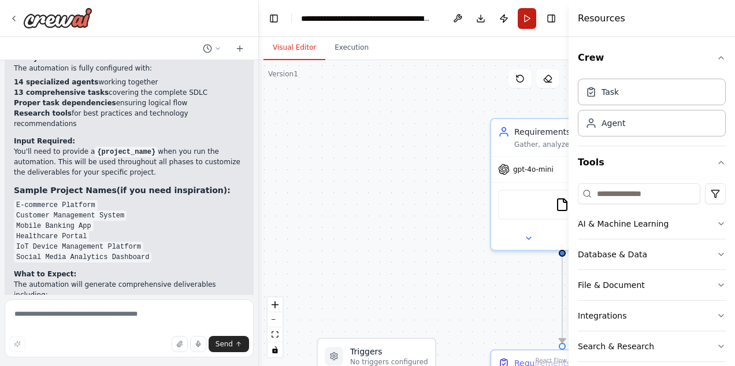
click at [527, 20] on button "Run" at bounding box center [527, 18] width 19 height 21
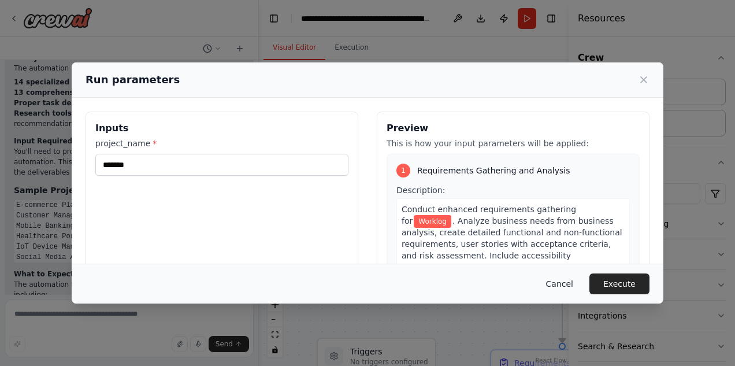
click at [561, 287] on button "Cancel" at bounding box center [560, 283] width 46 height 21
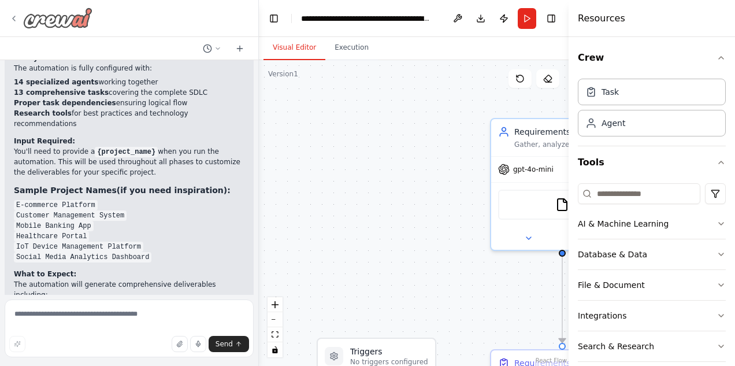
click at [10, 17] on icon at bounding box center [13, 18] width 9 height 9
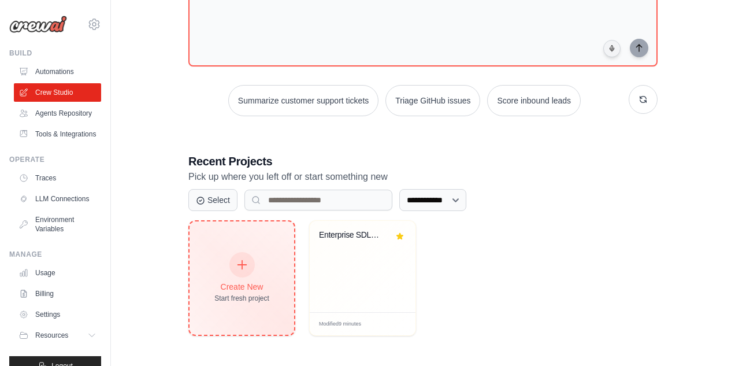
scroll to position [99, 0]
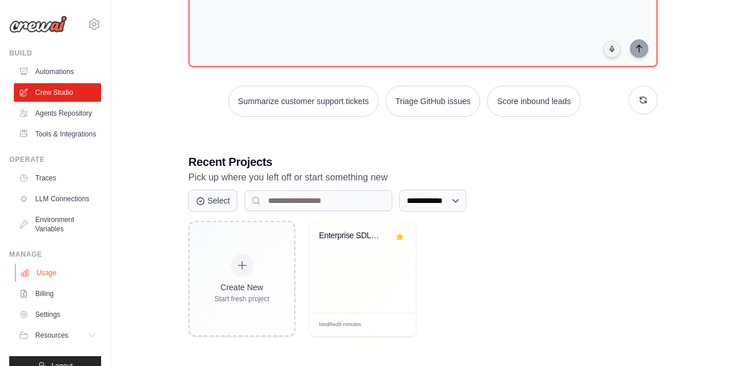
click at [47, 273] on link "Usage" at bounding box center [58, 273] width 87 height 19
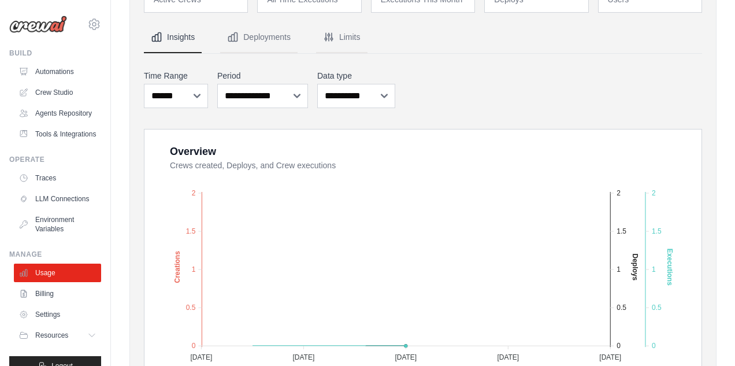
scroll to position [99, 0]
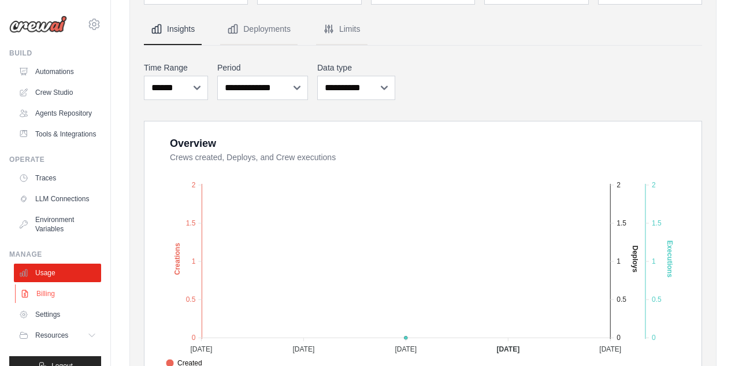
click at [47, 296] on link "Billing" at bounding box center [58, 293] width 87 height 19
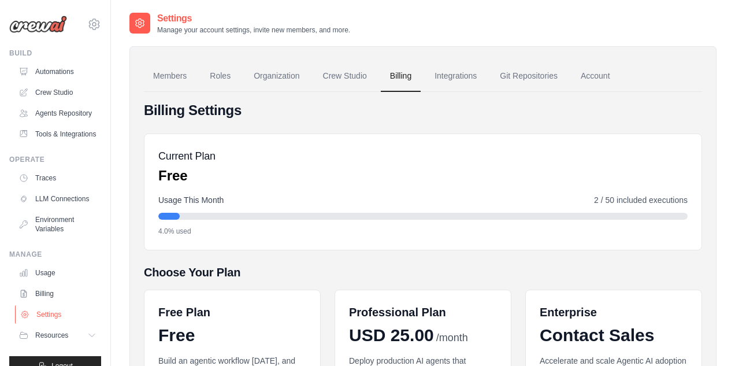
click at [53, 319] on link "Settings" at bounding box center [58, 314] width 87 height 19
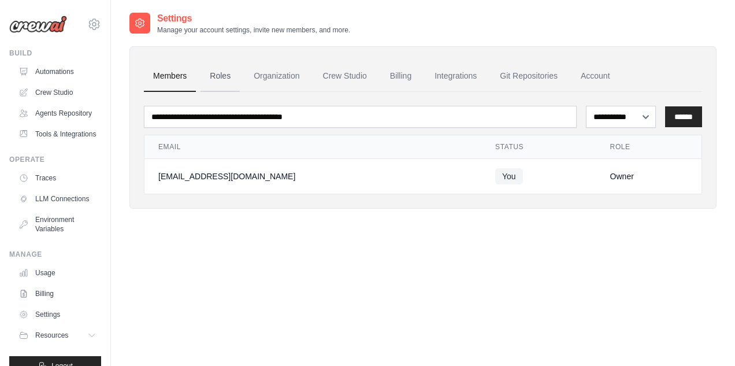
click at [225, 75] on link "Roles" at bounding box center [220, 76] width 39 height 31
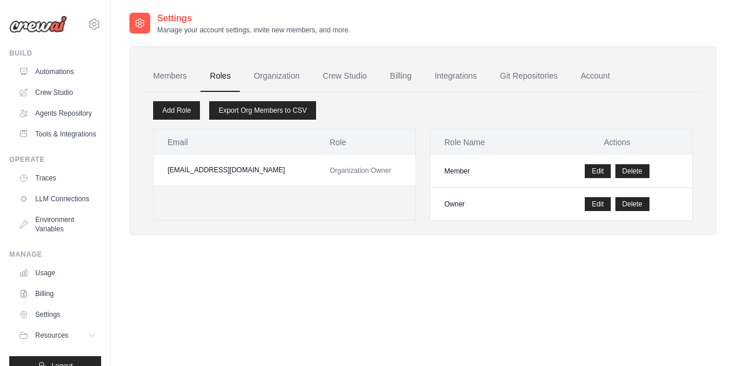
click at [291, 75] on link "Organization" at bounding box center [277, 76] width 64 height 31
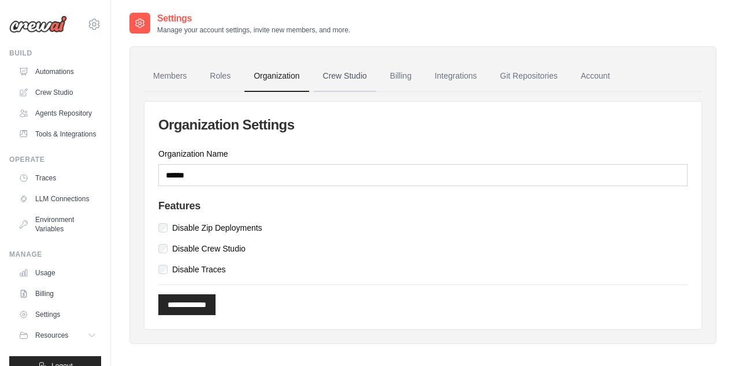
click at [333, 79] on link "Crew Studio" at bounding box center [345, 76] width 62 height 31
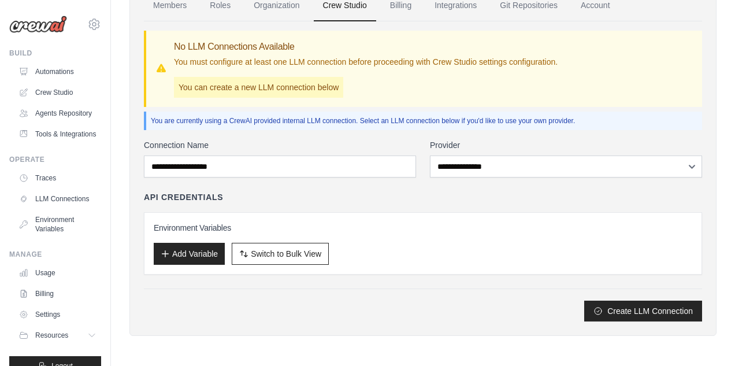
scroll to position [71, 0]
click at [135, 258] on div "Members Roles Organization Crew Studio Billing Integrations Git Repositories Ac…" at bounding box center [423, 156] width 587 height 360
click at [146, 256] on div "Members Roles Organization Crew Studio Billing Integrations Git Repositories Ac…" at bounding box center [423, 156] width 587 height 360
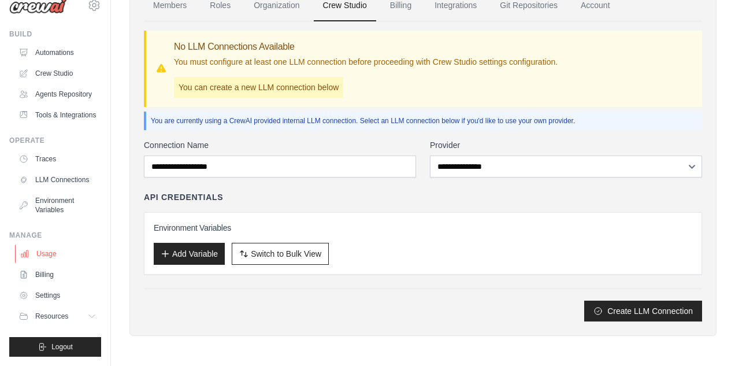
scroll to position [19, 0]
click at [52, 256] on link "Usage" at bounding box center [58, 254] width 87 height 19
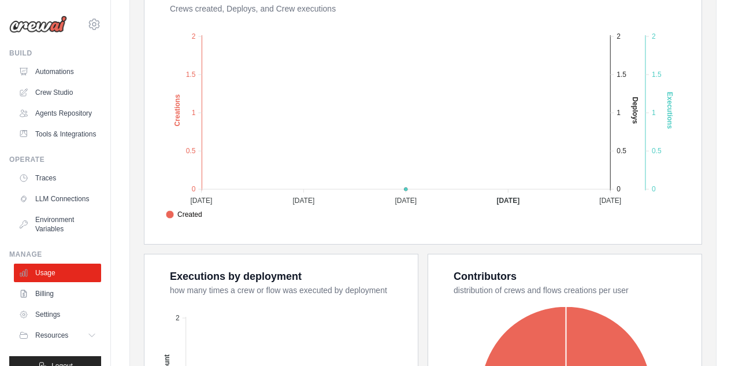
scroll to position [194, 0]
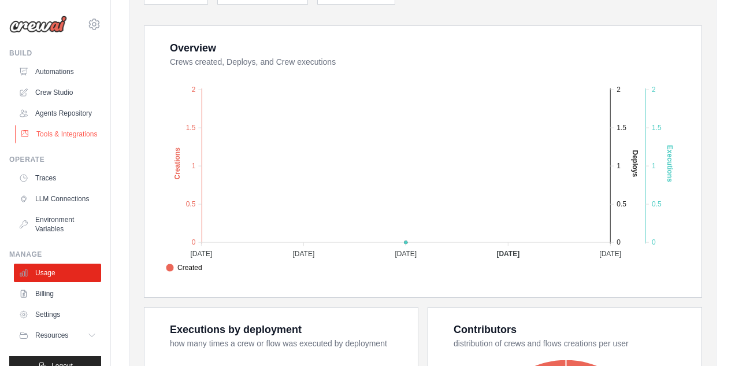
click at [47, 135] on link "Tools & Integrations" at bounding box center [58, 134] width 87 height 19
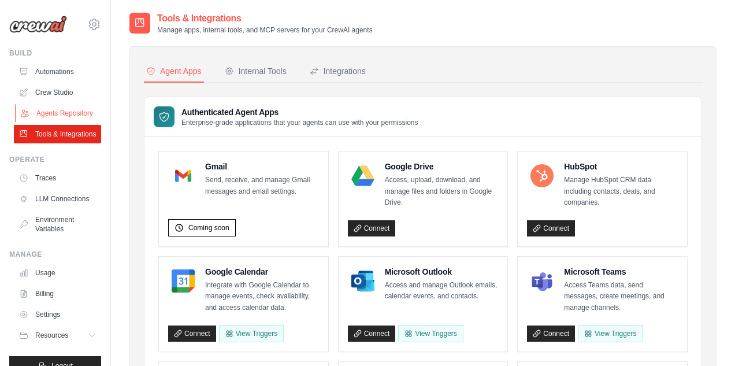
click at [62, 116] on link "Agents Repository" at bounding box center [58, 113] width 87 height 19
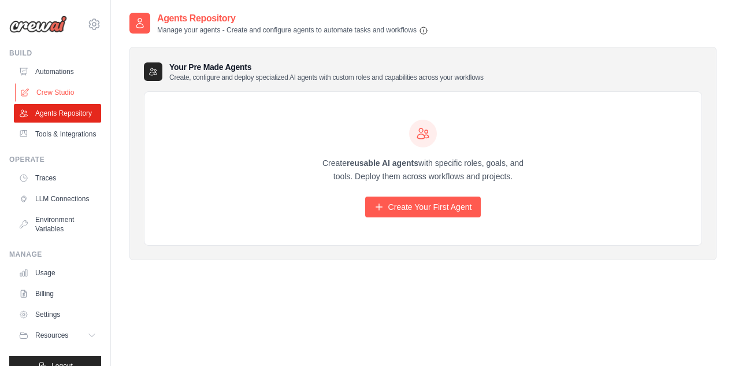
click at [63, 90] on link "Crew Studio" at bounding box center [58, 92] width 87 height 19
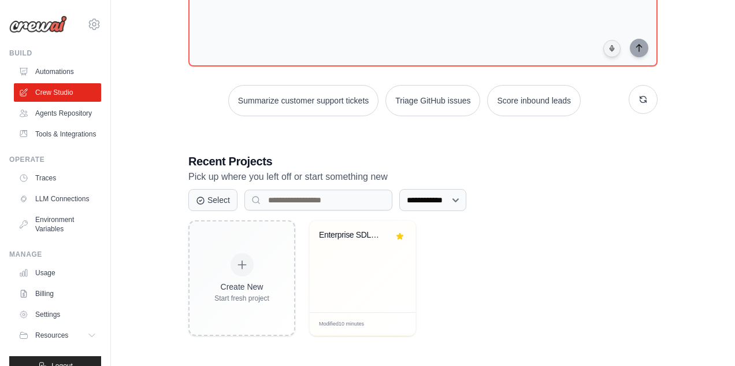
scroll to position [99, 0]
click at [54, 70] on link "Automations" at bounding box center [58, 71] width 87 height 19
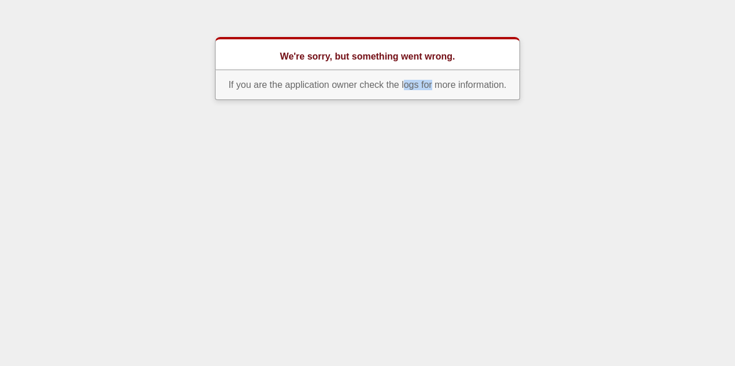
drag, startPoint x: 404, startPoint y: 86, endPoint x: 432, endPoint y: 86, distance: 27.8
click at [432, 86] on p "If you are the application owner check the logs for more information." at bounding box center [367, 85] width 305 height 30
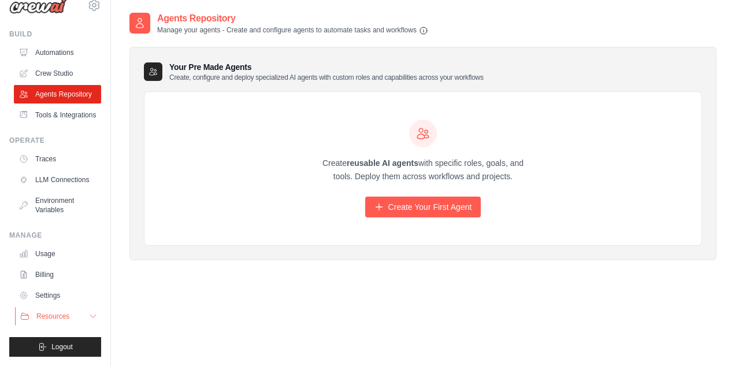
scroll to position [19, 0]
click at [91, 317] on icon at bounding box center [92, 316] width 9 height 9
click at [91, 317] on icon at bounding box center [93, 316] width 6 height 3
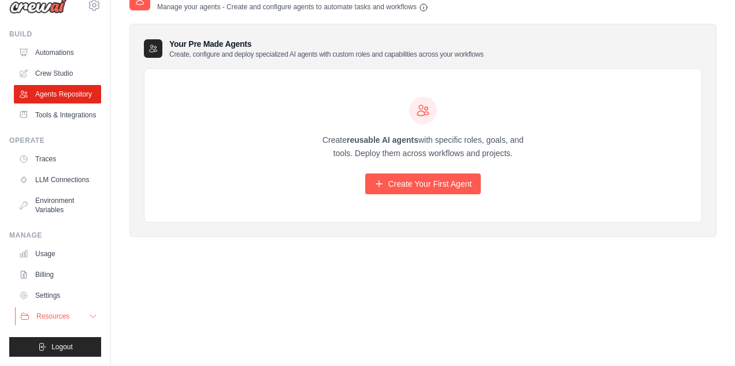
scroll to position [23, 0]
click at [51, 296] on link "Settings" at bounding box center [58, 295] width 87 height 19
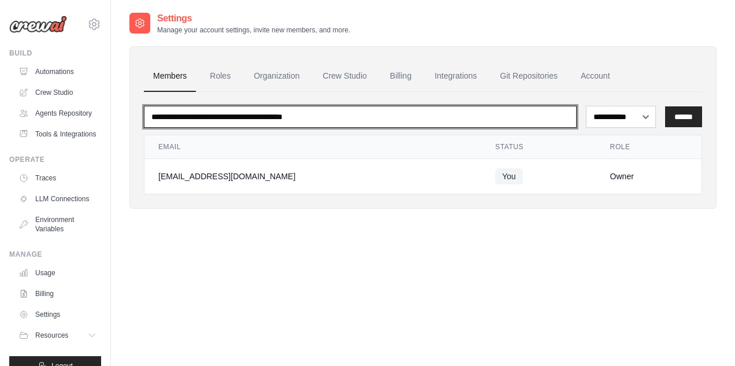
click at [260, 116] on input "email" at bounding box center [360, 117] width 433 height 22
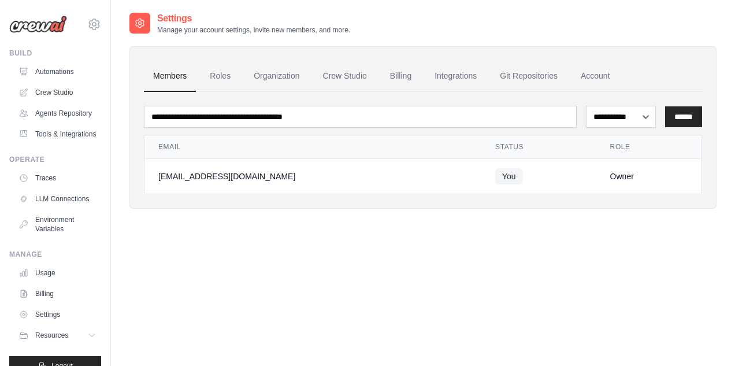
click at [568, 287] on div "**********" at bounding box center [423, 195] width 587 height 366
click at [276, 76] on link "Organization" at bounding box center [277, 76] width 64 height 31
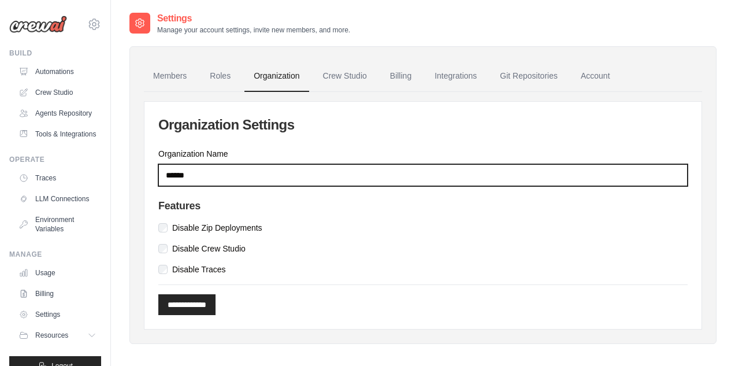
drag, startPoint x: 204, startPoint y: 178, endPoint x: 132, endPoint y: 176, distance: 71.7
click at [132, 176] on div "**********" at bounding box center [423, 195] width 587 height 298
type input "***"
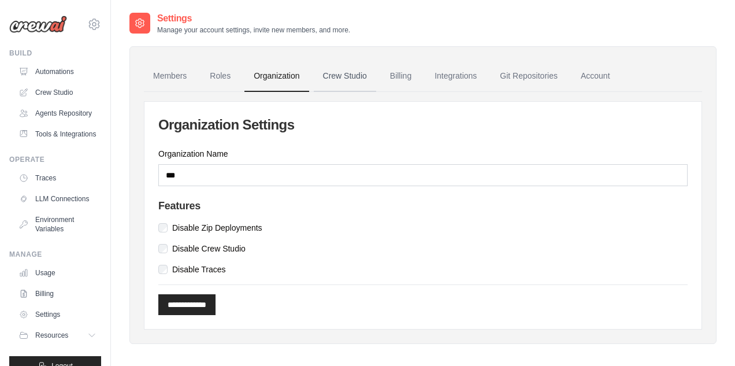
click at [349, 75] on link "Crew Studio" at bounding box center [345, 76] width 62 height 31
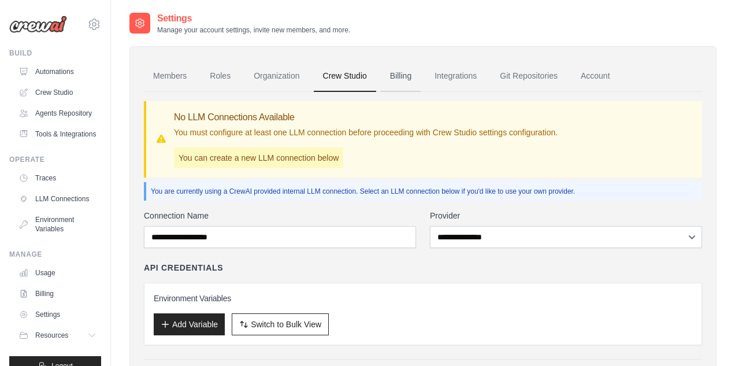
click at [403, 76] on link "Billing" at bounding box center [401, 76] width 40 height 31
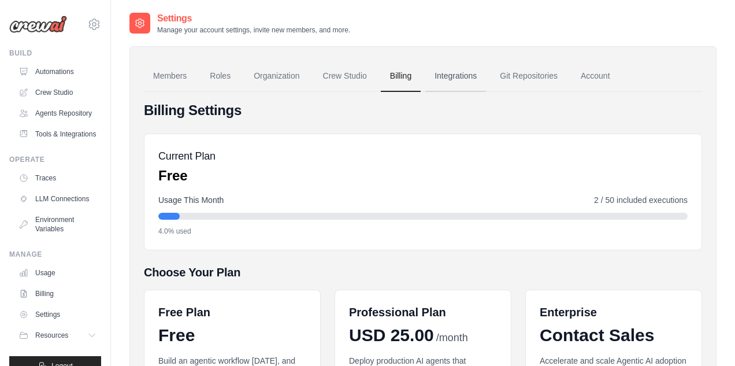
click at [456, 72] on link "Integrations" at bounding box center [456, 76] width 61 height 31
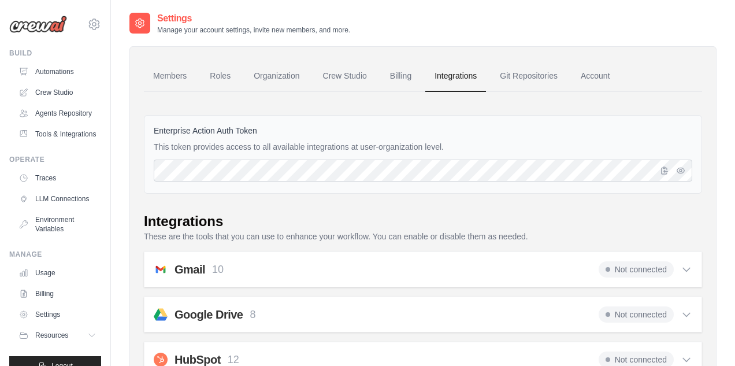
click at [596, 78] on link "Account" at bounding box center [596, 76] width 48 height 31
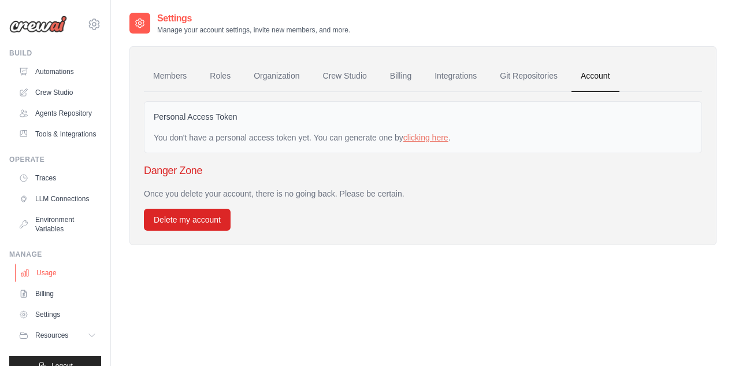
click at [56, 271] on link "Usage" at bounding box center [58, 273] width 87 height 19
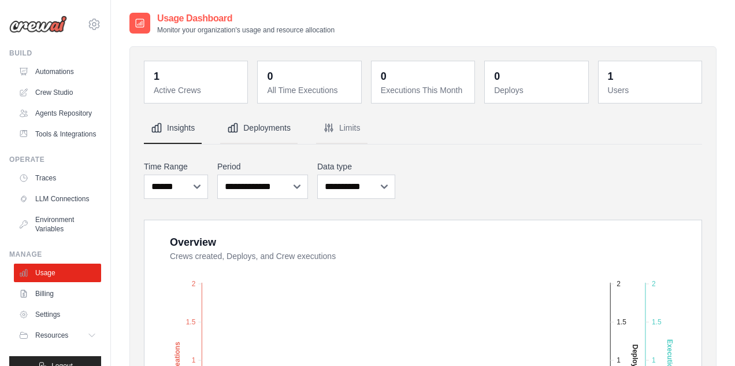
click at [260, 128] on button "Deployments" at bounding box center [258, 128] width 77 height 31
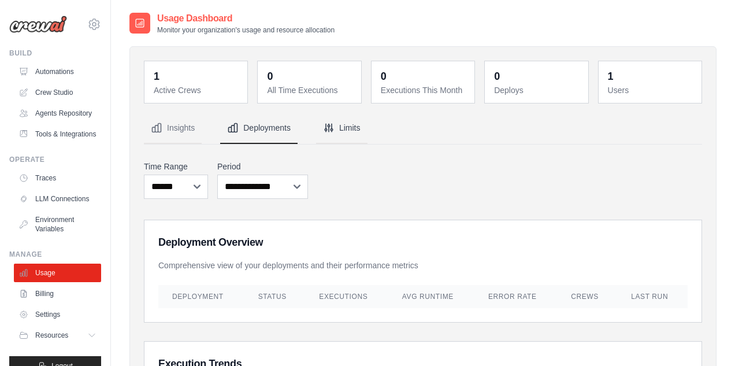
click at [343, 124] on button "Limits" at bounding box center [341, 128] width 51 height 31
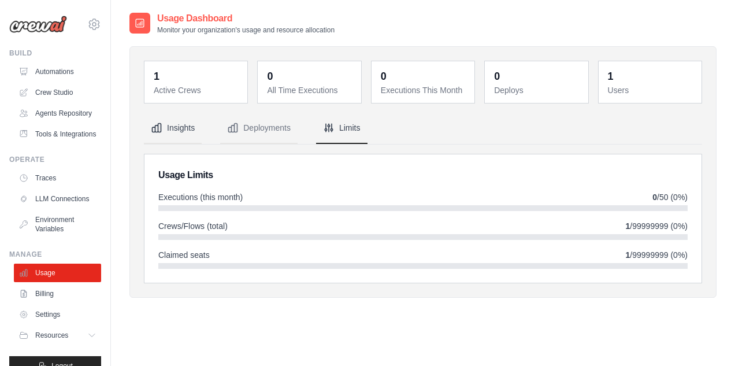
click at [187, 132] on button "Insights" at bounding box center [173, 128] width 58 height 31
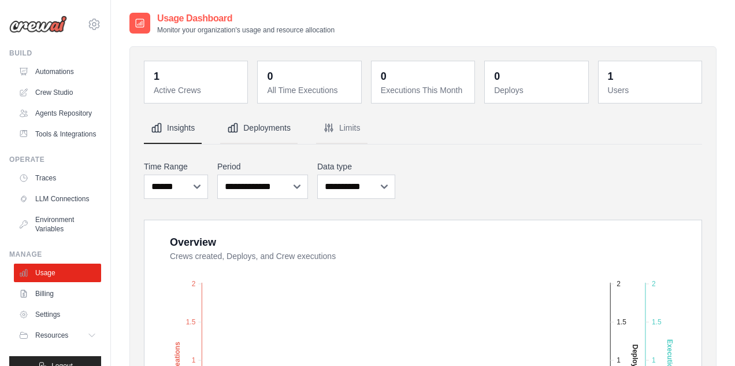
click at [243, 130] on button "Deployments" at bounding box center [258, 128] width 77 height 31
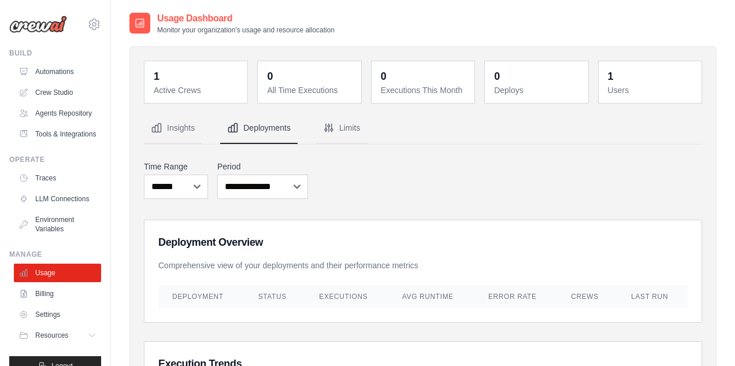
click at [190, 86] on dt "Active Crews" at bounding box center [197, 90] width 87 height 12
drag, startPoint x: 161, startPoint y: 93, endPoint x: 233, endPoint y: 93, distance: 71.7
click at [233, 93] on dt "Active Crews" at bounding box center [197, 90] width 87 height 12
click at [200, 86] on dt "Active Crews" at bounding box center [197, 90] width 87 height 12
click at [58, 95] on link "Crew Studio" at bounding box center [58, 92] width 87 height 19
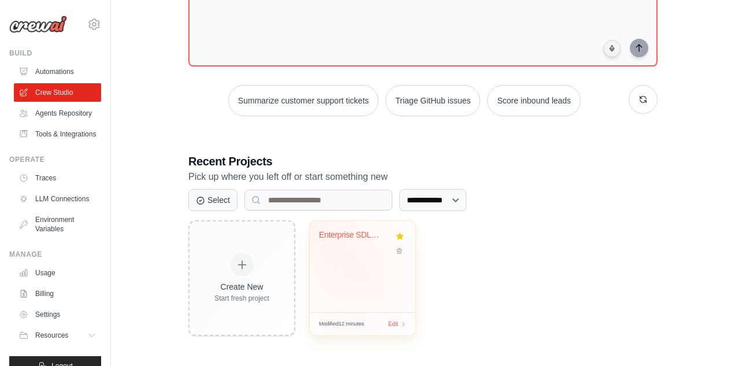
scroll to position [99, 0]
click at [404, 326] on div "Modified 12 minutes Edit" at bounding box center [363, 324] width 106 height 23
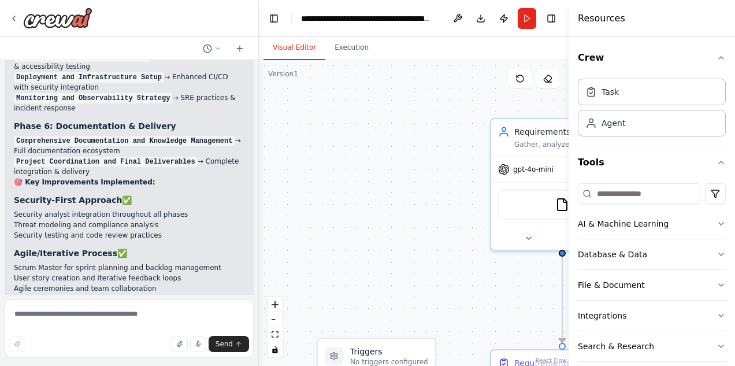
scroll to position [4506, 0]
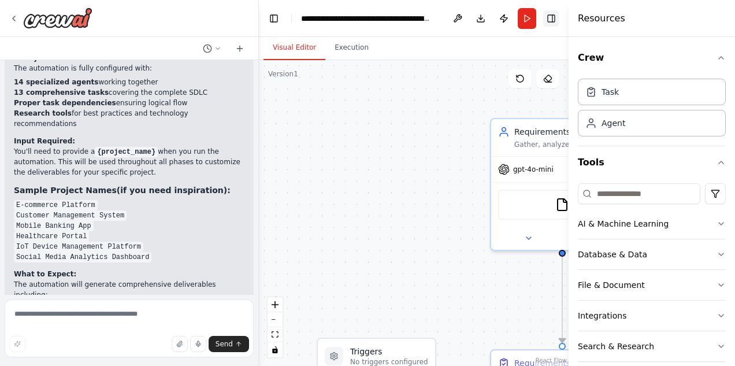
click at [552, 21] on button "Toggle Right Sidebar" at bounding box center [551, 18] width 16 height 16
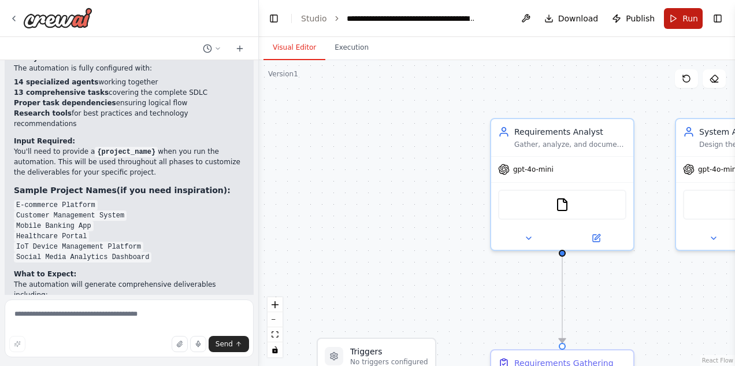
click at [672, 22] on button "Run" at bounding box center [683, 18] width 39 height 21
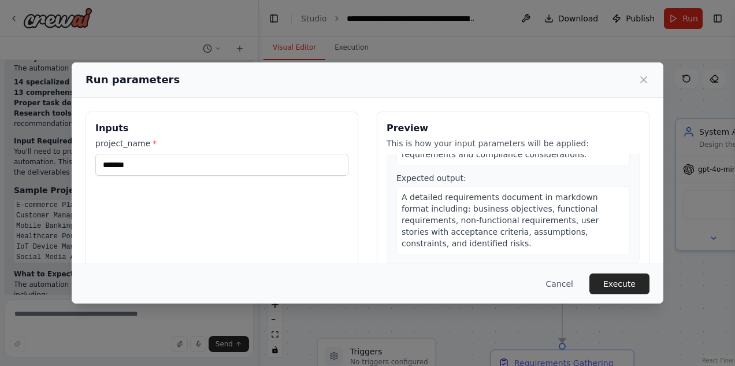
scroll to position [134, 0]
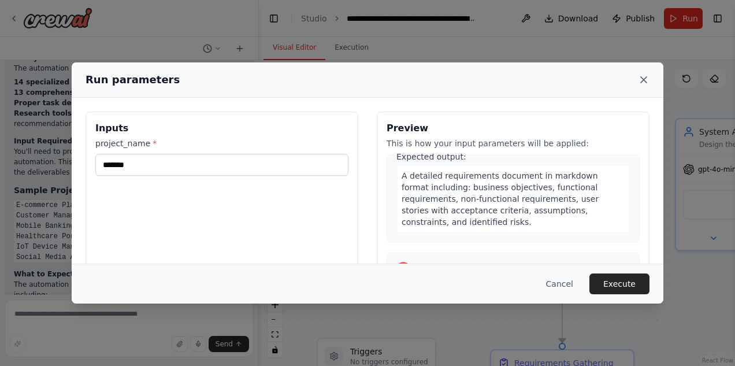
click at [644, 77] on icon at bounding box center [644, 80] width 12 height 12
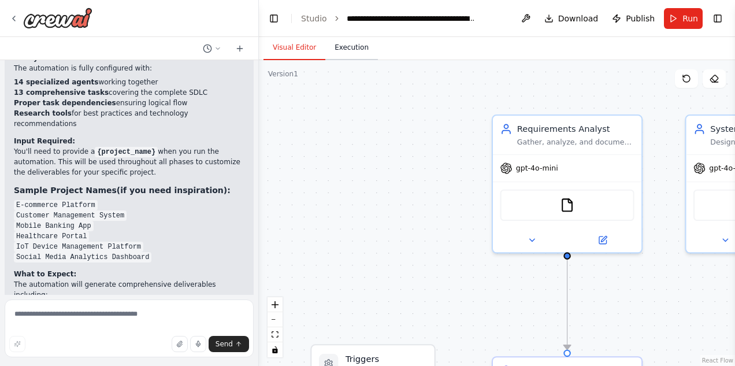
click at [351, 43] on button "Execution" at bounding box center [352, 48] width 53 height 24
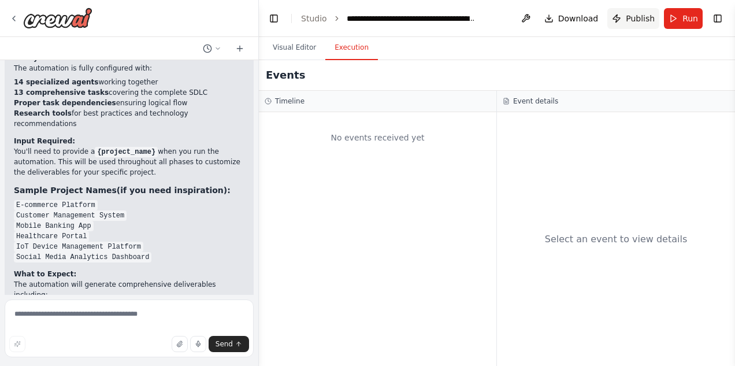
click at [638, 19] on span "Publish" at bounding box center [640, 19] width 29 height 12
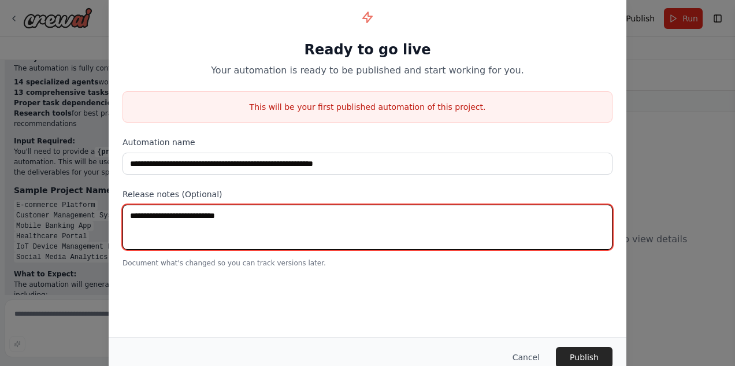
click at [375, 234] on textarea at bounding box center [368, 227] width 490 height 45
type textarea "********"
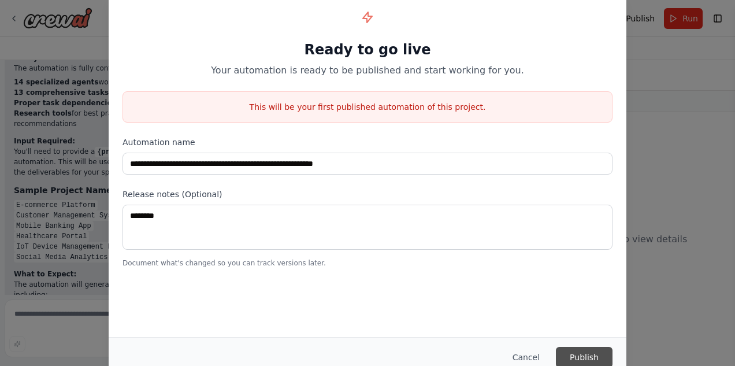
click at [592, 350] on button "Publish" at bounding box center [584, 357] width 57 height 21
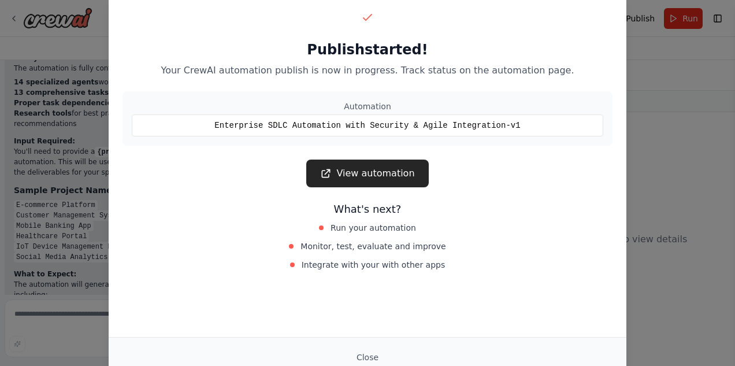
click at [385, 178] on link "View automation" at bounding box center [367, 174] width 122 height 28
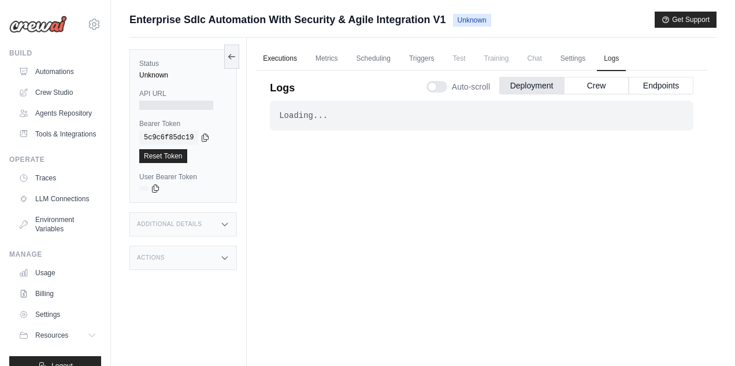
click at [289, 58] on link "Executions" at bounding box center [280, 59] width 48 height 24
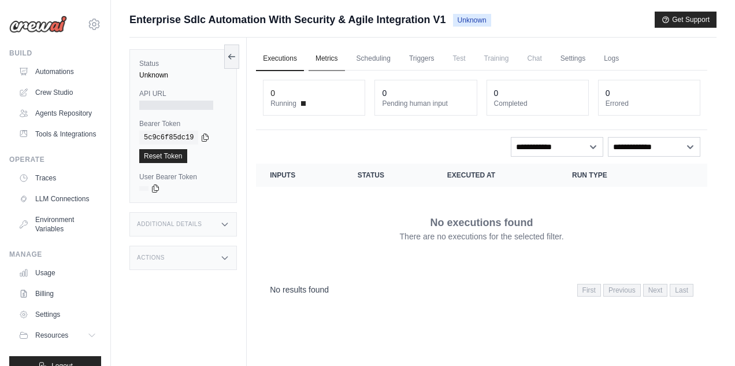
click at [330, 59] on link "Metrics" at bounding box center [327, 59] width 36 height 24
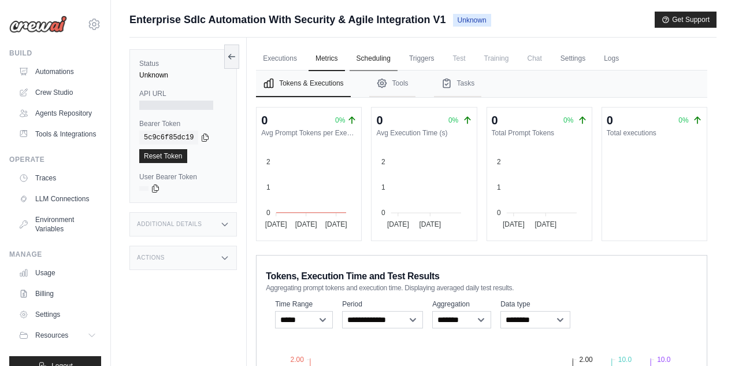
click at [374, 57] on link "Scheduling" at bounding box center [374, 59] width 48 height 24
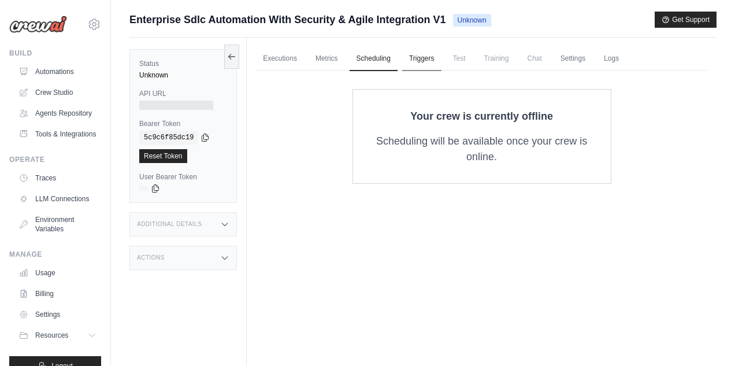
click at [428, 57] on link "Triggers" at bounding box center [421, 59] width 39 height 24
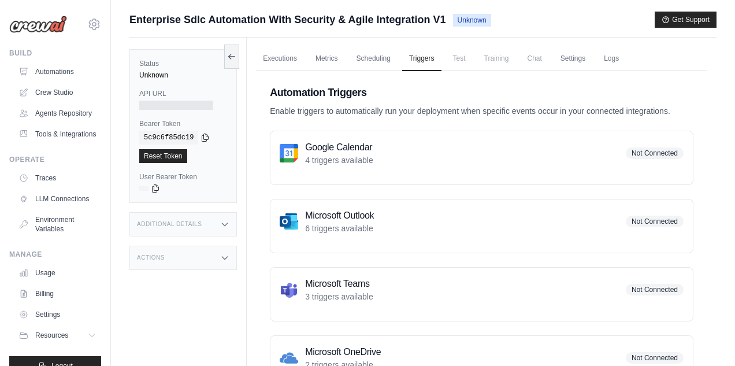
click at [454, 60] on span "Test" at bounding box center [459, 58] width 27 height 23
click at [575, 58] on link "Settings" at bounding box center [573, 59] width 39 height 24
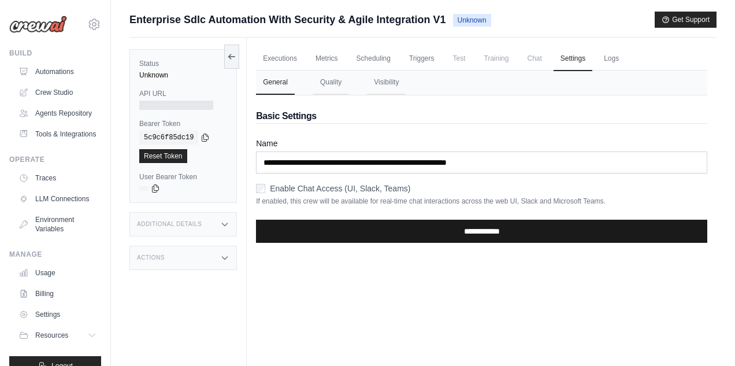
click at [480, 234] on input "**********" at bounding box center [482, 231] width 452 height 23
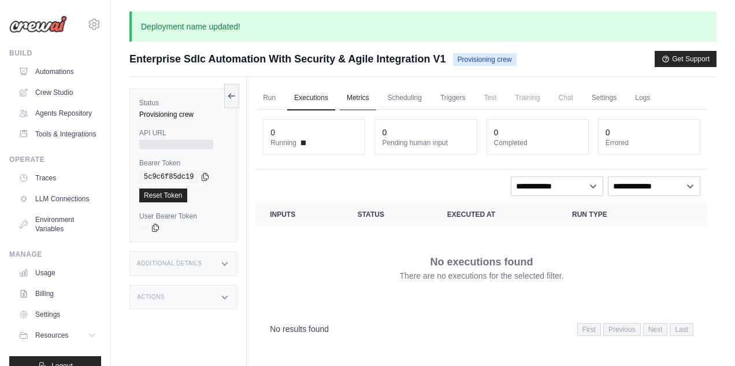
click at [356, 98] on link "Metrics" at bounding box center [358, 98] width 36 height 24
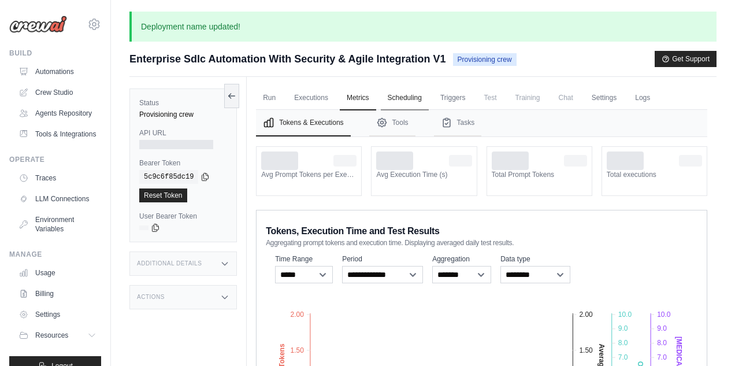
click at [412, 98] on link "Scheduling" at bounding box center [405, 98] width 48 height 24
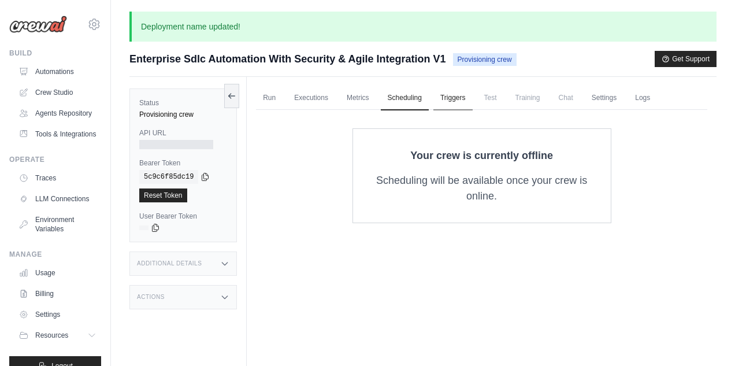
click at [465, 99] on link "Triggers" at bounding box center [453, 98] width 39 height 24
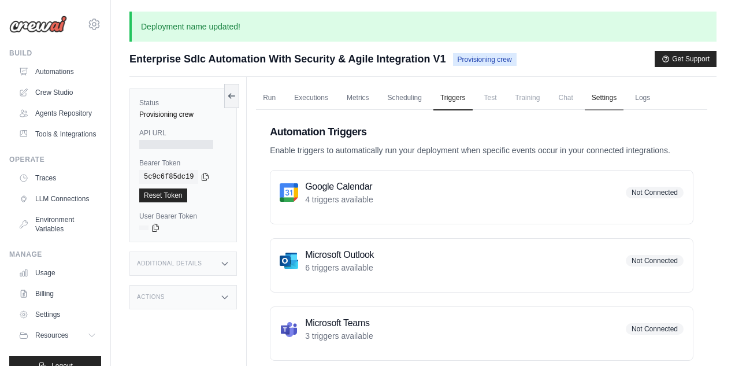
click at [605, 98] on link "Settings" at bounding box center [604, 98] width 39 height 24
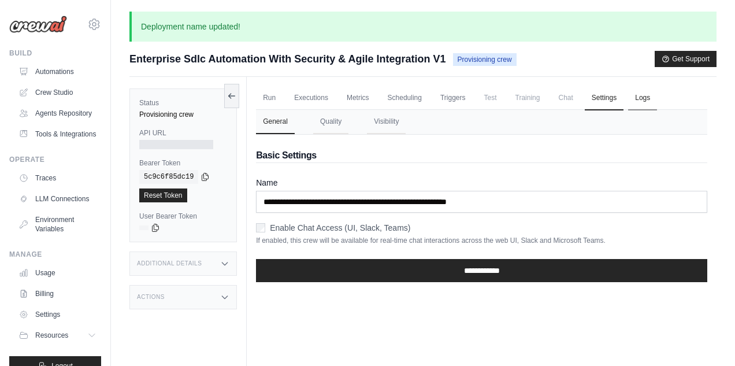
click at [649, 99] on link "Logs" at bounding box center [642, 98] width 29 height 24
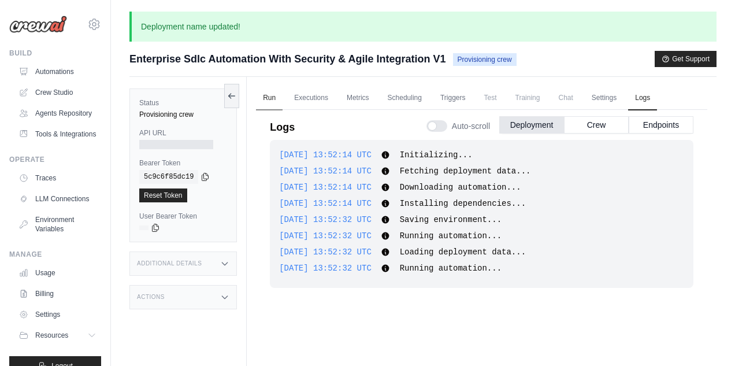
click at [273, 102] on link "Run" at bounding box center [269, 98] width 27 height 24
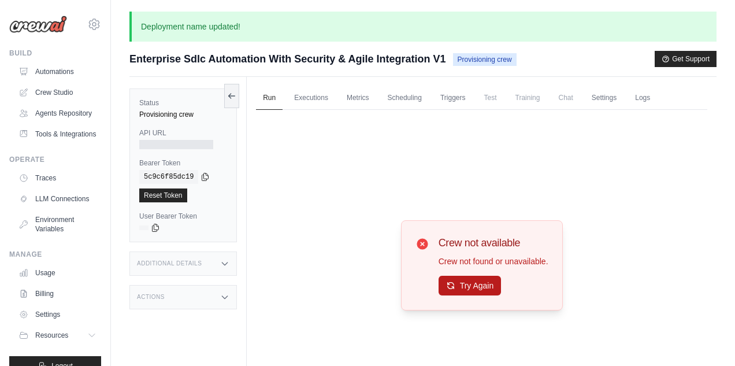
click at [475, 284] on button "Try Again" at bounding box center [470, 286] width 63 height 20
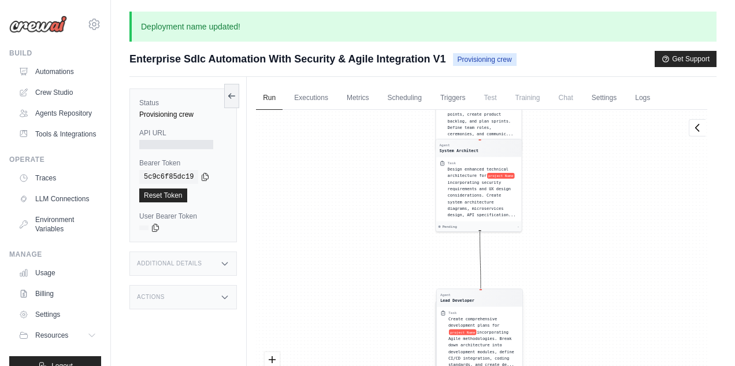
drag, startPoint x: 493, startPoint y: 210, endPoint x: 492, endPoint y: 288, distance: 78.1
click at [492, 288] on div "Agent Business Analyst Task Conduct comprehensive business analysis for project…" at bounding box center [482, 265] width 452 height 311
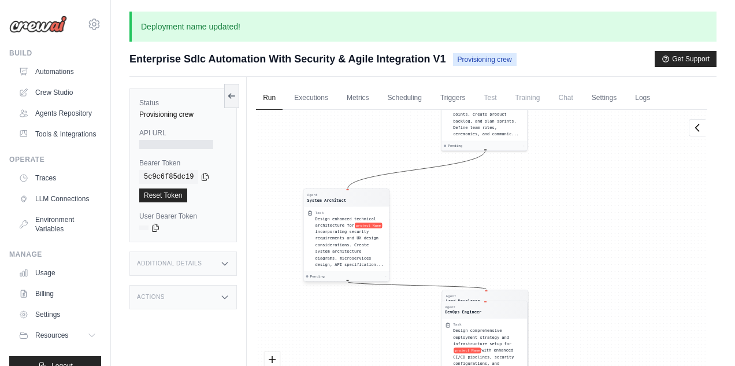
drag, startPoint x: 484, startPoint y: 182, endPoint x: 349, endPoint y: 230, distance: 143.7
click at [349, 230] on span "incorporating security requirements and UX design considerations. Create system…" at bounding box center [350, 249] width 68 height 38
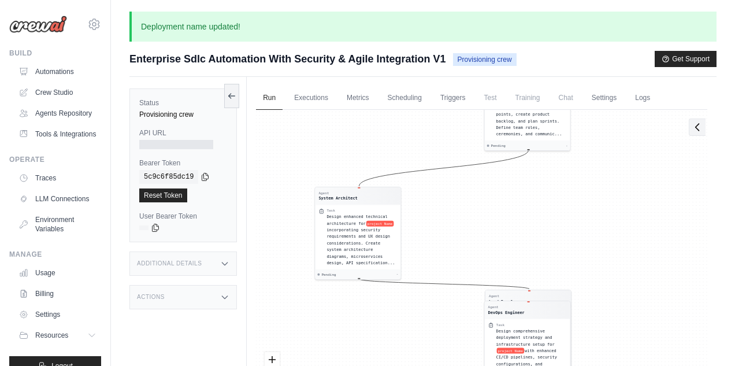
click at [694, 129] on icon at bounding box center [698, 127] width 12 height 12
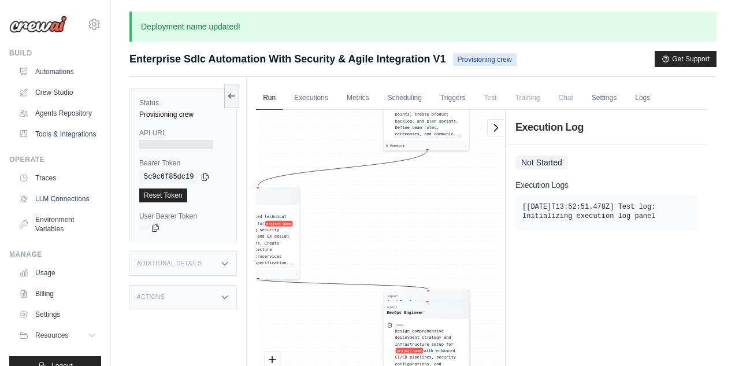
click at [473, 233] on div "Agent Business Analyst Task Conduct comprehensive business analysis for project…" at bounding box center [380, 265] width 249 height 311
click at [493, 127] on icon at bounding box center [496, 127] width 12 height 12
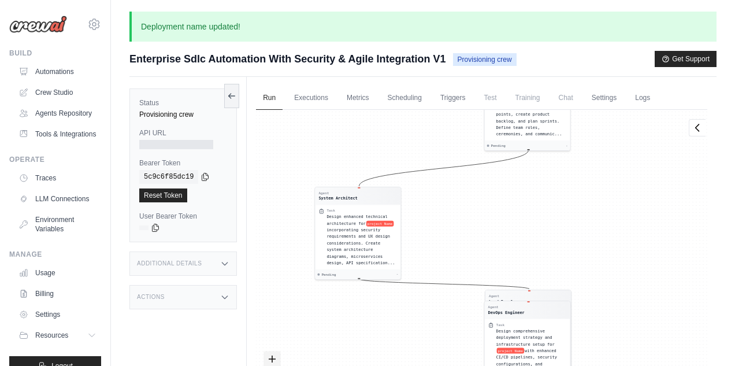
click at [273, 361] on icon "zoom in" at bounding box center [272, 359] width 7 height 7
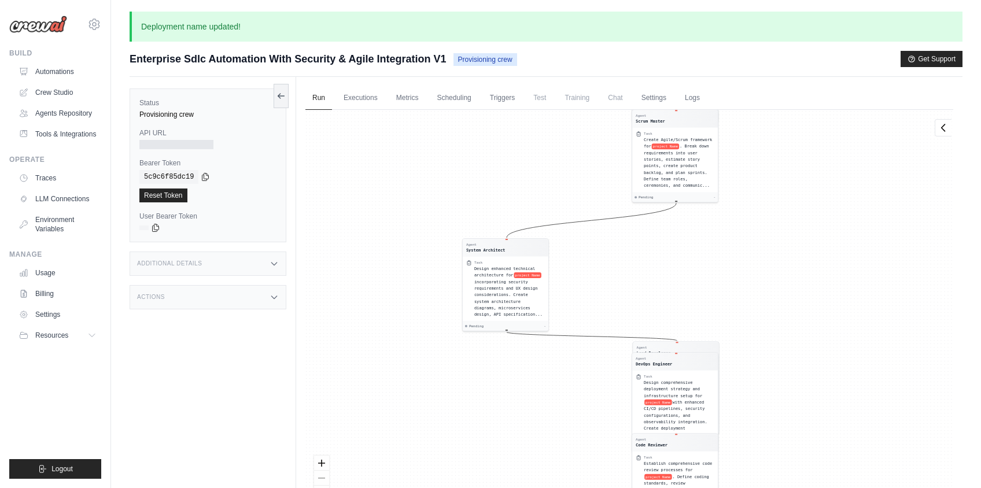
click at [319, 365] on div "React Flow controls" at bounding box center [321, 486] width 15 height 60
click at [324, 365] on div "React Flow controls" at bounding box center [321, 486] width 15 height 60
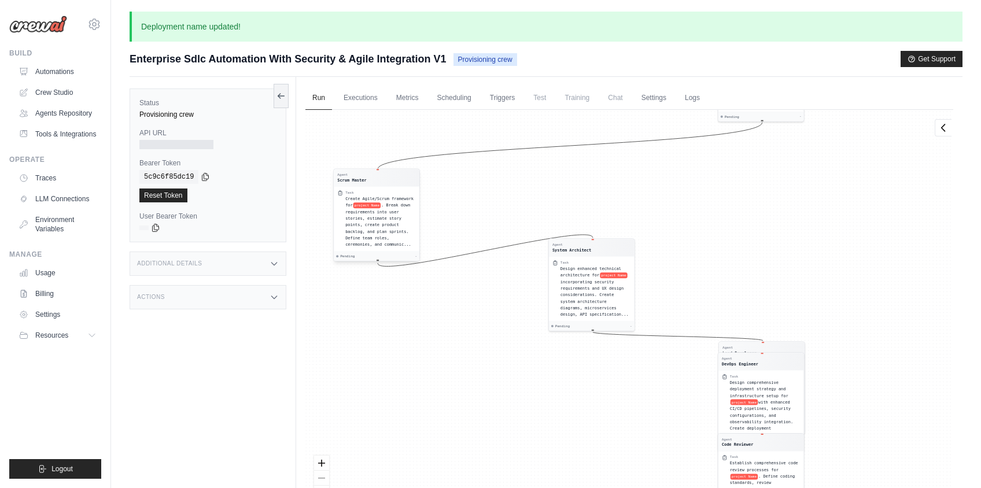
drag, startPoint x: 663, startPoint y: 160, endPoint x: 370, endPoint y: 215, distance: 297.8
click at [370, 215] on span ". Break down requirements into user stories, estimate story points, create prod…" at bounding box center [378, 225] width 66 height 44
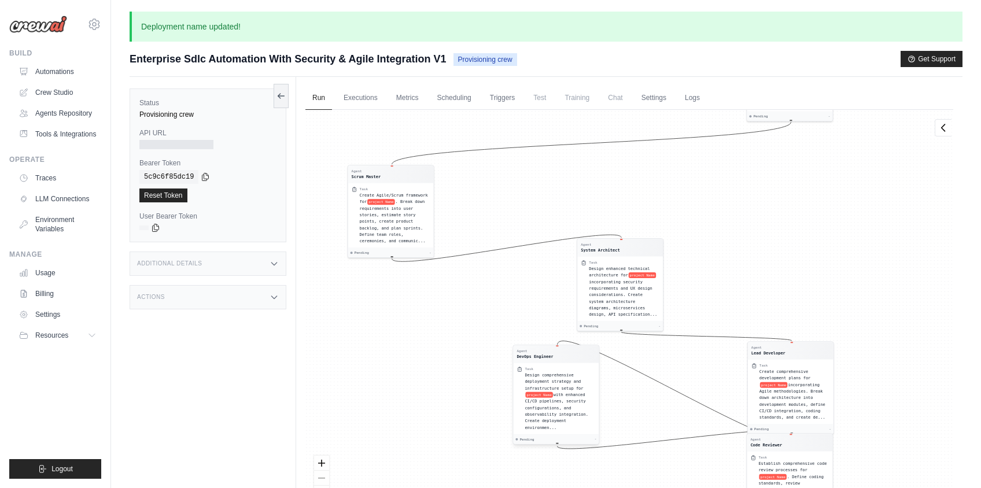
drag, startPoint x: 805, startPoint y: 398, endPoint x: 570, endPoint y: 391, distance: 234.8
click at [570, 365] on div "Design comprehensive deployment strategy and infrastructure setup for project N…" at bounding box center [559, 401] width 71 height 59
click at [735, 365] on div "Create comprehensive development plans for project Name incorporating Agile met…" at bounding box center [794, 393] width 71 height 53
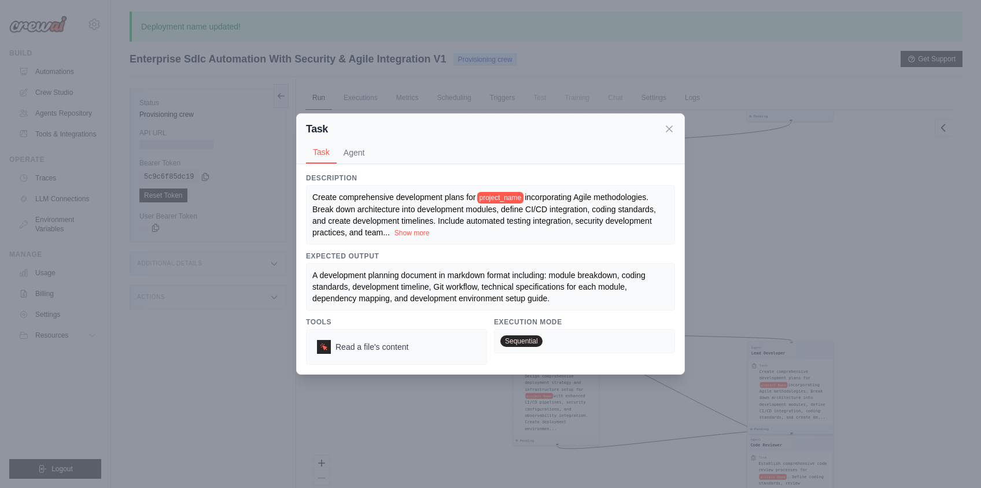
drag, startPoint x: 822, startPoint y: 392, endPoint x: 822, endPoint y: 356, distance: 35.8
click at [735, 356] on div "Task Task Agent Description Create comprehensive development plans for project_…" at bounding box center [490, 244] width 981 height 488
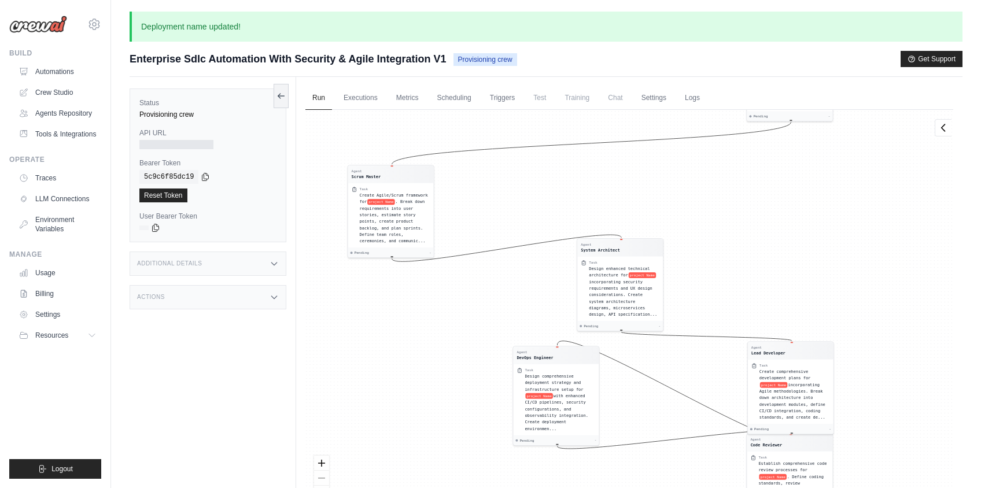
click at [735, 365] on div "Agent Business Analyst Task Conduct comprehensive business analysis for project…" at bounding box center [629, 317] width 648 height 415
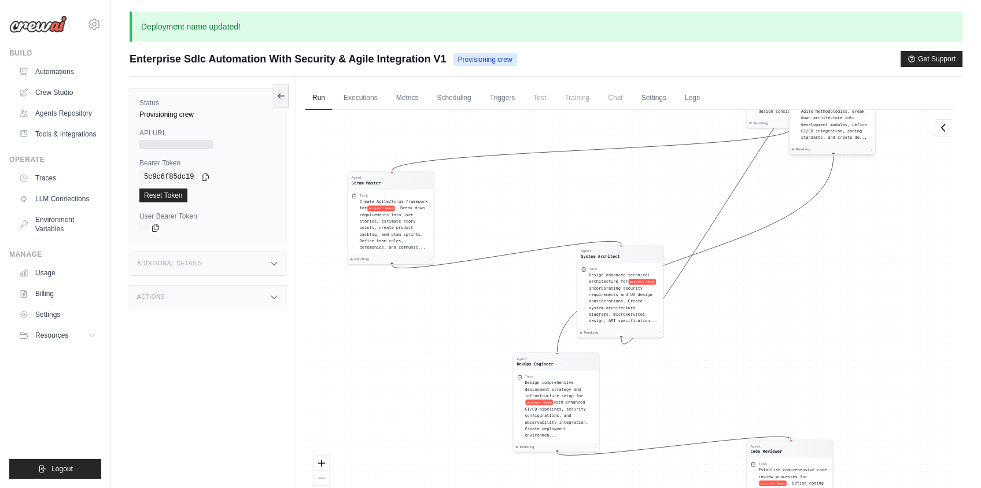
drag, startPoint x: 807, startPoint y: 398, endPoint x: 849, endPoint y: 118, distance: 283.6
click at [735, 118] on span "incorporating Agile methodologies. Break down architecture into development mod…" at bounding box center [834, 121] width 66 height 38
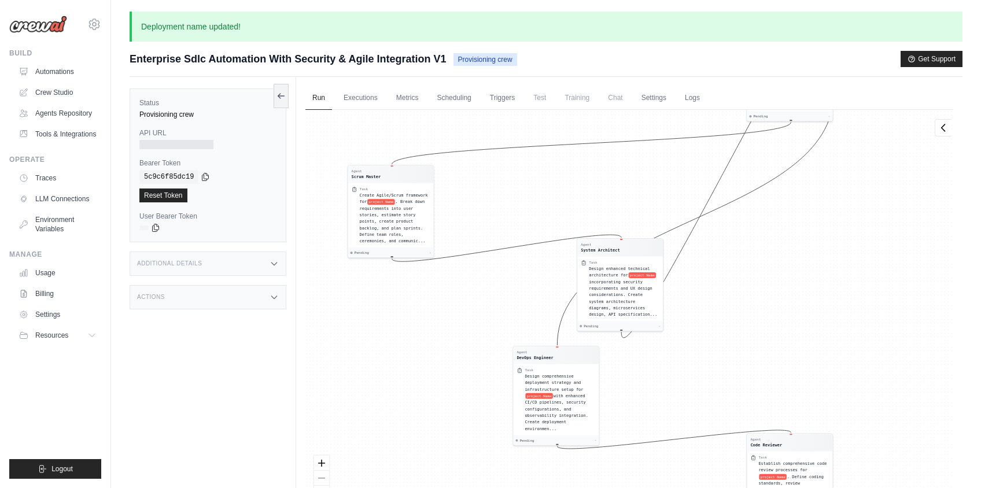
click at [735, 365] on div "Agent Business Analyst Task Conduct comprehensive business analysis for project…" at bounding box center [629, 317] width 648 height 415
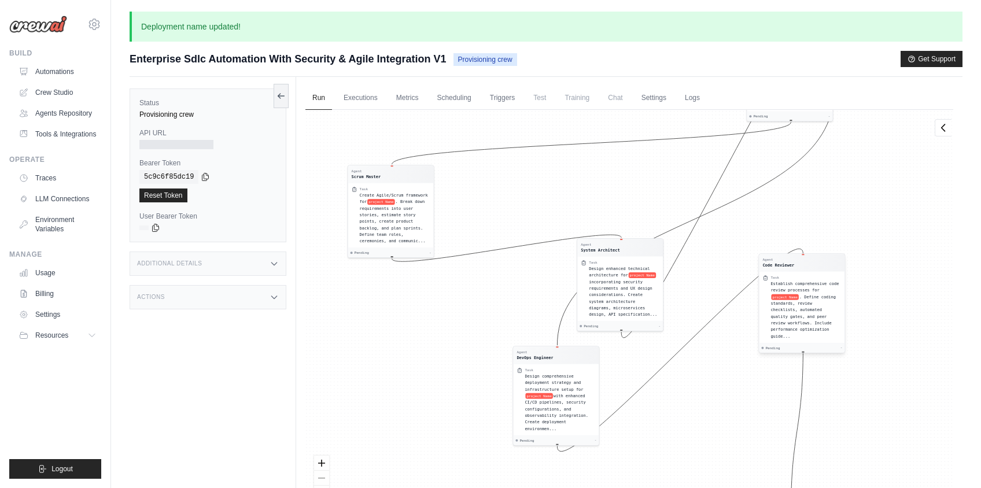
drag, startPoint x: 787, startPoint y: 461, endPoint x: 799, endPoint y: 282, distance: 179.6
click at [735, 282] on span "Establish comprehensive code review processes for" at bounding box center [804, 286] width 68 height 11
click at [401, 105] on link "Metrics" at bounding box center [407, 98] width 36 height 24
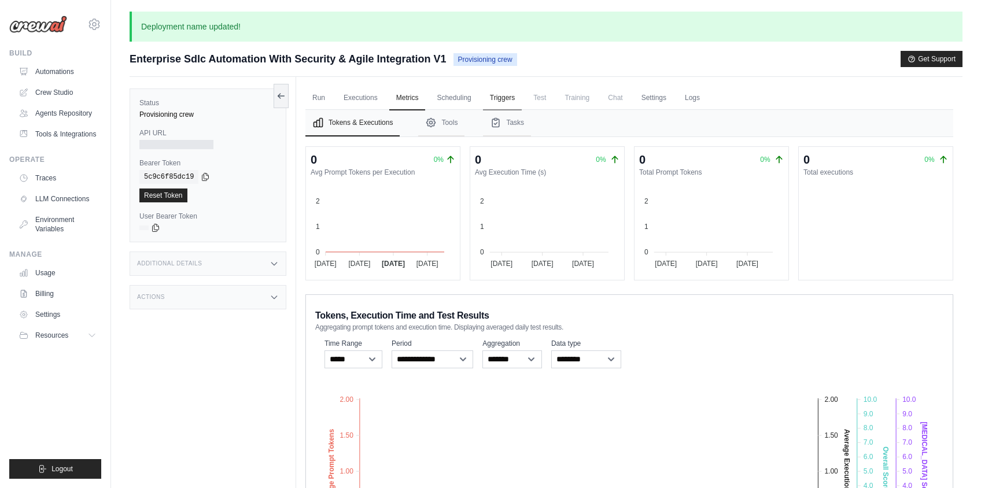
click at [502, 97] on link "Triggers" at bounding box center [502, 98] width 39 height 24
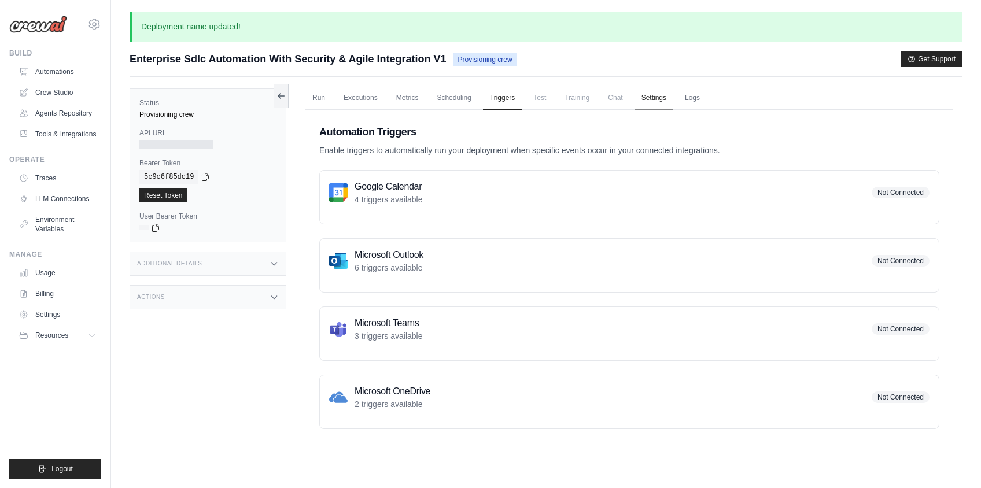
click at [657, 98] on link "Settings" at bounding box center [653, 98] width 39 height 24
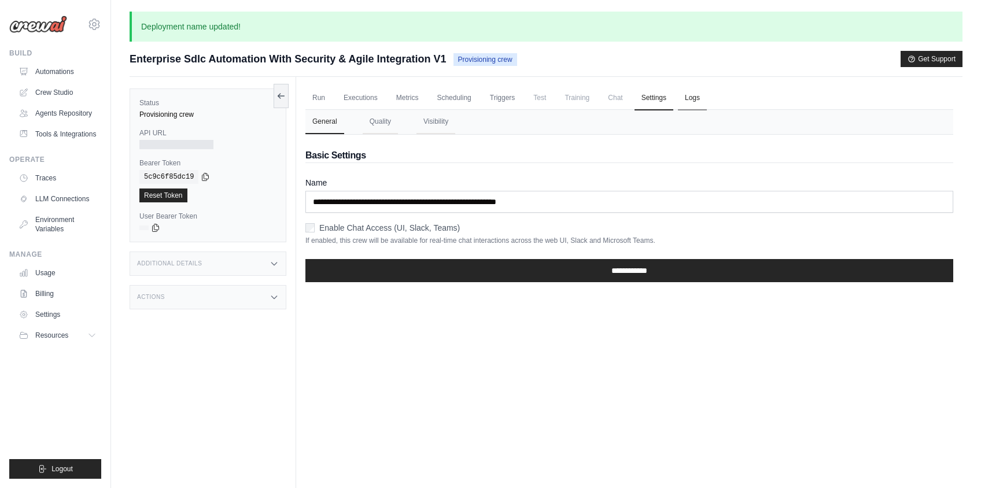
click at [697, 100] on link "Logs" at bounding box center [692, 98] width 29 height 24
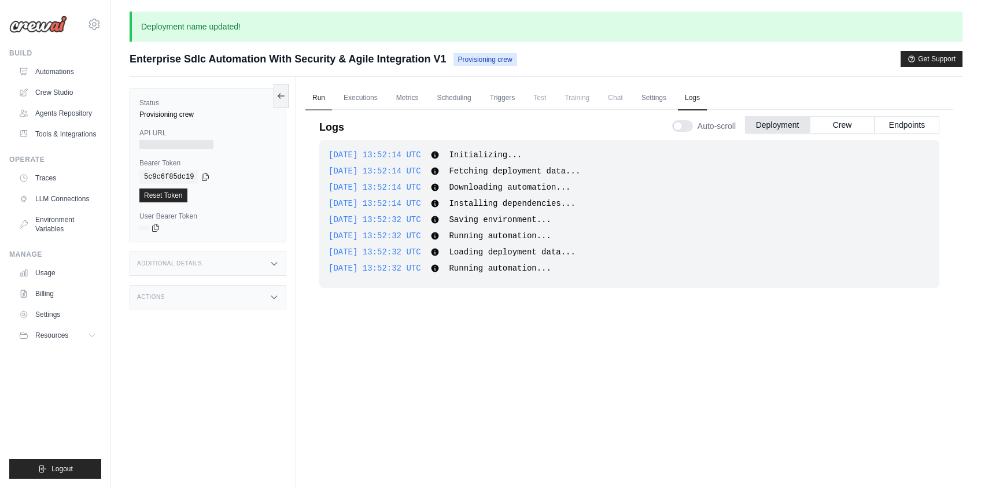
click at [320, 98] on link "Run" at bounding box center [318, 98] width 27 height 24
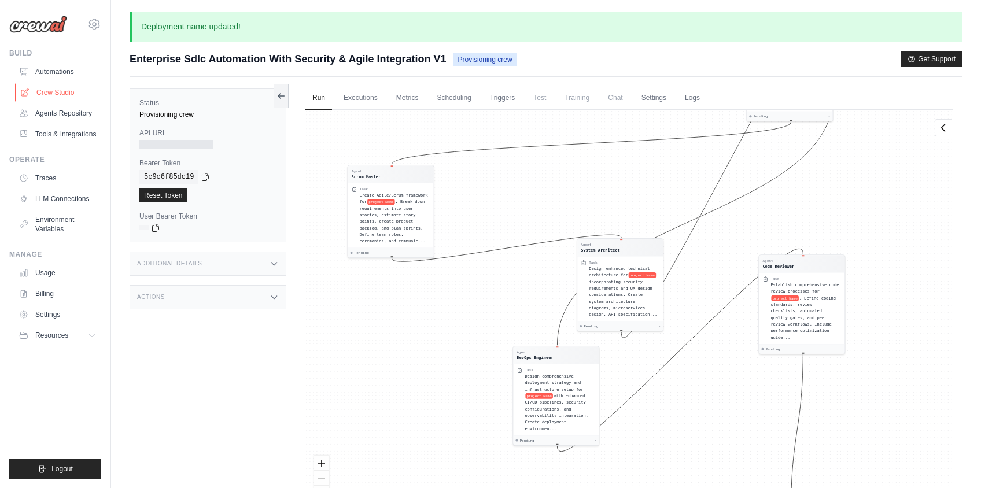
click at [56, 93] on link "Crew Studio" at bounding box center [58, 92] width 87 height 19
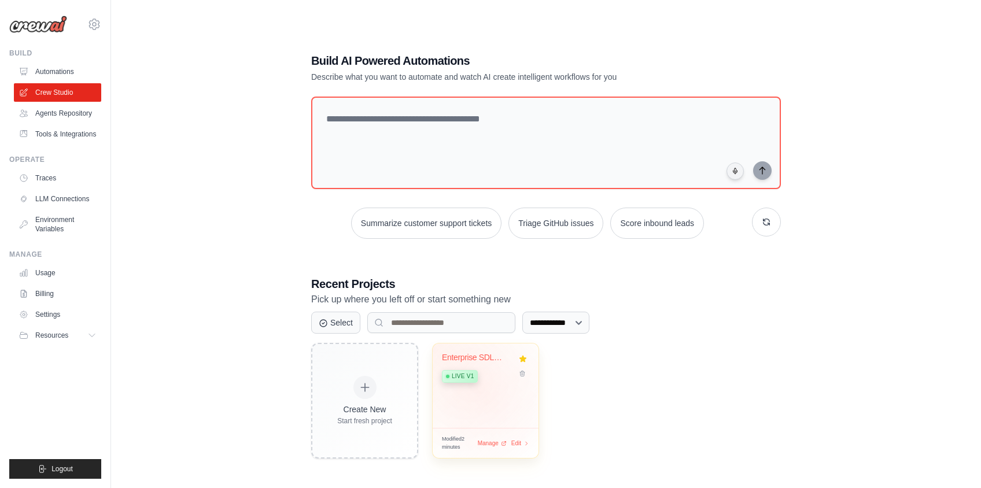
click at [482, 391] on div "Enterprise SDLC Automation with Sec... Live v1" at bounding box center [485, 385] width 106 height 84
click at [487, 438] on span "Manage" at bounding box center [487, 443] width 23 height 10
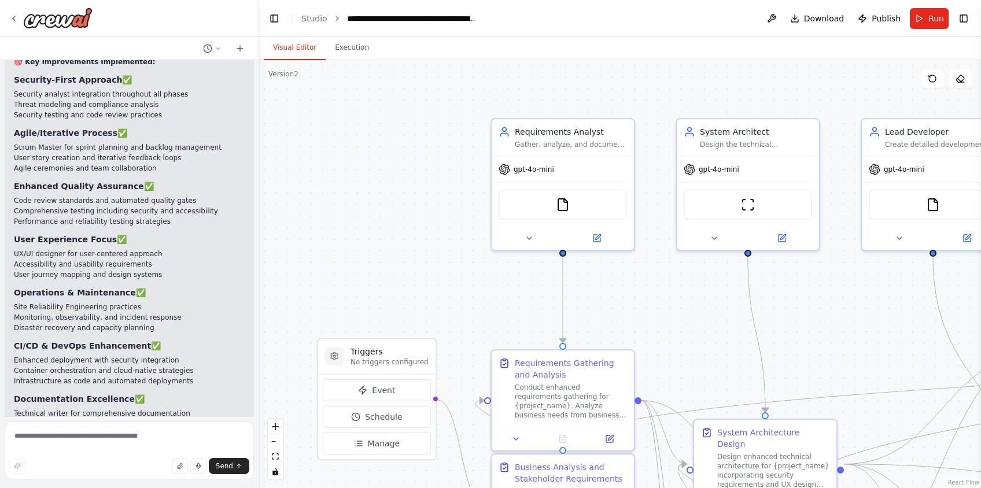
scroll to position [4407, 0]
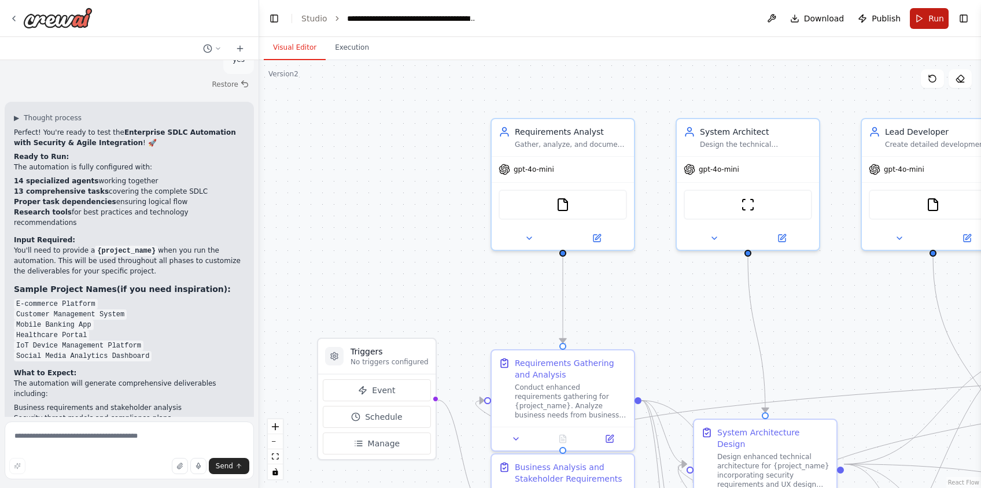
click at [923, 22] on button "Run" at bounding box center [928, 18] width 39 height 21
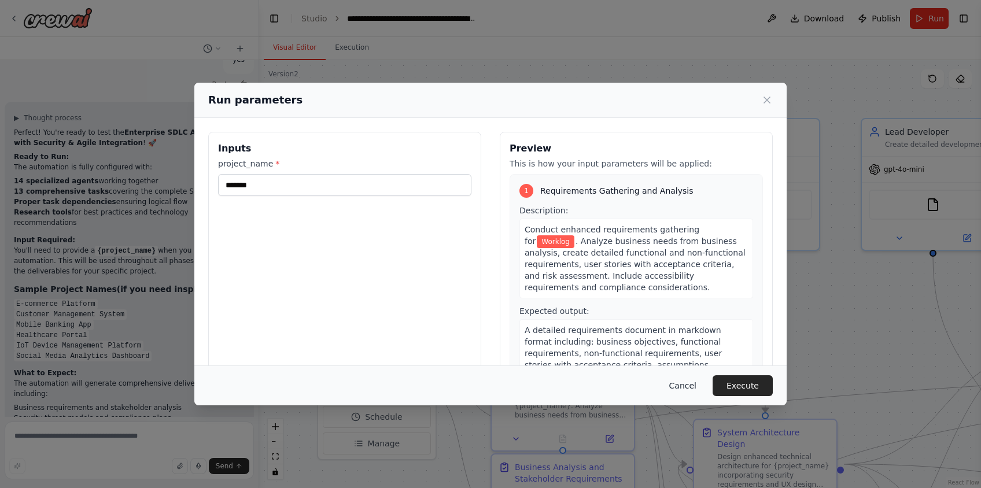
click at [687, 382] on button "Cancel" at bounding box center [683, 385] width 46 height 21
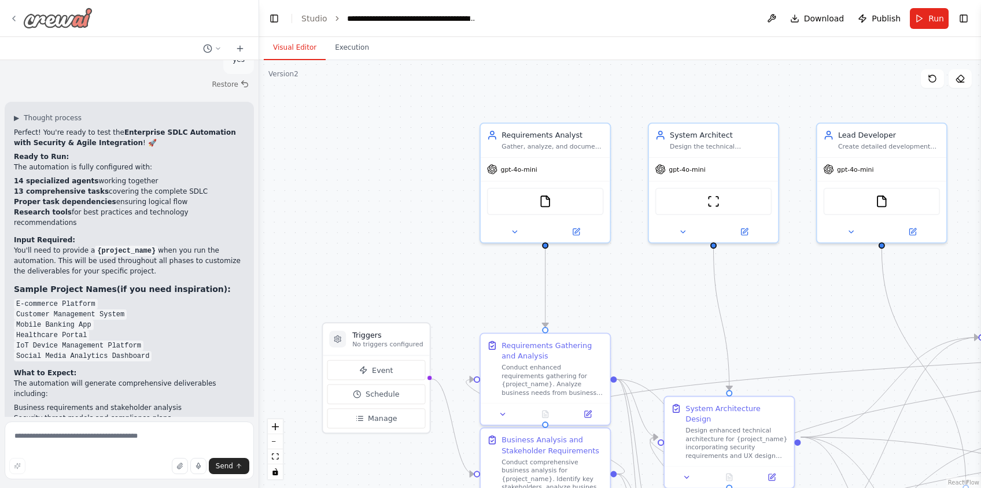
click at [14, 17] on icon at bounding box center [13, 18] width 9 height 9
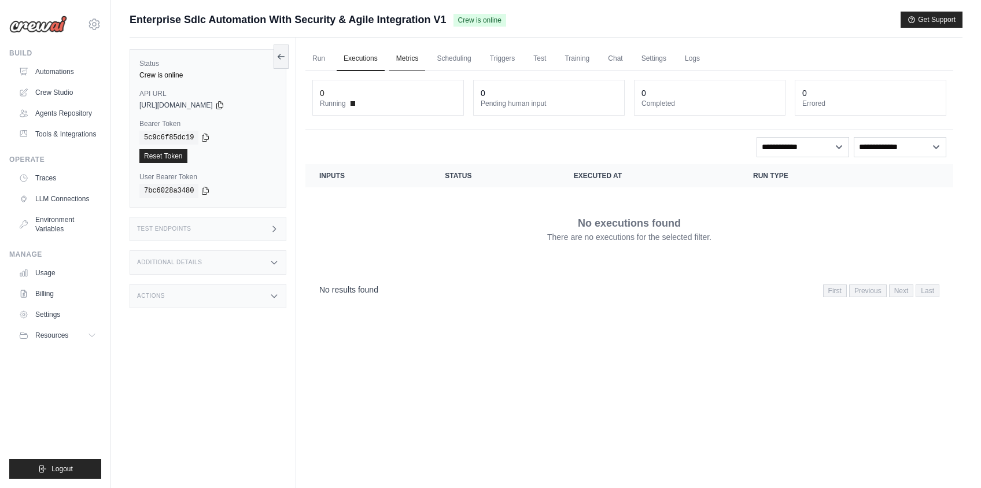
click at [409, 60] on link "Metrics" at bounding box center [407, 59] width 36 height 24
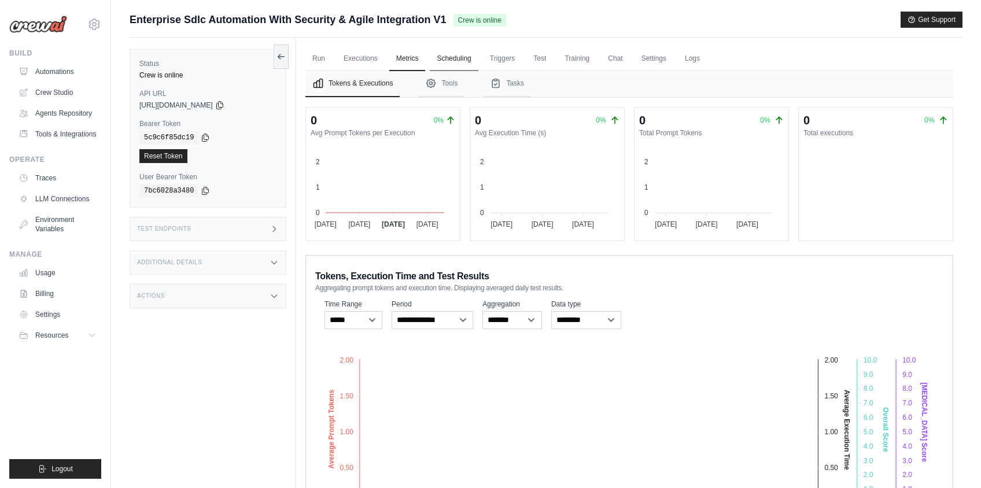
click at [444, 61] on link "Scheduling" at bounding box center [454, 59] width 48 height 24
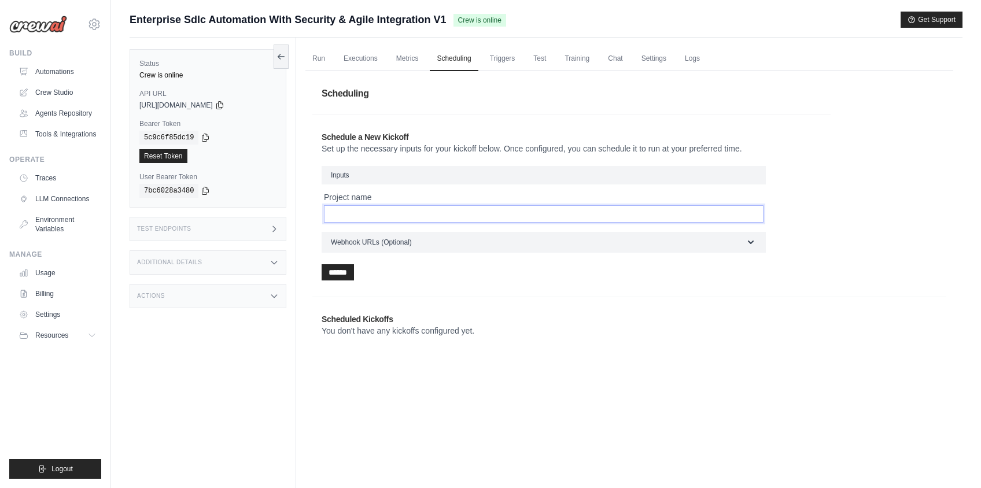
click at [563, 220] on input "Project name" at bounding box center [543, 213] width 439 height 17
type input "**********"
click at [339, 274] on input "******" at bounding box center [337, 272] width 32 height 16
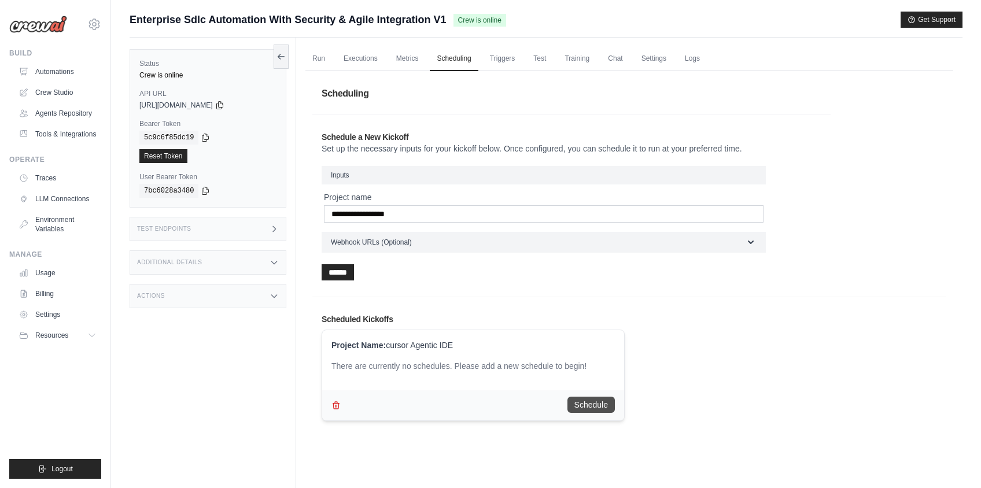
click at [593, 408] on button "Schedule" at bounding box center [590, 405] width 47 height 16
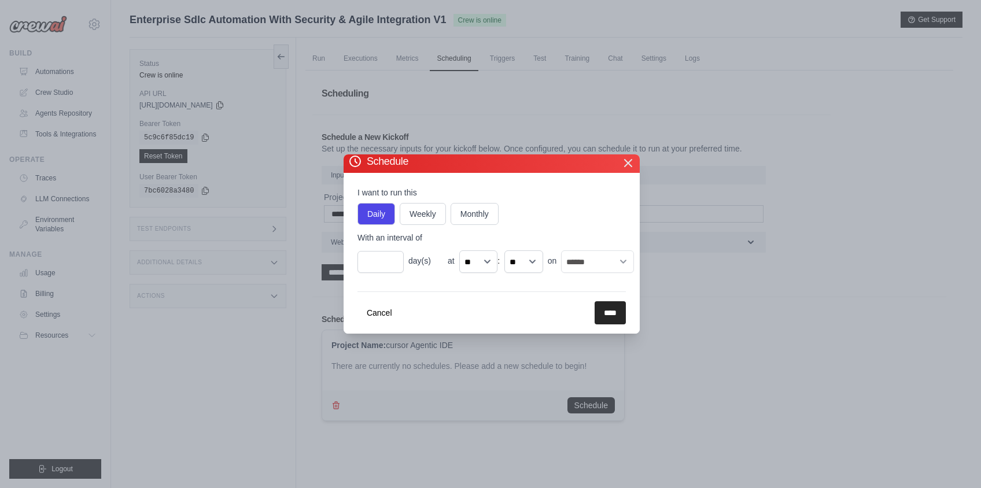
click at [630, 162] on icon "button" at bounding box center [628, 163] width 14 height 14
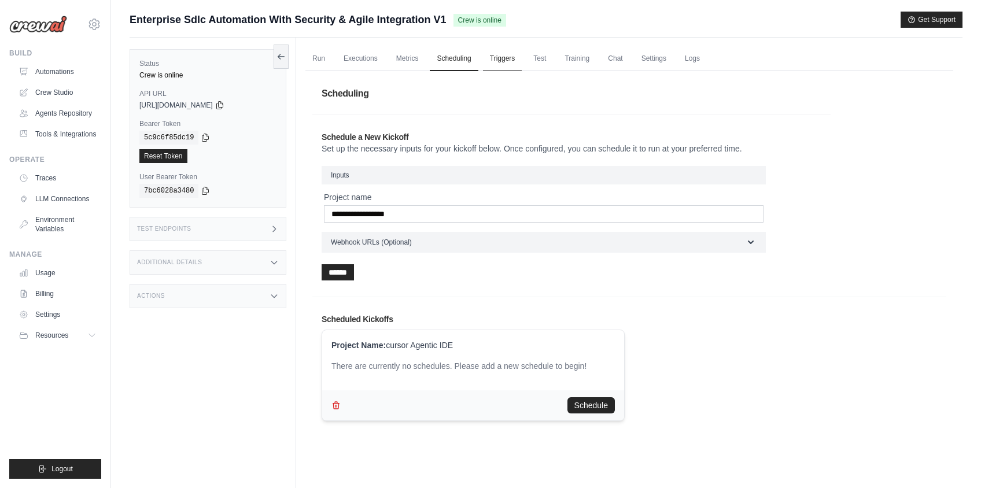
click at [501, 54] on link "Triggers" at bounding box center [502, 59] width 39 height 24
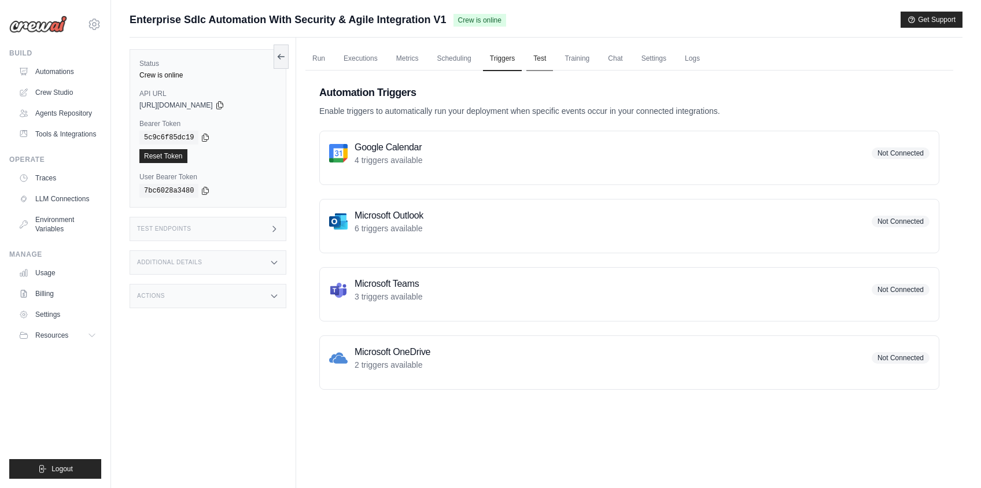
click at [542, 58] on link "Test" at bounding box center [539, 59] width 27 height 24
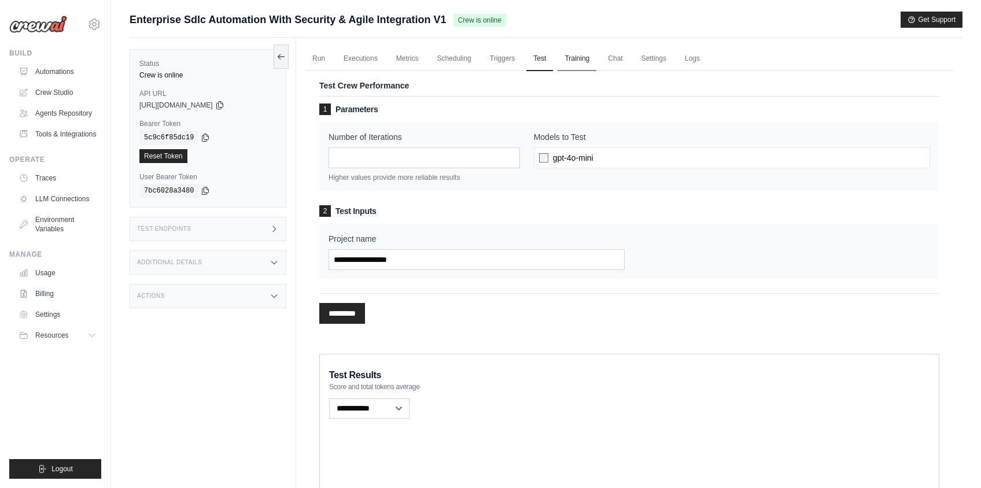
click at [561, 57] on link "Training" at bounding box center [576, 59] width 39 height 24
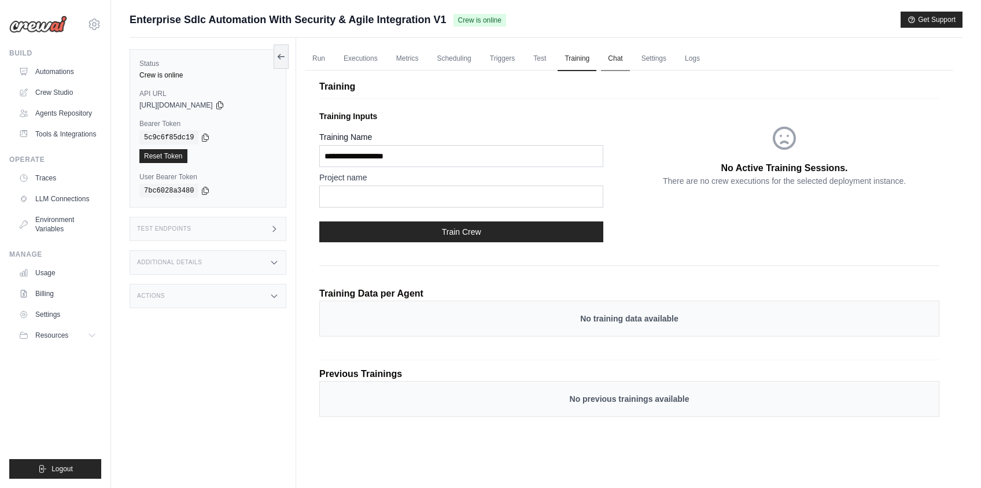
click at [612, 59] on link "Chat" at bounding box center [615, 59] width 28 height 24
click at [602, 59] on link "Chat" at bounding box center [615, 59] width 28 height 24
click at [658, 59] on link "Settings" at bounding box center [653, 59] width 39 height 24
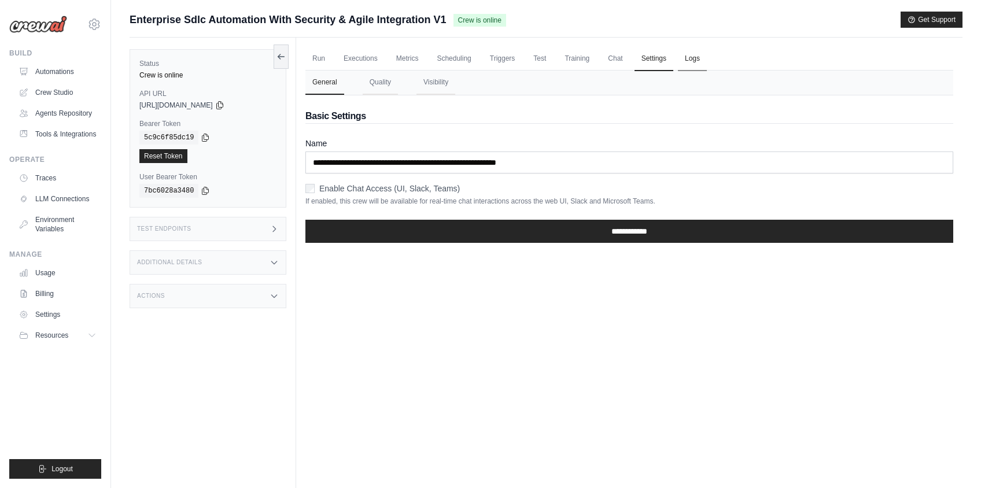
click at [695, 58] on link "Logs" at bounding box center [692, 59] width 29 height 24
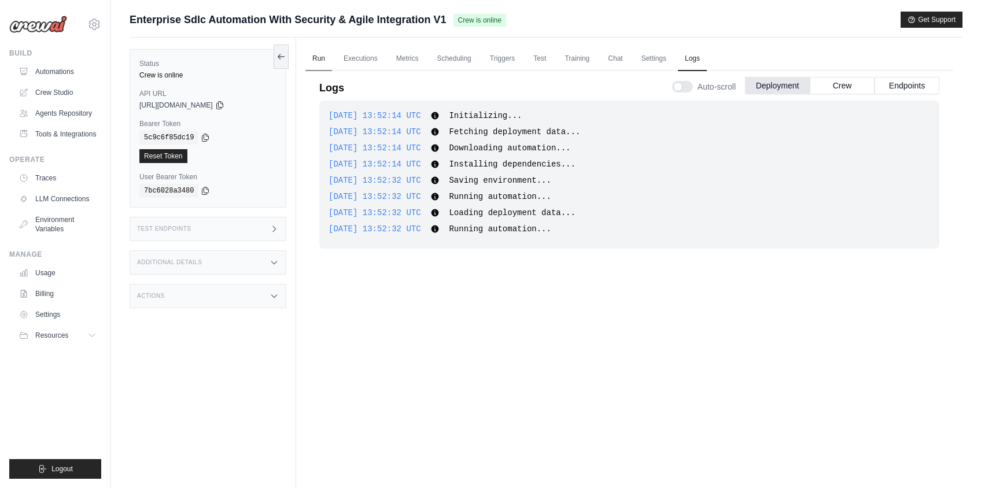
click at [321, 65] on link "Run" at bounding box center [318, 59] width 27 height 24
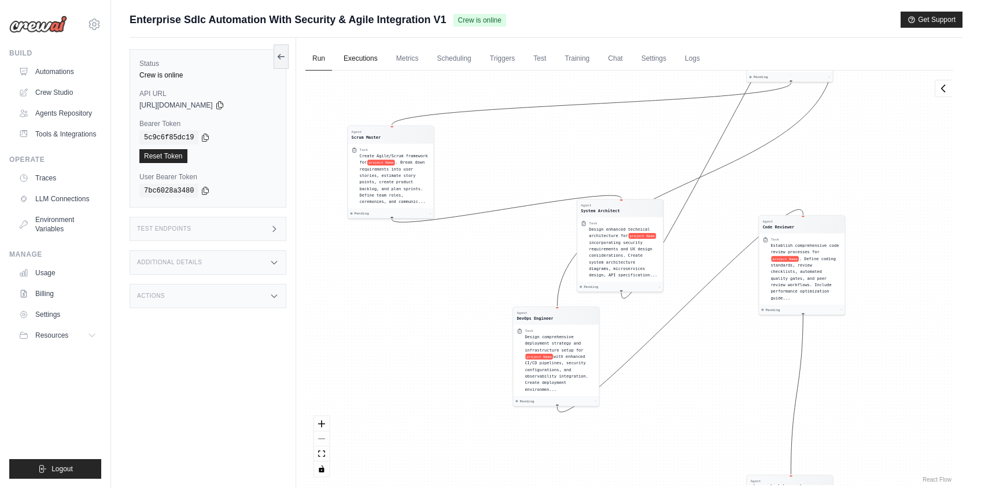
click at [364, 54] on link "Executions" at bounding box center [360, 59] width 48 height 24
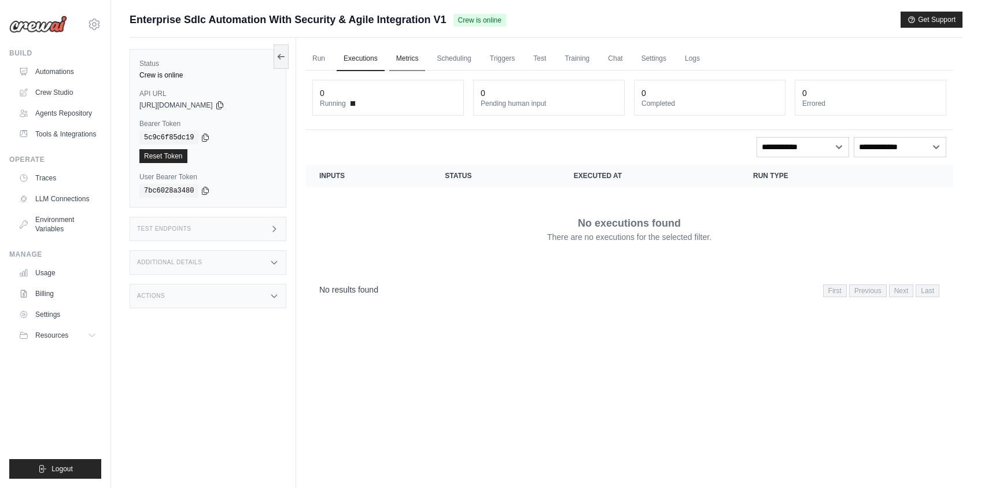
click at [404, 54] on link "Metrics" at bounding box center [407, 59] width 36 height 24
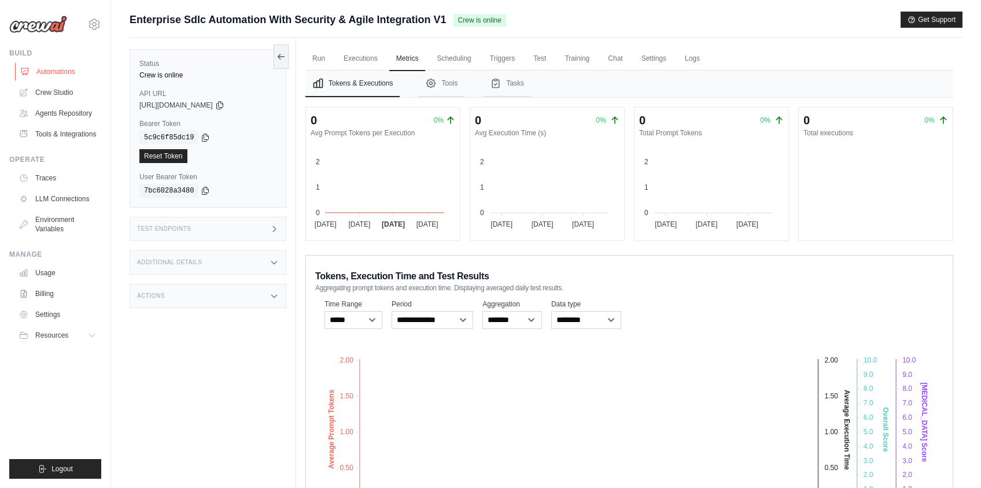
click at [58, 70] on link "Automations" at bounding box center [58, 71] width 87 height 19
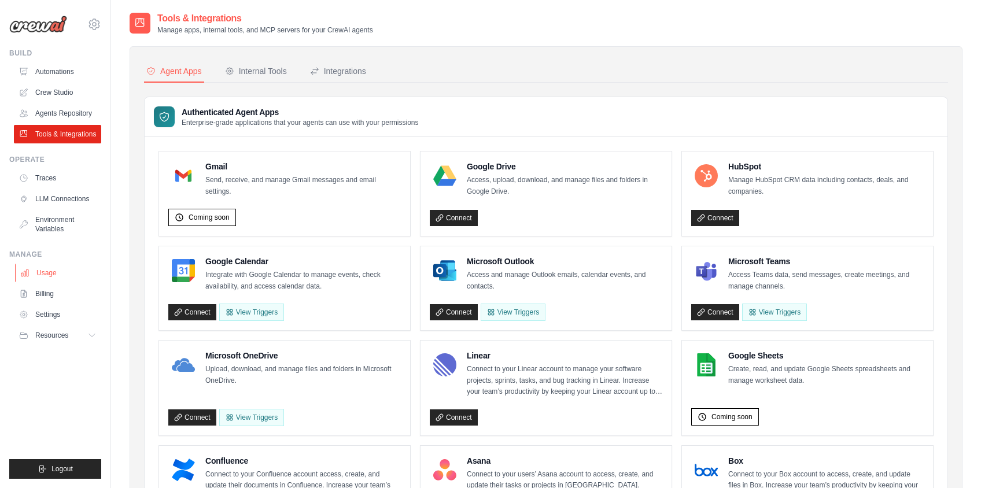
click at [35, 282] on link "Usage" at bounding box center [58, 273] width 87 height 19
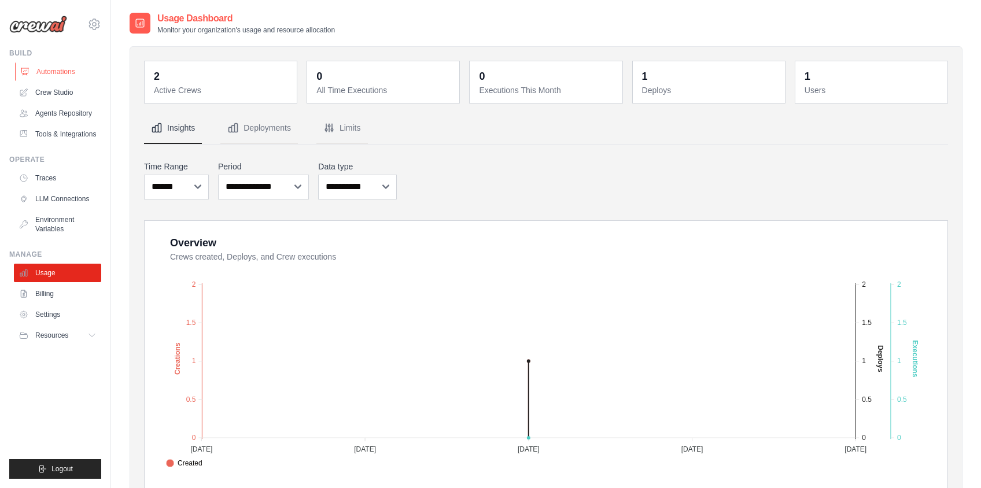
click at [56, 73] on link "Automations" at bounding box center [58, 71] width 87 height 19
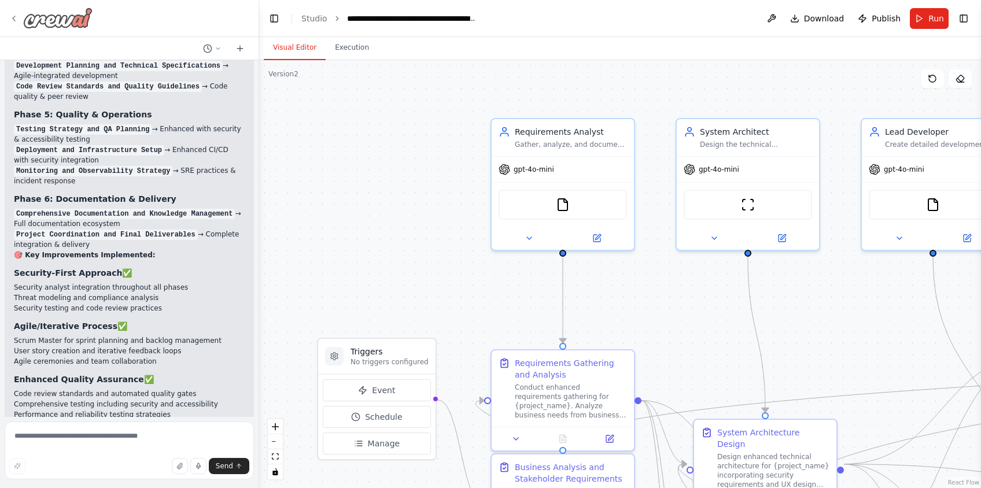
scroll to position [4407, 0]
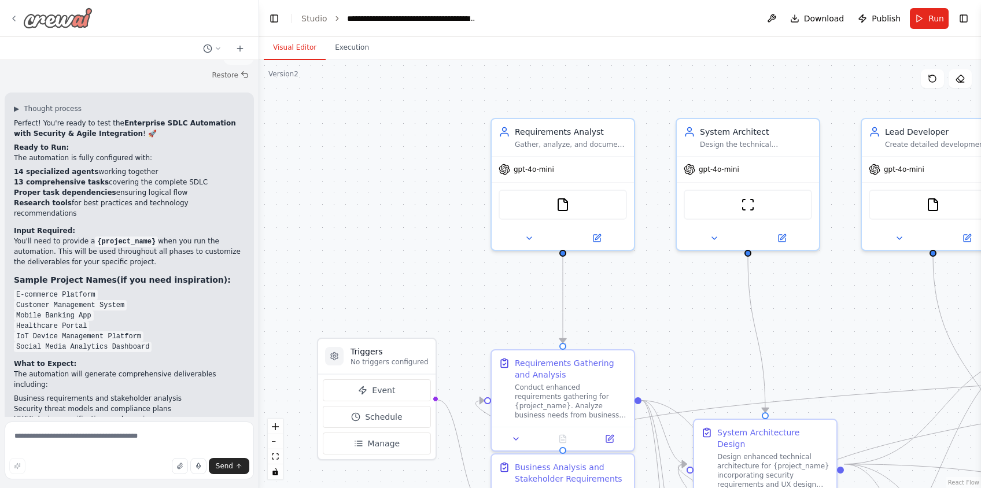
click at [16, 15] on icon at bounding box center [13, 18] width 9 height 9
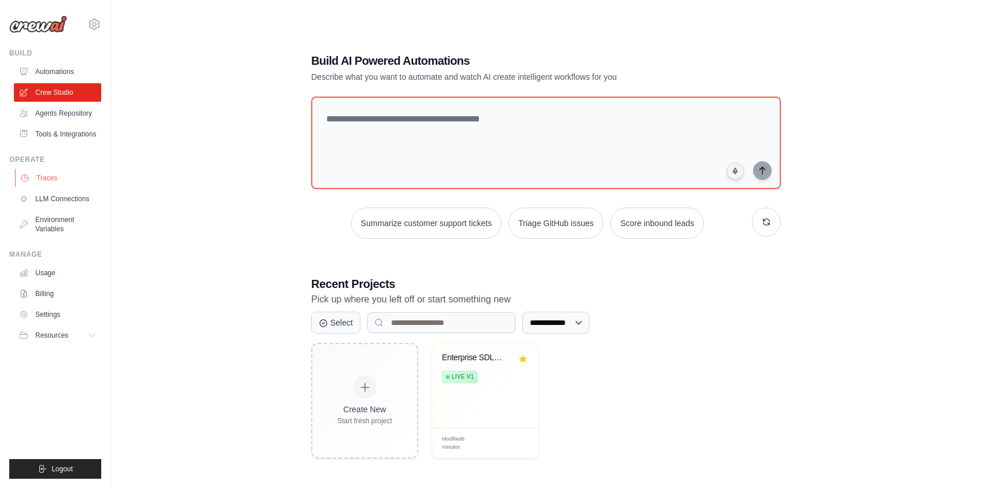
click at [60, 187] on link "Traces" at bounding box center [58, 178] width 87 height 19
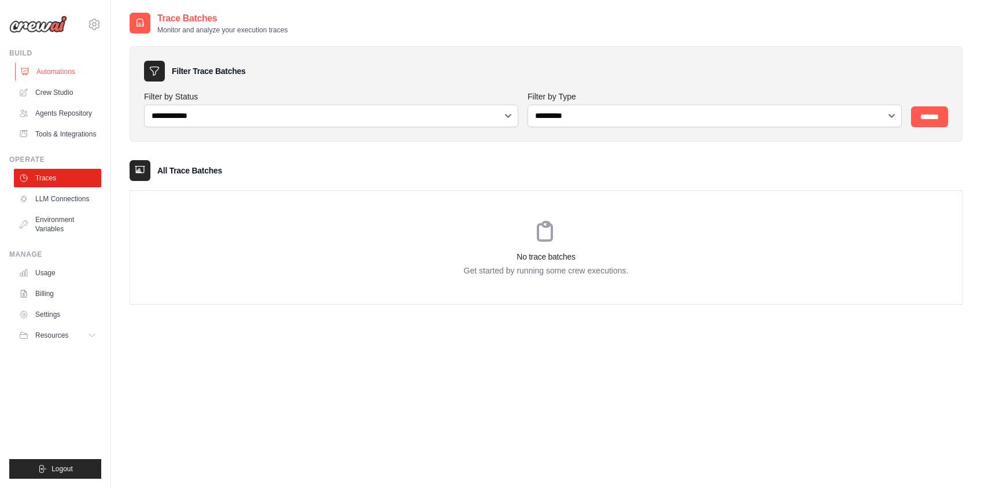
click at [54, 71] on link "Automations" at bounding box center [58, 71] width 87 height 19
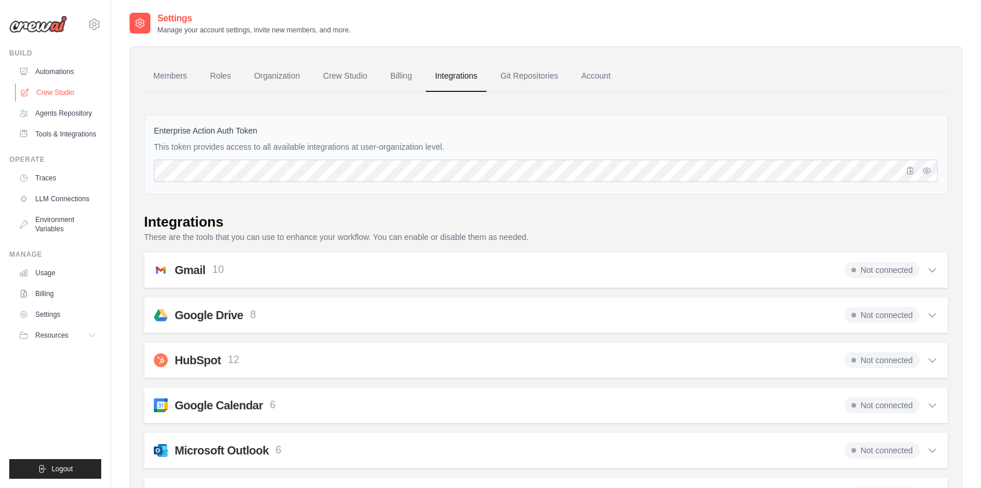
click at [59, 95] on link "Crew Studio" at bounding box center [58, 92] width 87 height 19
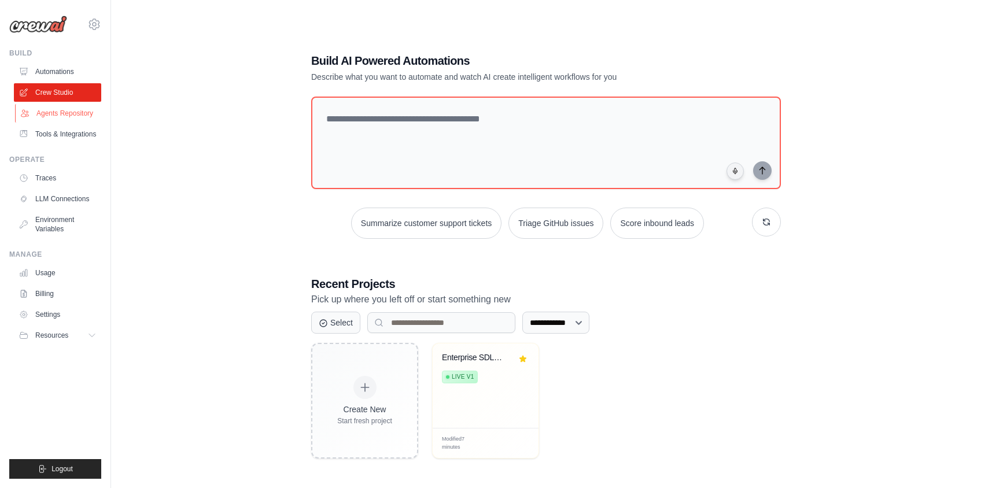
click at [47, 114] on link "Agents Repository" at bounding box center [58, 113] width 87 height 19
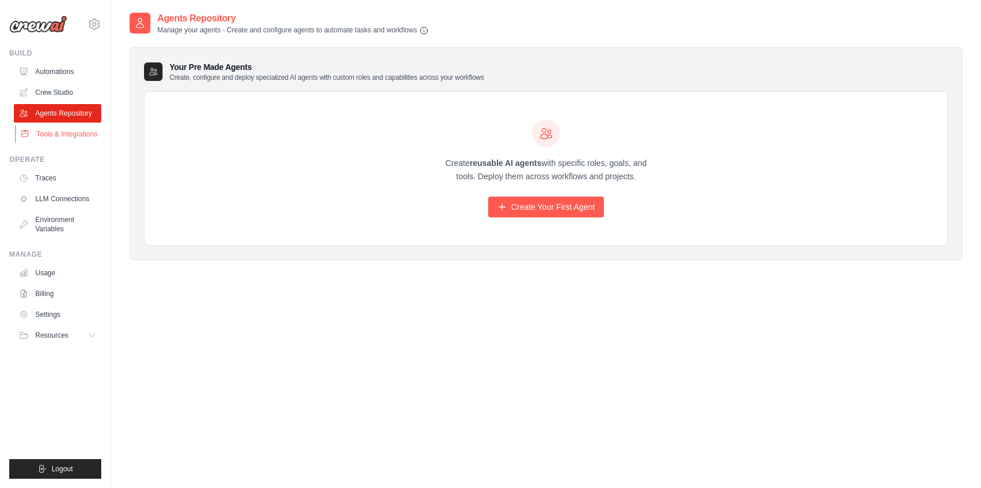
click at [50, 134] on link "Tools & Integrations" at bounding box center [58, 134] width 87 height 19
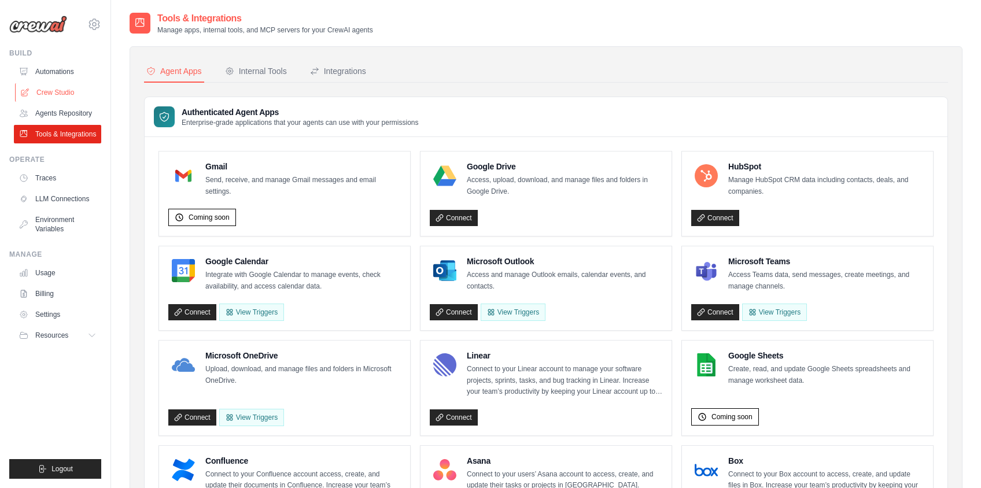
click at [57, 90] on link "Crew Studio" at bounding box center [58, 92] width 87 height 19
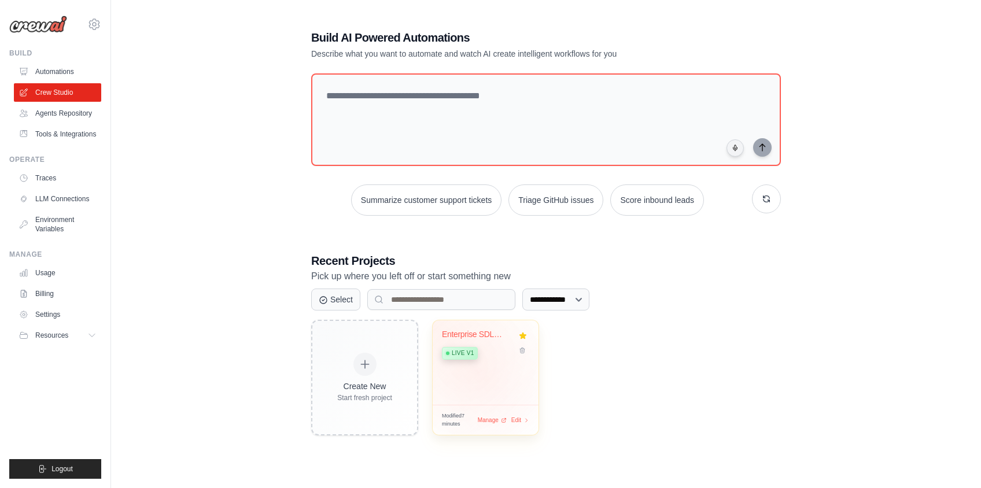
scroll to position [23, 0]
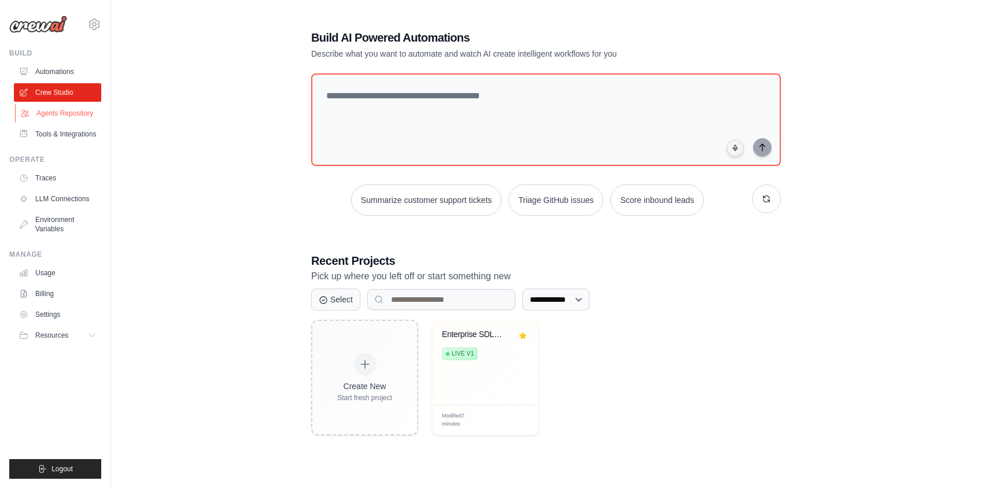
click at [56, 114] on link "Agents Repository" at bounding box center [58, 113] width 87 height 19
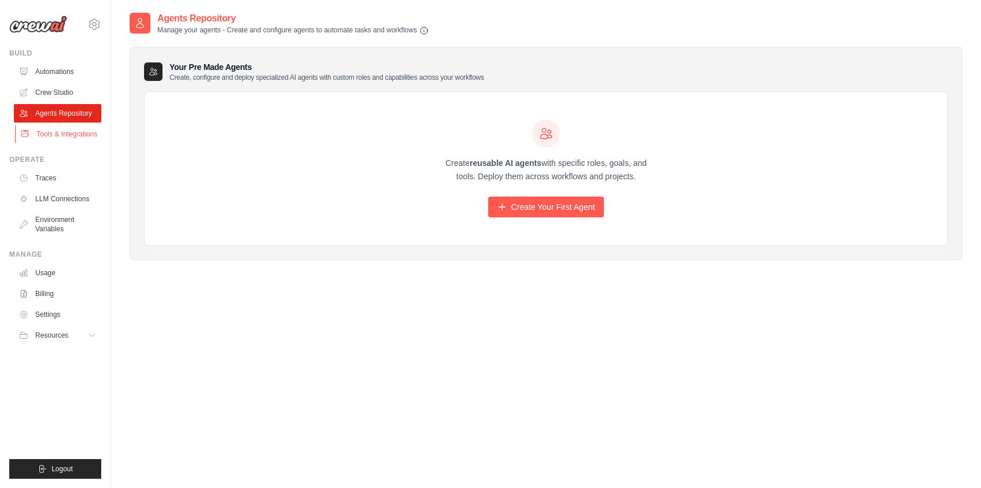
click at [51, 142] on link "Tools & Integrations" at bounding box center [58, 134] width 87 height 19
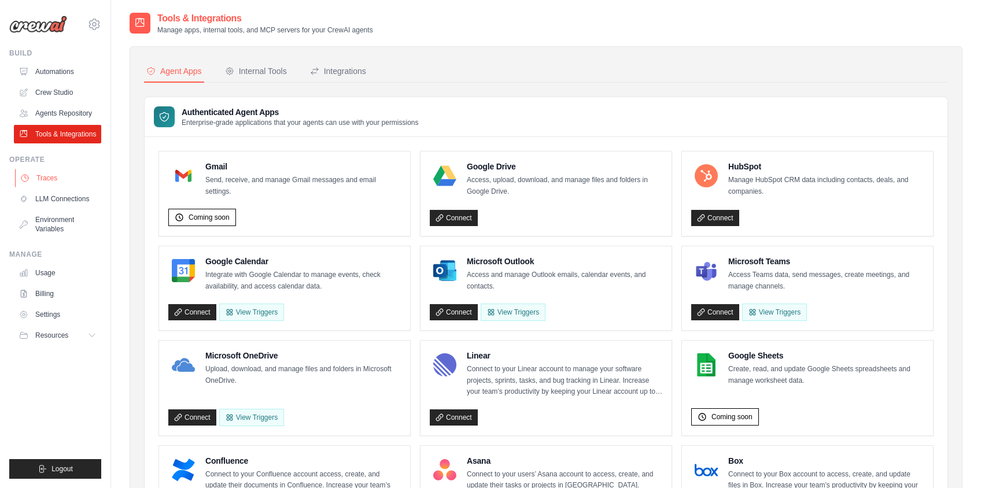
click at [47, 187] on link "Traces" at bounding box center [58, 178] width 87 height 19
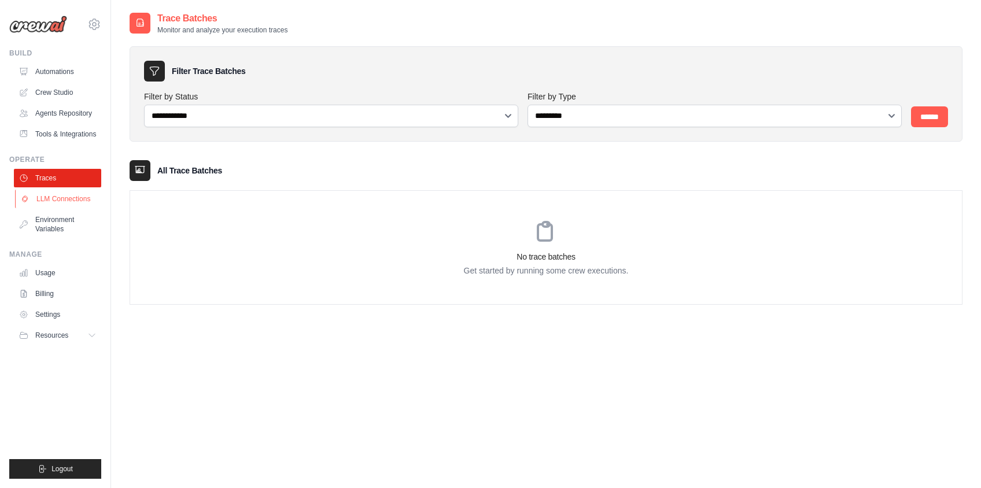
click at [49, 208] on link "LLM Connections" at bounding box center [58, 199] width 87 height 19
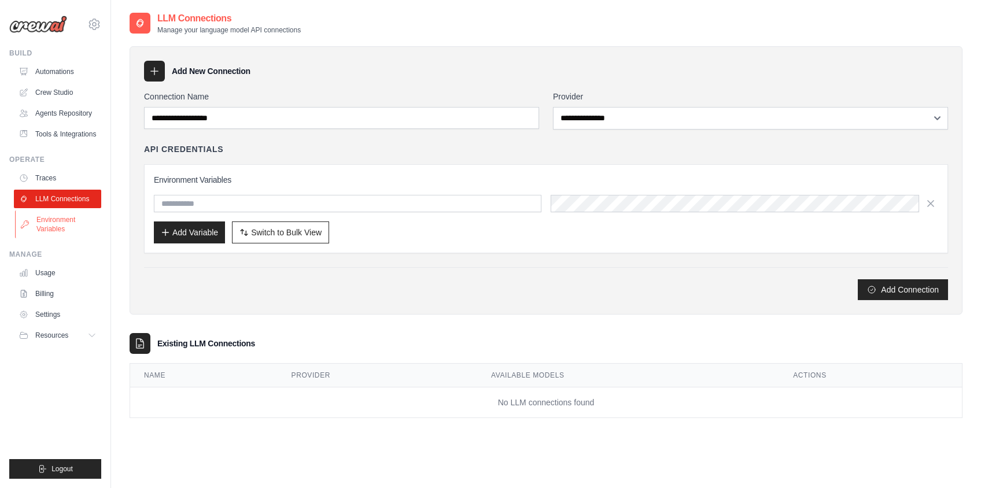
click at [56, 236] on link "Environment Variables" at bounding box center [58, 224] width 87 height 28
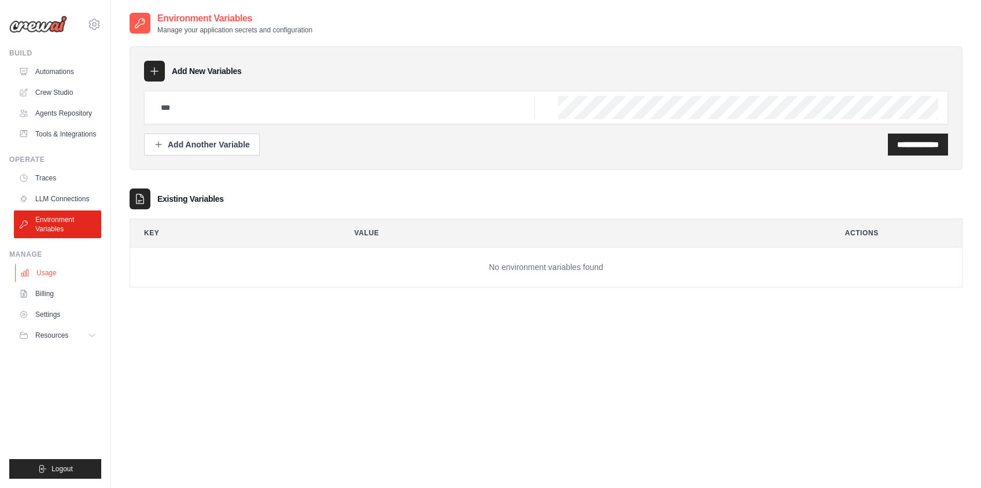
click at [51, 282] on link "Usage" at bounding box center [58, 273] width 87 height 19
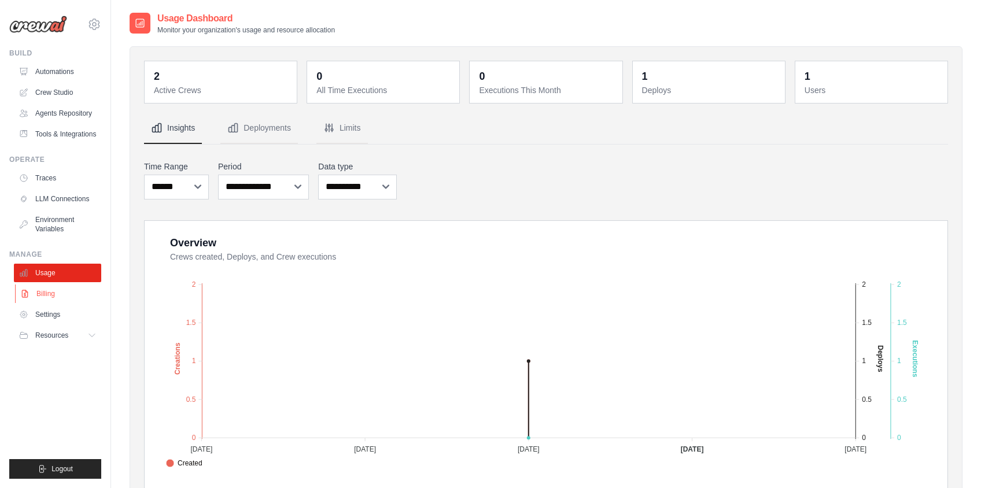
click at [57, 303] on link "Billing" at bounding box center [58, 293] width 87 height 19
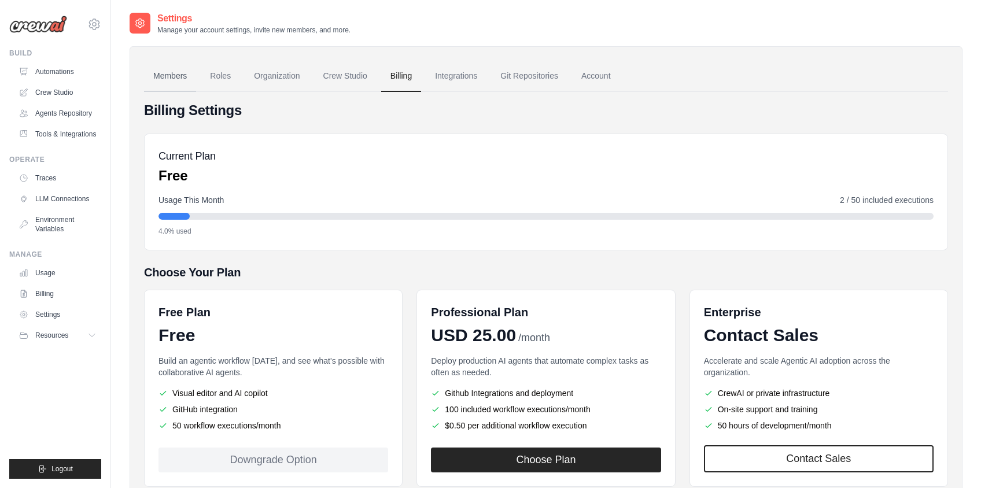
click at [178, 75] on link "Members" at bounding box center [170, 76] width 52 height 31
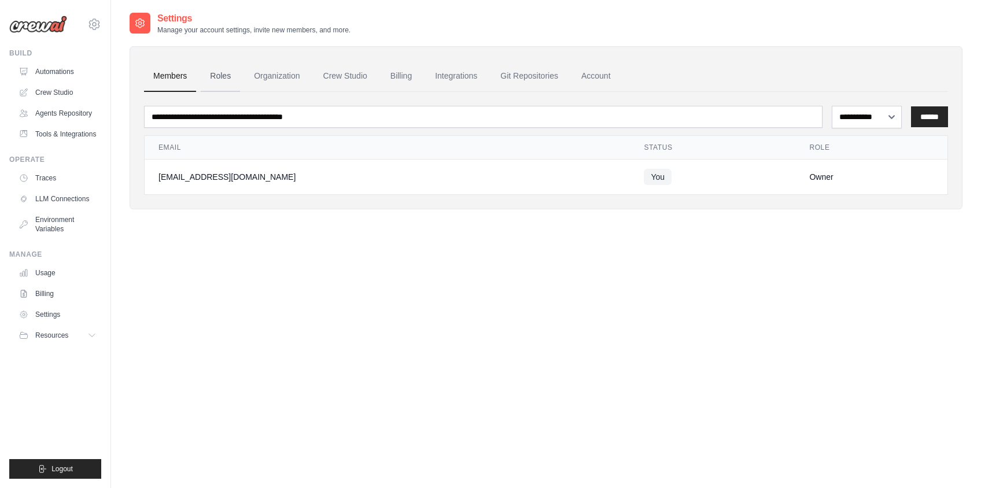
click at [218, 75] on link "Roles" at bounding box center [220, 76] width 39 height 31
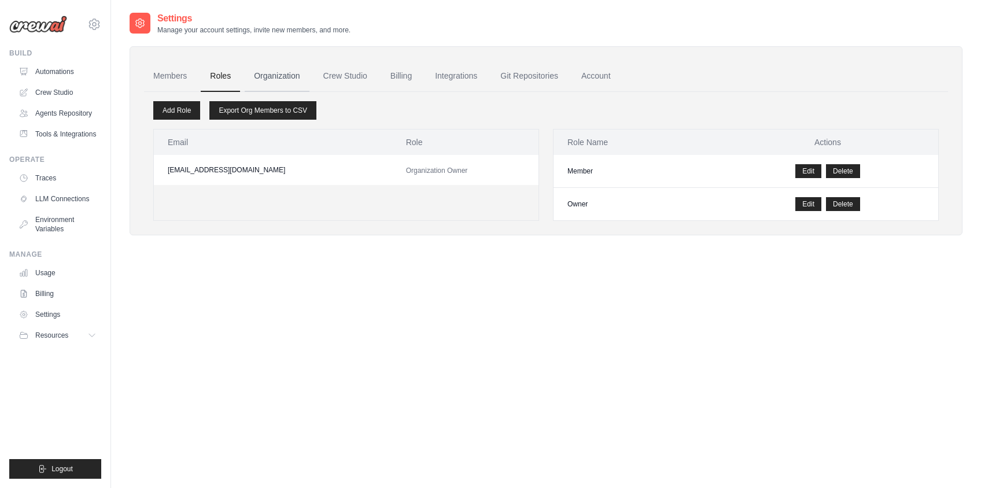
click at [267, 77] on link "Organization" at bounding box center [277, 76] width 64 height 31
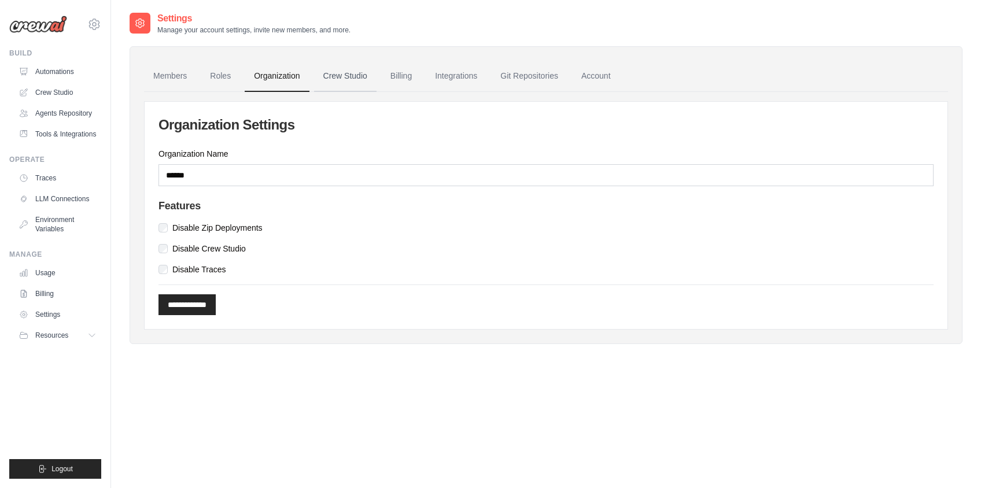
click at [341, 81] on link "Crew Studio" at bounding box center [345, 76] width 62 height 31
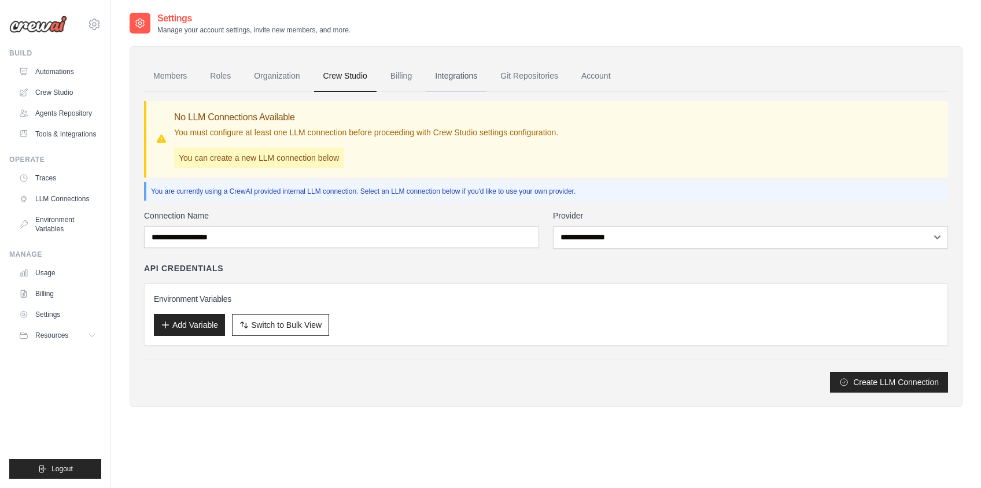
click at [441, 77] on link "Integrations" at bounding box center [456, 76] width 61 height 31
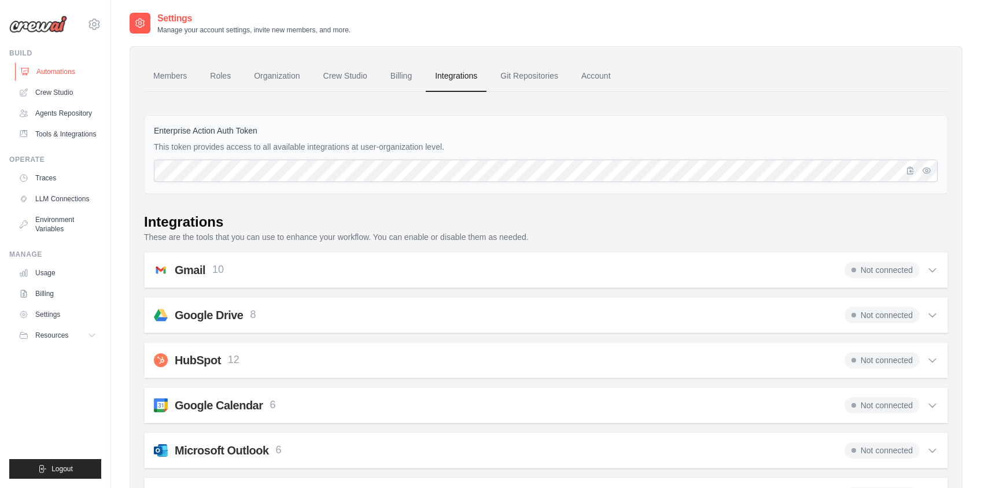
click at [54, 70] on link "Automations" at bounding box center [58, 71] width 87 height 19
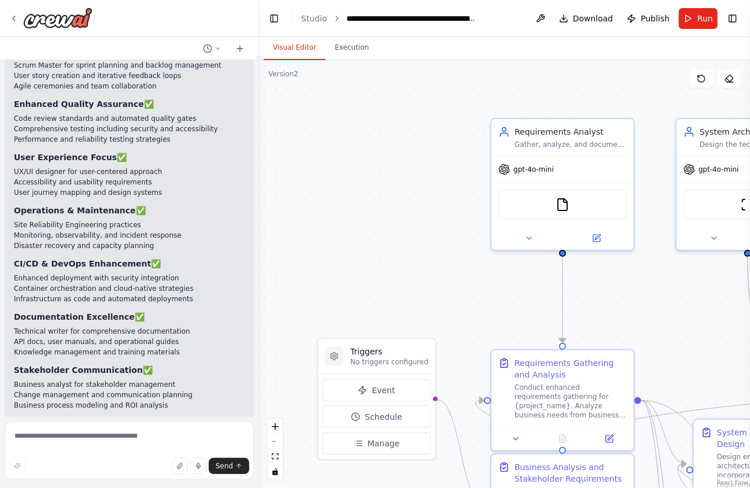
scroll to position [4407, 0]
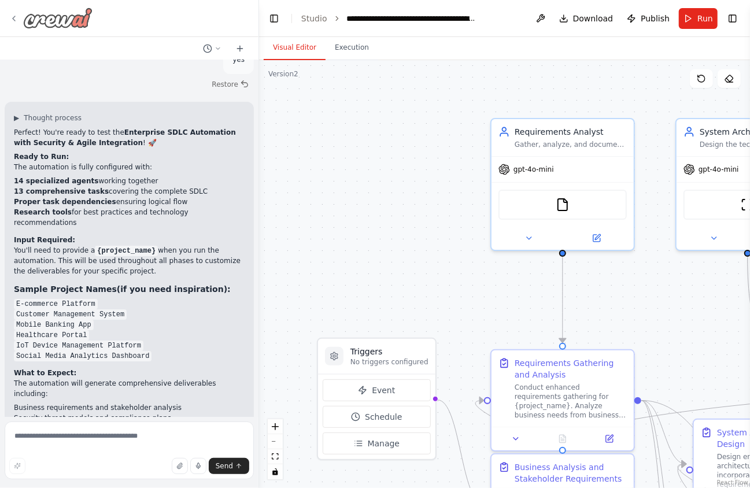
click at [12, 14] on icon at bounding box center [13, 18] width 9 height 9
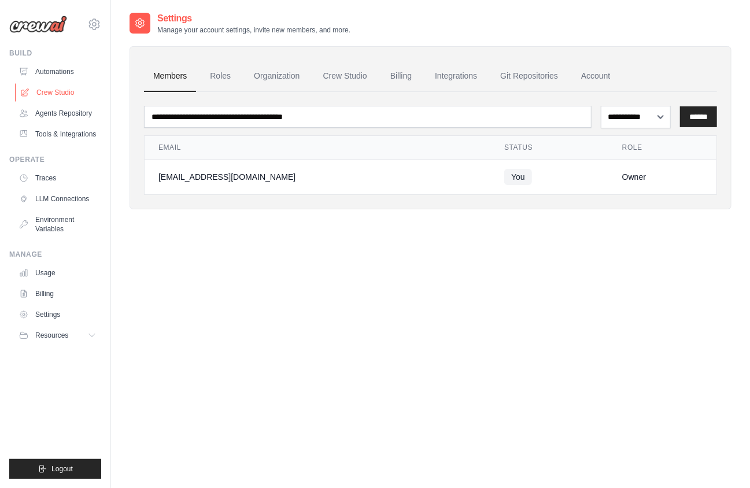
click at [56, 94] on link "Crew Studio" at bounding box center [58, 92] width 87 height 19
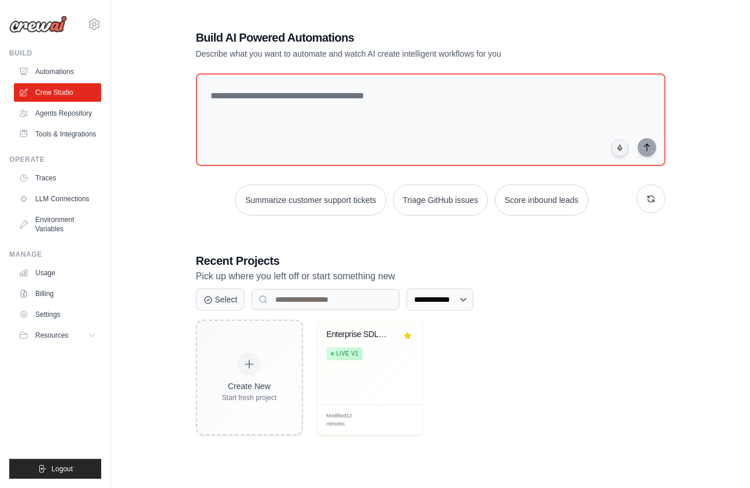
scroll to position [23, 0]
click at [67, 116] on link "Agents Repository" at bounding box center [58, 113] width 87 height 19
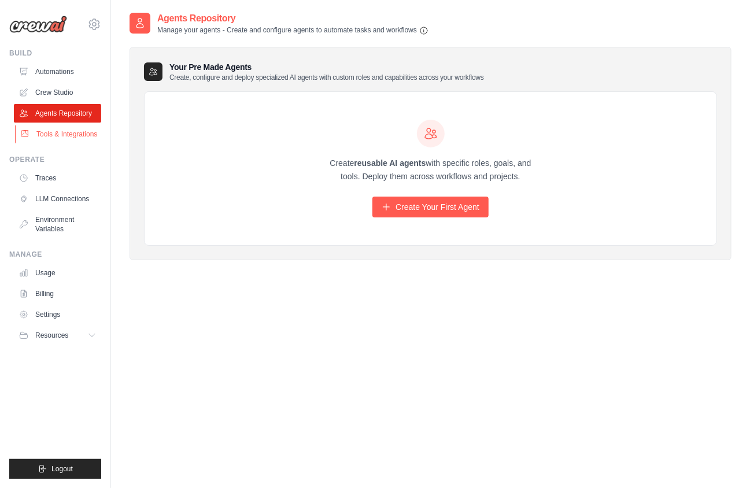
click at [38, 142] on link "Tools & Integrations" at bounding box center [58, 134] width 87 height 19
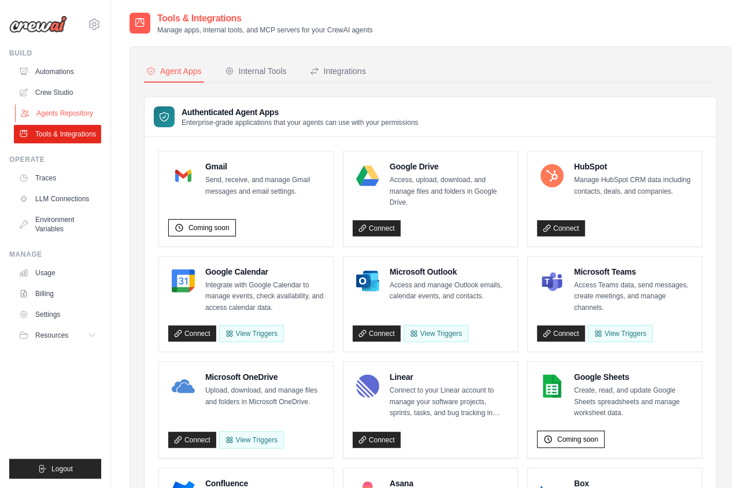
click at [56, 116] on link "Agents Repository" at bounding box center [58, 113] width 87 height 19
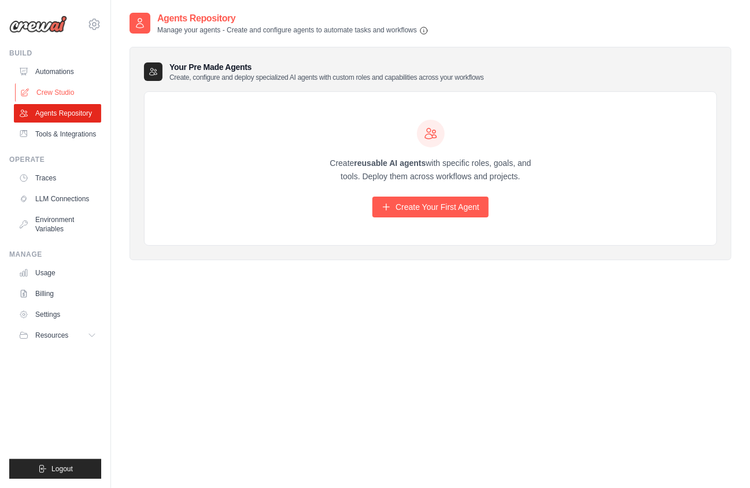
click at [58, 94] on link "Crew Studio" at bounding box center [58, 92] width 87 height 19
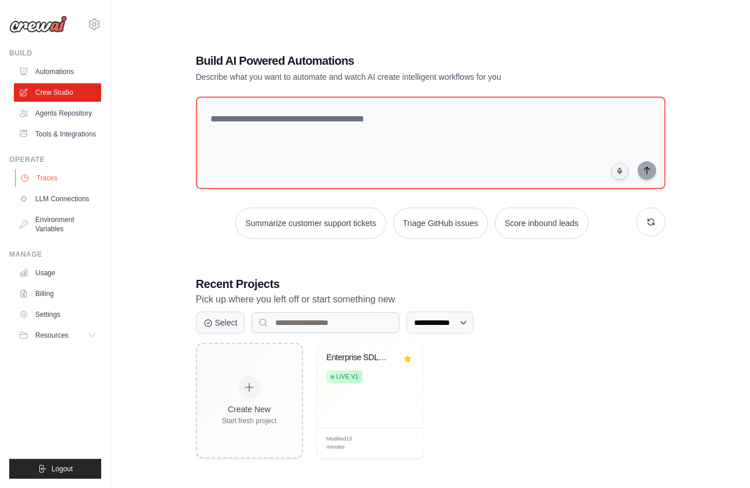
click at [54, 186] on link "Traces" at bounding box center [58, 178] width 87 height 19
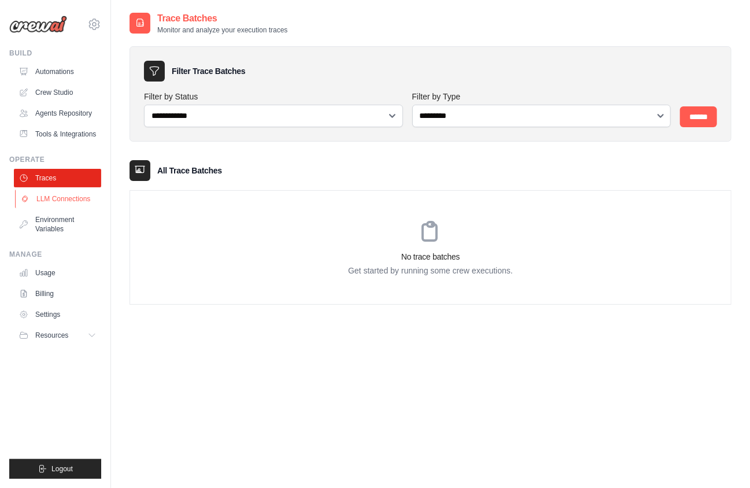
click at [58, 208] on link "LLM Connections" at bounding box center [58, 199] width 87 height 19
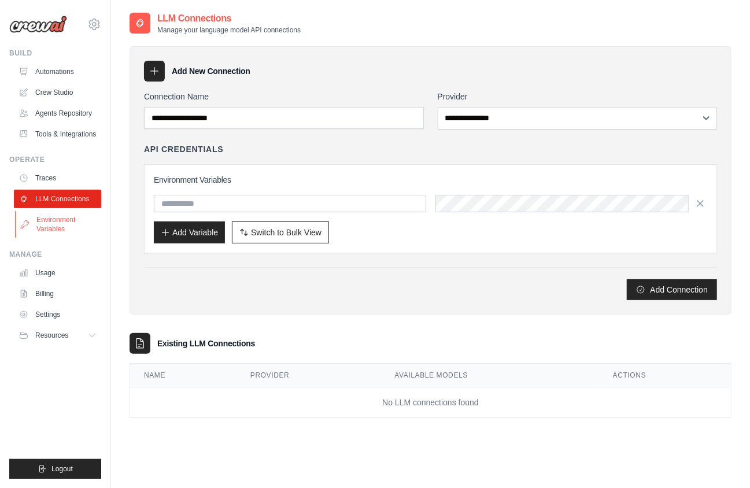
click at [63, 224] on link "Environment Variables" at bounding box center [58, 224] width 87 height 28
